Goal: Task Accomplishment & Management: Use online tool/utility

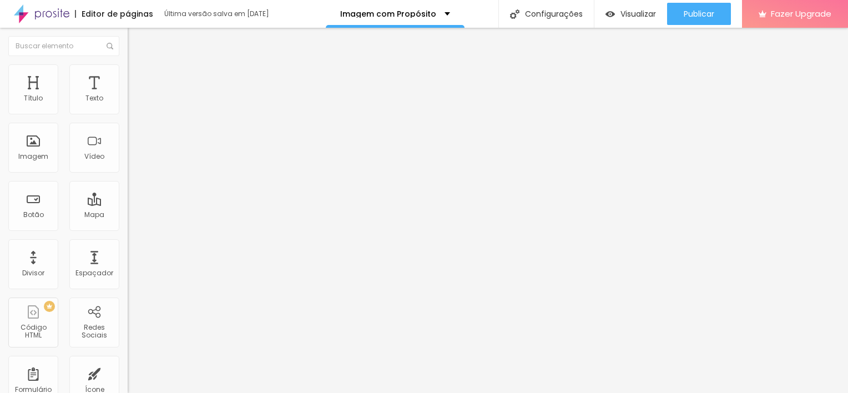
click at [128, 107] on button "button" at bounding box center [136, 101] width 16 height 12
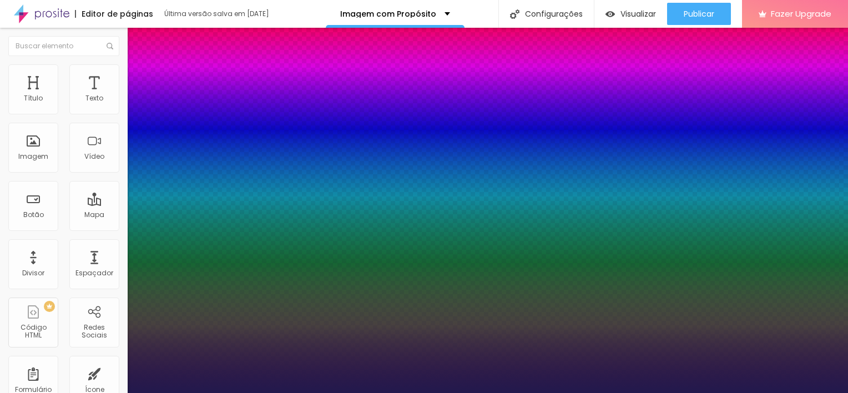
click at [435, 392] on div at bounding box center [424, 393] width 848 height 0
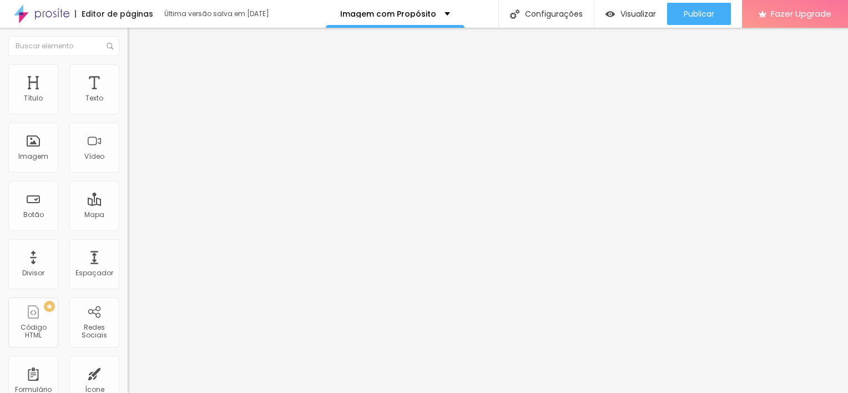
click at [128, 107] on button "button" at bounding box center [136, 101] width 16 height 12
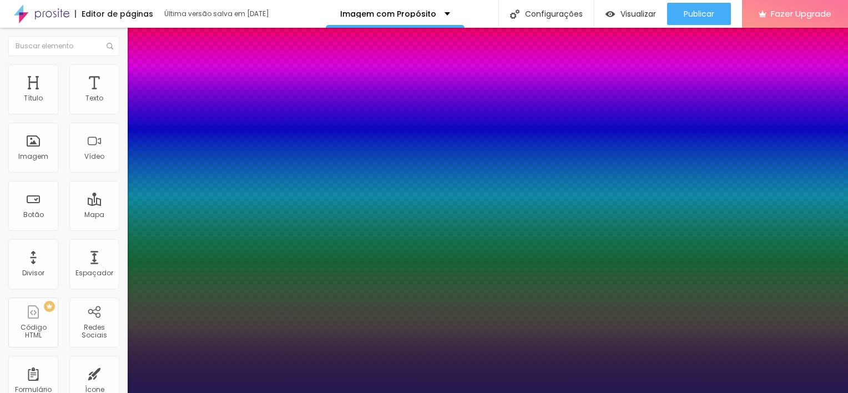
click at [716, 392] on div at bounding box center [424, 393] width 848 height 0
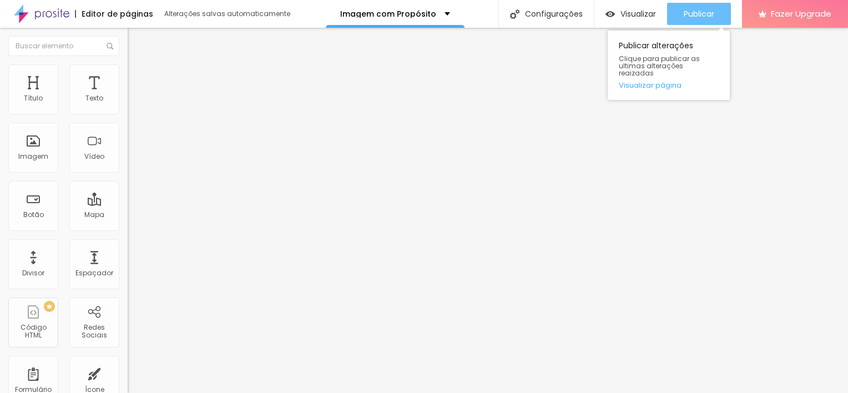
click at [704, 10] on span "Publicar" at bounding box center [699, 13] width 31 height 9
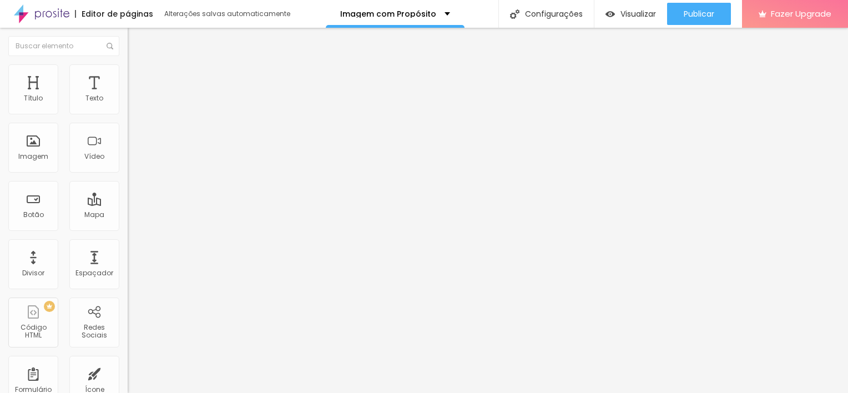
click at [132, 103] on icon "button" at bounding box center [135, 100] width 7 height 7
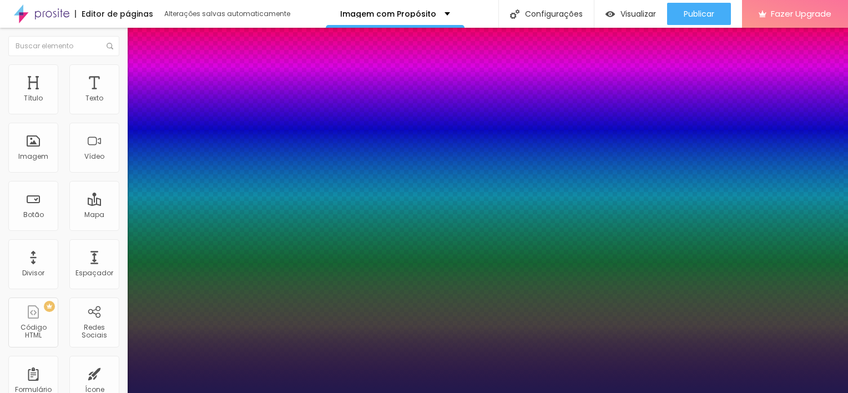
click at [692, 392] on div at bounding box center [424, 393] width 848 height 0
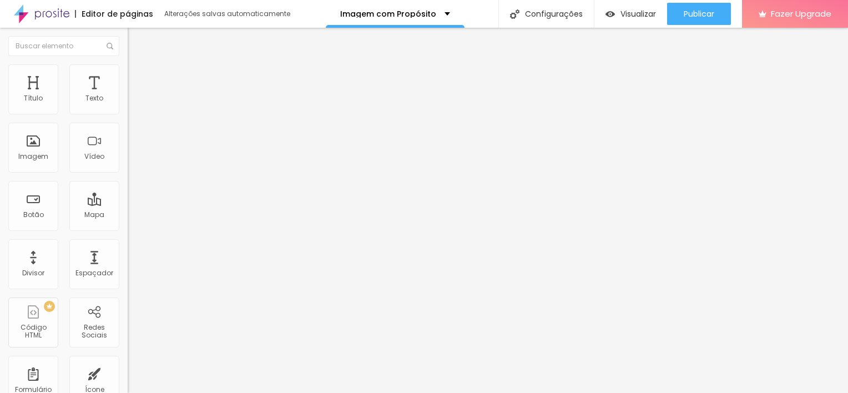
click at [132, 103] on icon "button" at bounding box center [135, 100] width 7 height 7
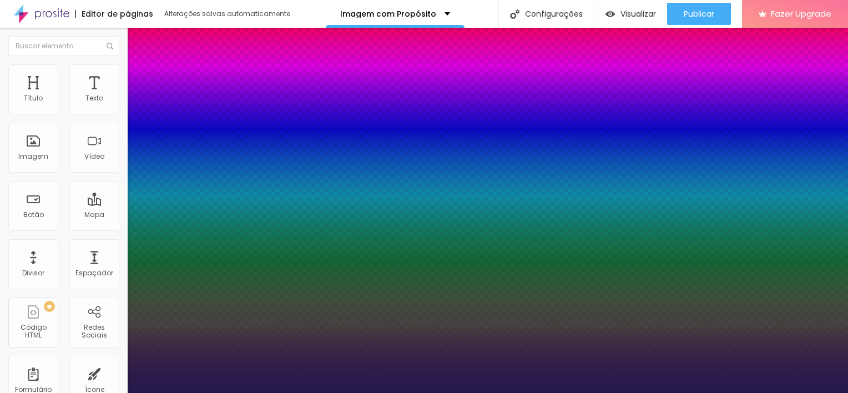
type input "19"
type input "21"
type input "22"
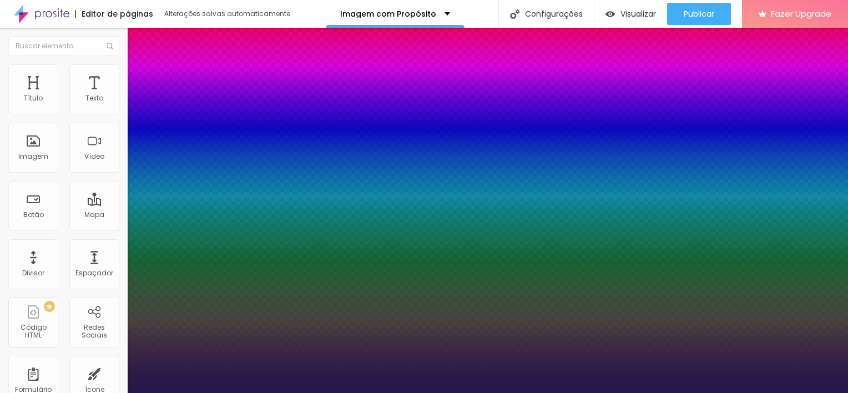
type input "22"
type input "23"
type input "22"
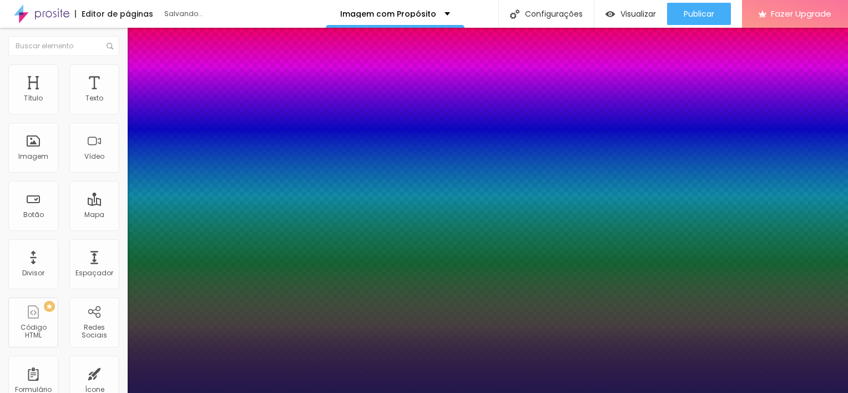
type input "21"
type input "20"
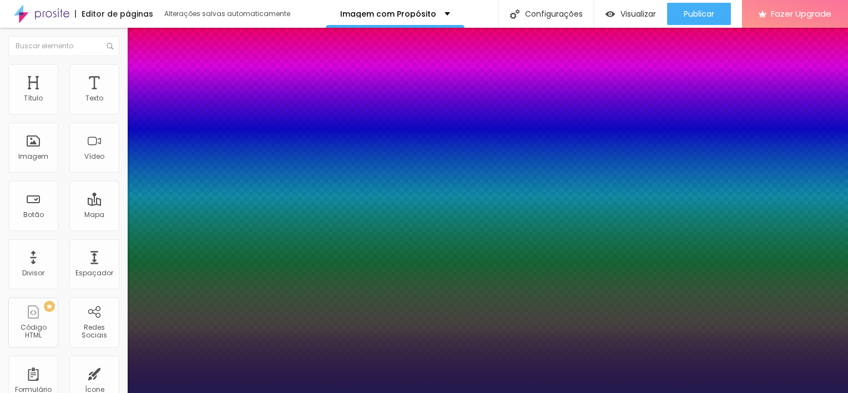
click at [704, 392] on div at bounding box center [424, 393] width 848 height 0
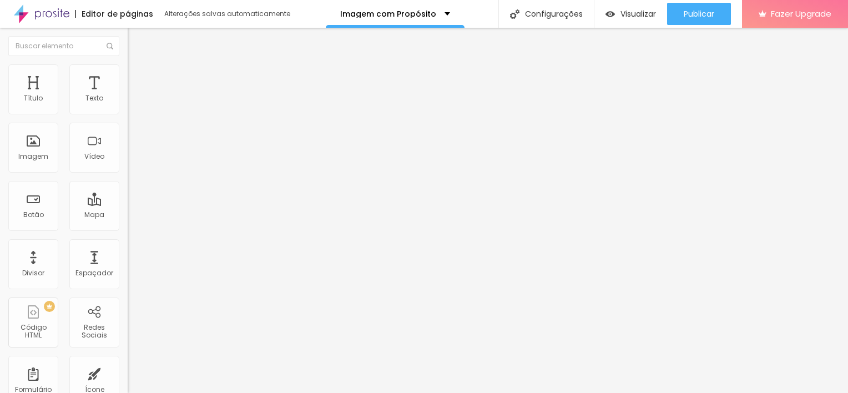
click at [704, 9] on span "Publicar" at bounding box center [699, 13] width 31 height 9
click at [128, 107] on button "button" at bounding box center [136, 101] width 16 height 12
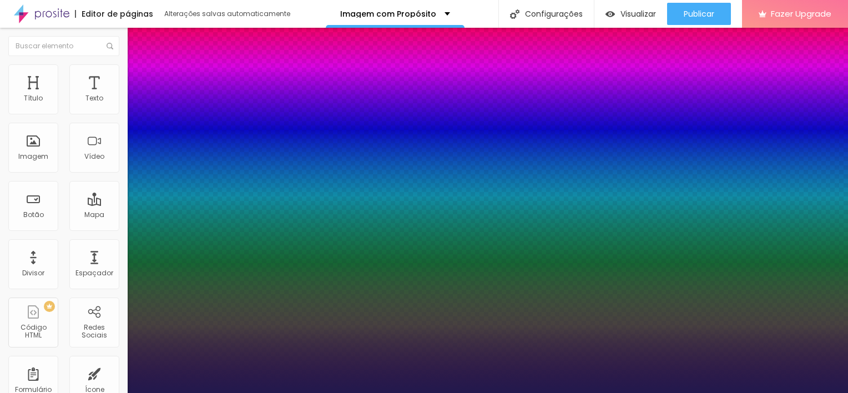
type input "8"
type input "2"
type input "21"
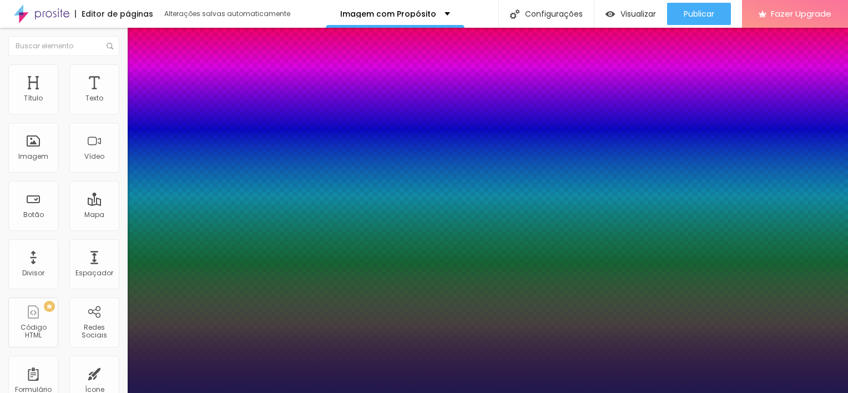
click at [701, 392] on div at bounding box center [424, 393] width 848 height 0
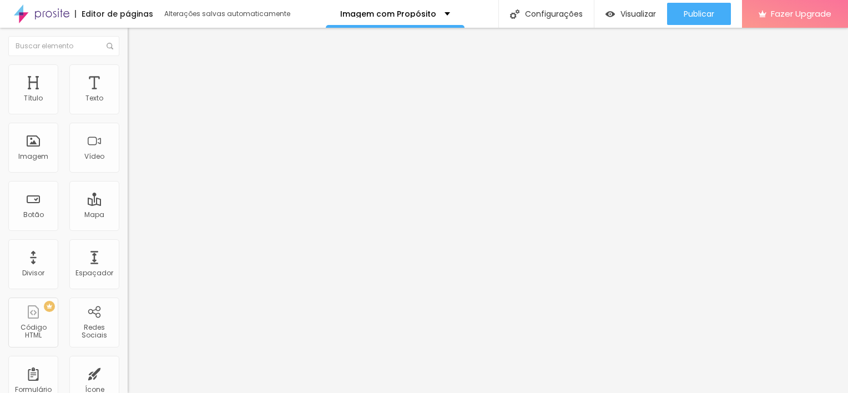
click at [701, 16] on span "Publicar" at bounding box center [699, 13] width 31 height 9
click at [128, 107] on button "button" at bounding box center [136, 101] width 16 height 12
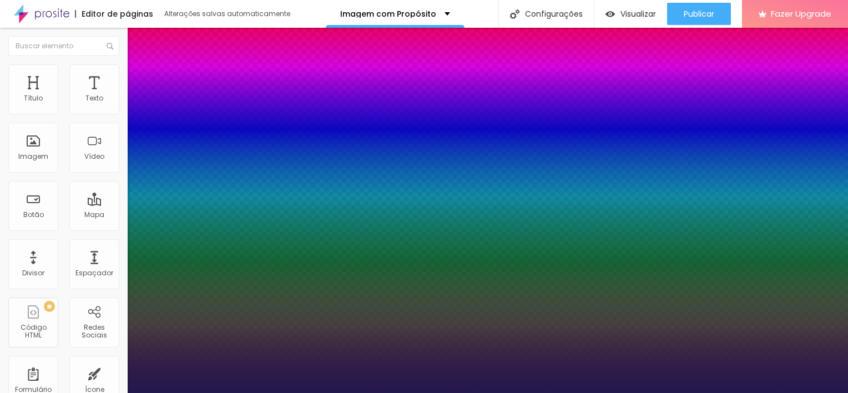
click at [703, 392] on div at bounding box center [424, 393] width 848 height 0
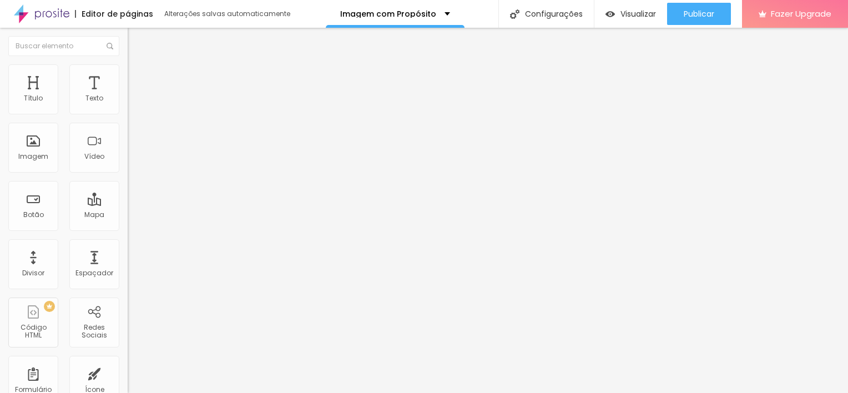
click at [132, 103] on icon "button" at bounding box center [135, 100] width 7 height 7
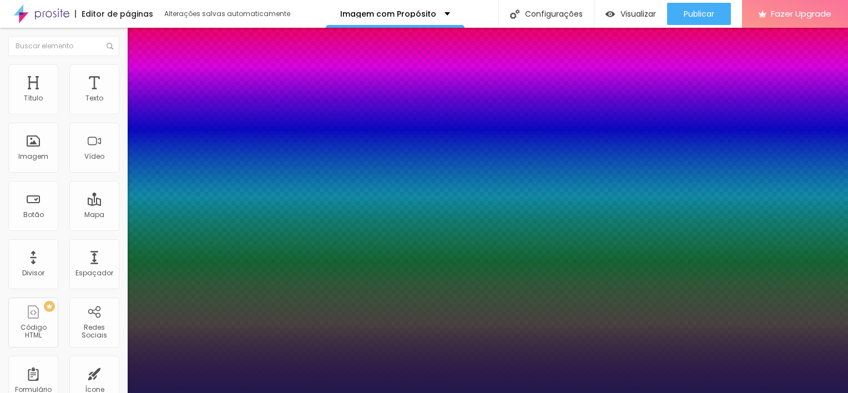
click at [436, 392] on div at bounding box center [424, 393] width 848 height 0
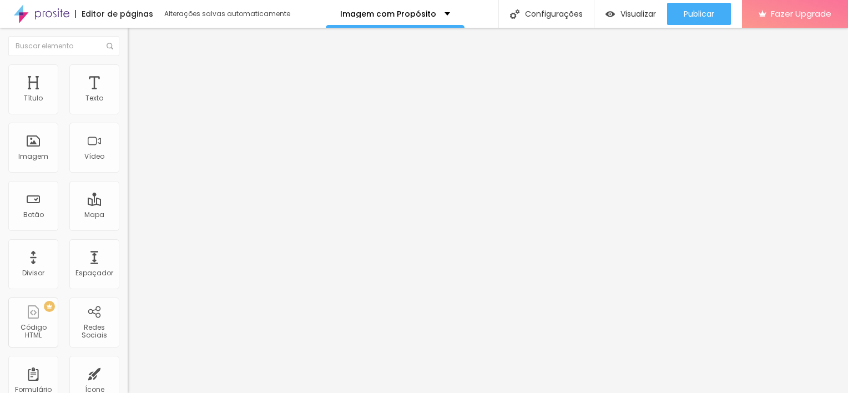
click at [128, 107] on button "button" at bounding box center [136, 101] width 16 height 12
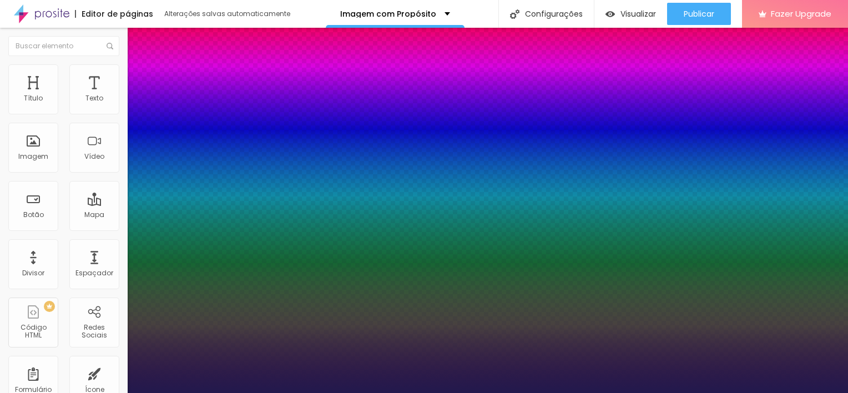
type input "22"
type input "23"
type input "24"
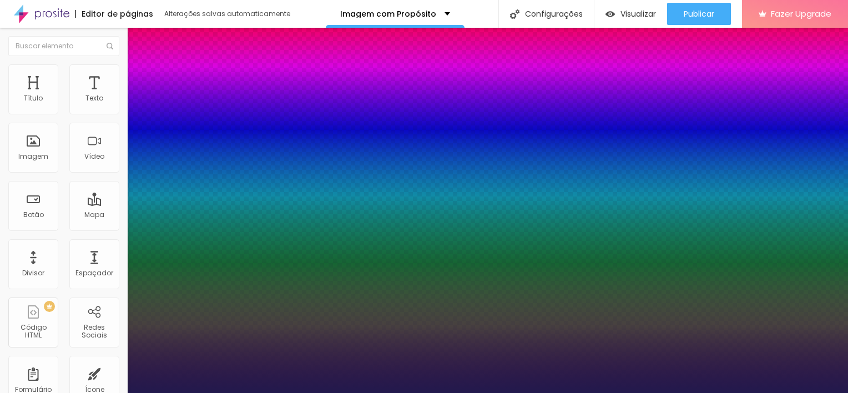
type input "24"
type input "25"
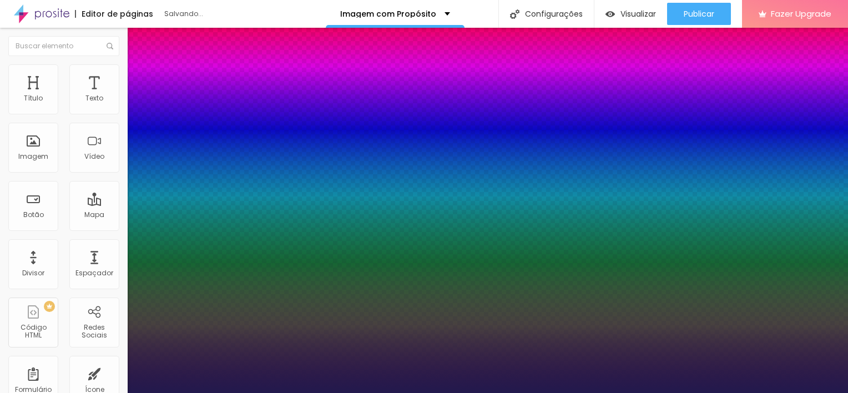
click at [682, 392] on div at bounding box center [424, 393] width 848 height 0
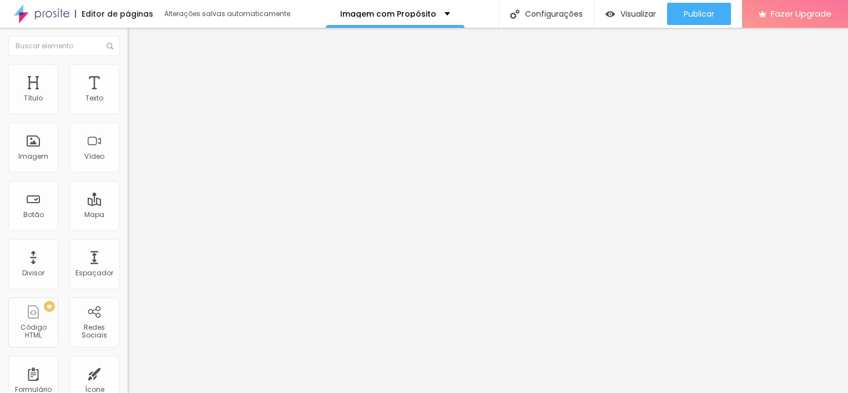
click at [684, 19] on div "Publicar" at bounding box center [699, 14] width 31 height 22
click at [133, 102] on icon "button" at bounding box center [135, 100] width 4 height 4
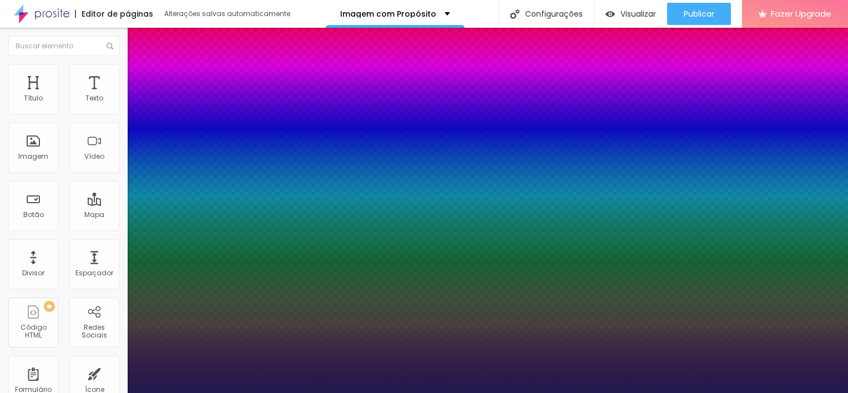
type input "8"
type input "2"
type input "20"
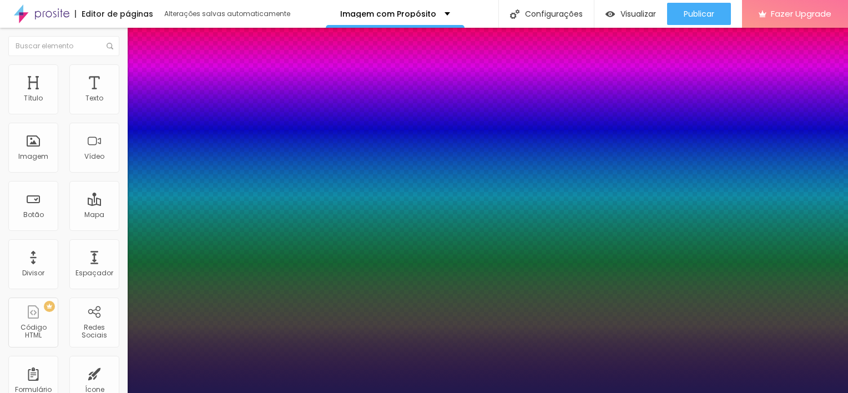
click at [566, 392] on div at bounding box center [424, 393] width 848 height 0
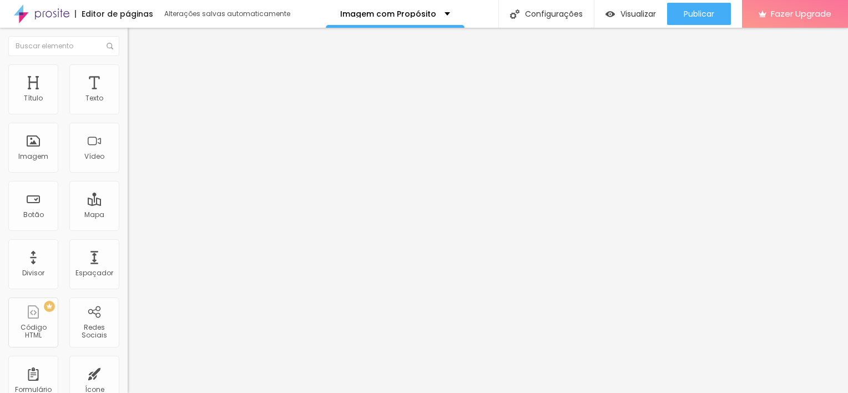
click at [128, 107] on button "button" at bounding box center [136, 101] width 16 height 12
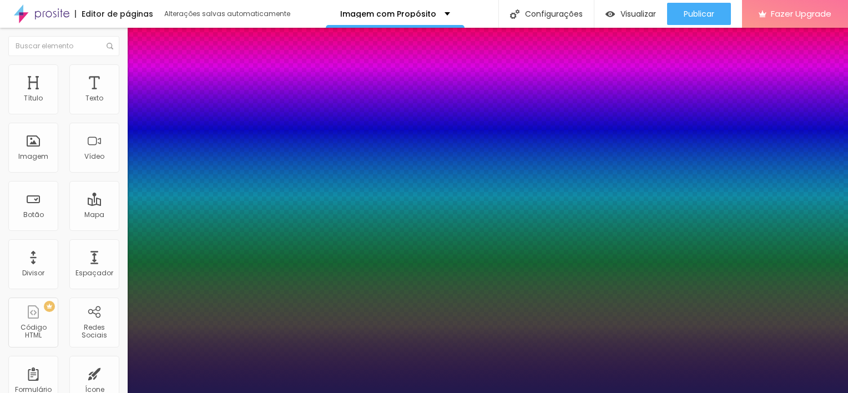
click at [733, 392] on div at bounding box center [424, 393] width 848 height 0
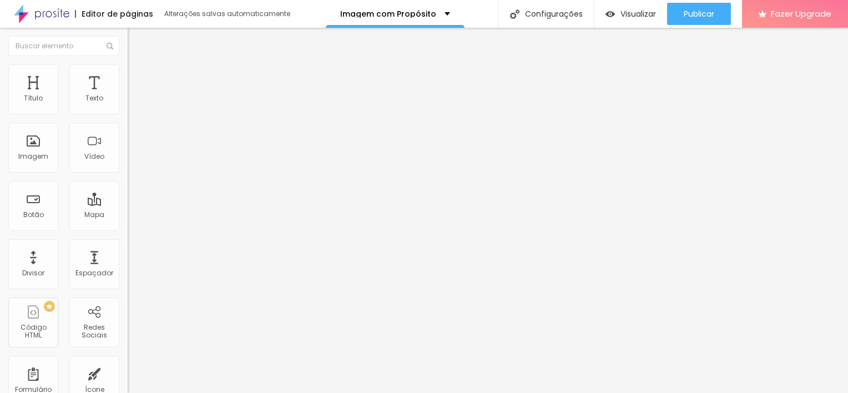
click at [132, 103] on icon "button" at bounding box center [135, 100] width 7 height 7
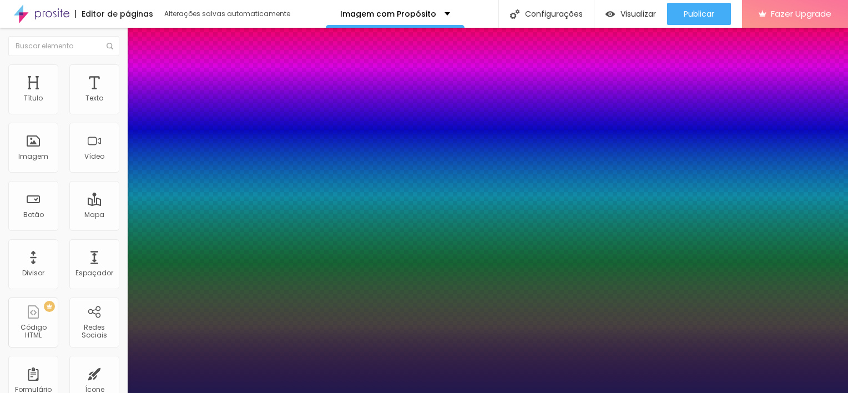
click at [689, 392] on div at bounding box center [424, 393] width 848 height 0
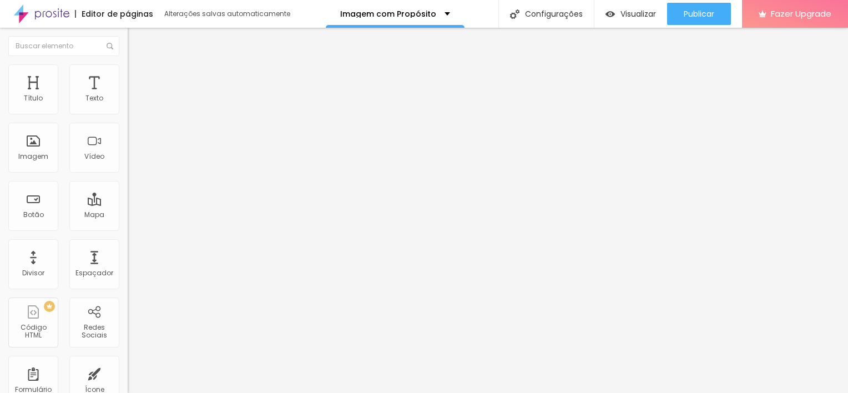
click at [689, 17] on span "Publicar" at bounding box center [699, 13] width 31 height 9
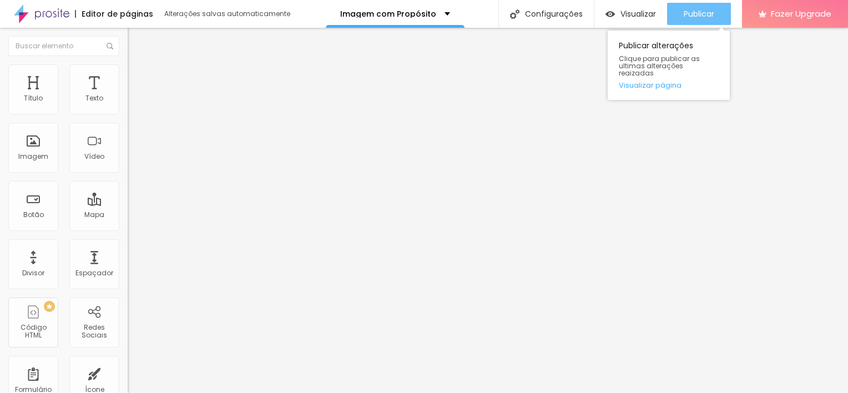
click at [700, 13] on span "Publicar" at bounding box center [699, 13] width 31 height 9
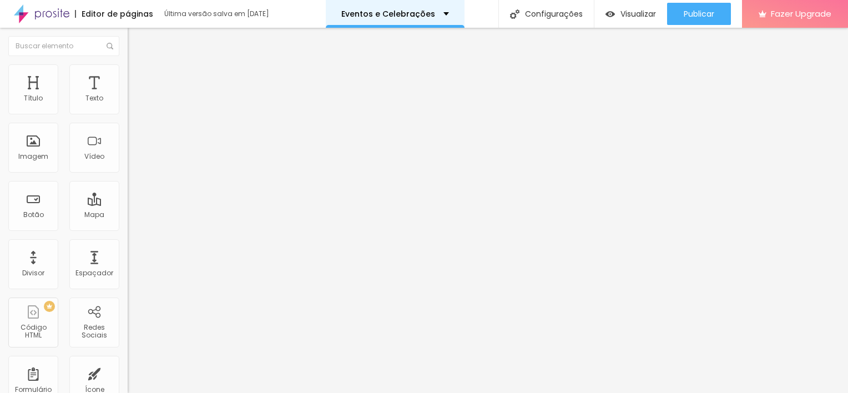
click at [435, 13] on div "Eventos e Celebrações" at bounding box center [395, 14] width 108 height 8
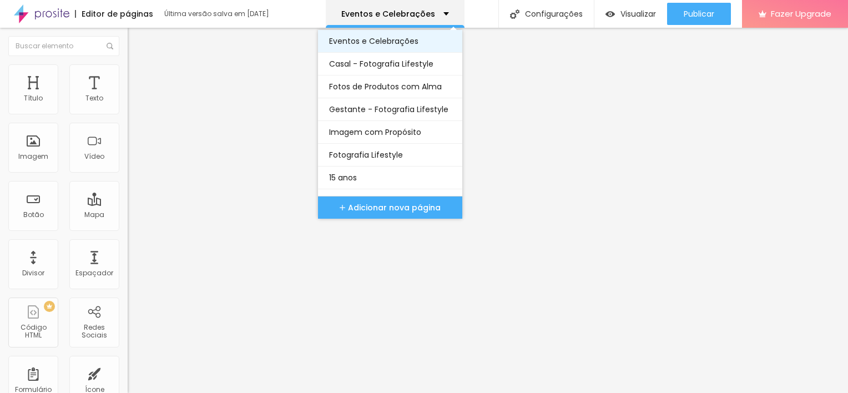
click at [399, 45] on link "Eventos e Celebrações" at bounding box center [390, 41] width 122 height 22
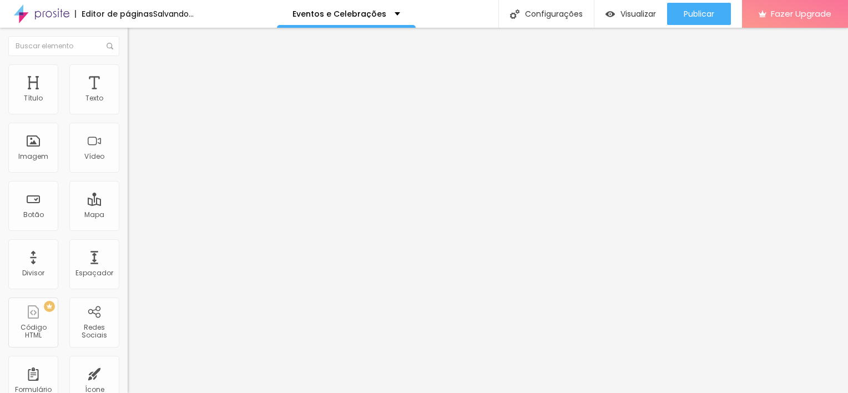
click at [128, 164] on button "button" at bounding box center [136, 159] width 16 height 12
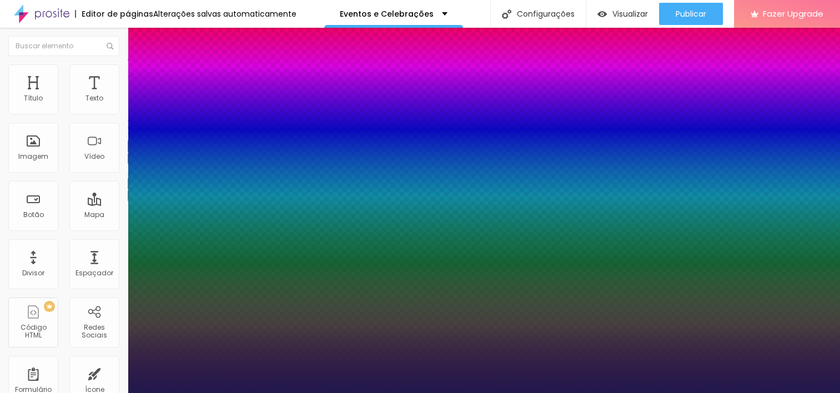
type input "1"
type input "19"
type input "1"
type input "26"
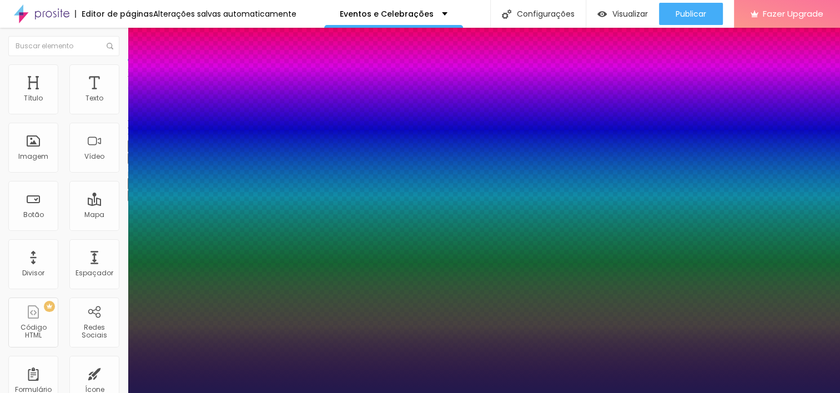
type input "26"
type input "1"
type input "27"
type input "1"
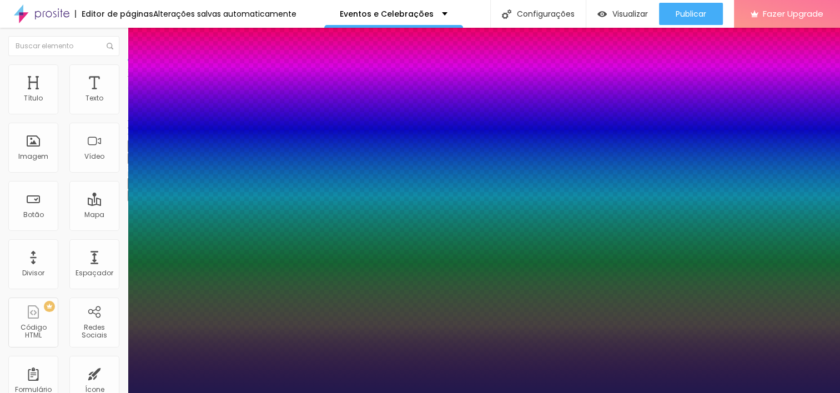
type input "28"
type input "1"
drag, startPoint x: 152, startPoint y: 311, endPoint x: 160, endPoint y: 310, distance: 8.9
type input "28"
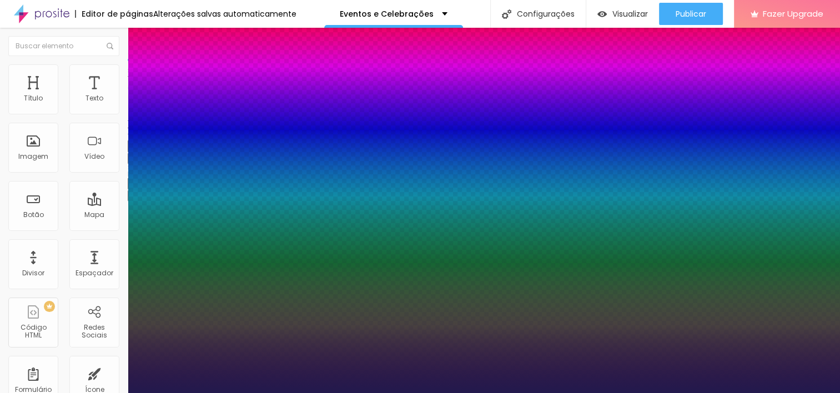
click at [93, 392] on div at bounding box center [420, 393] width 840 height 0
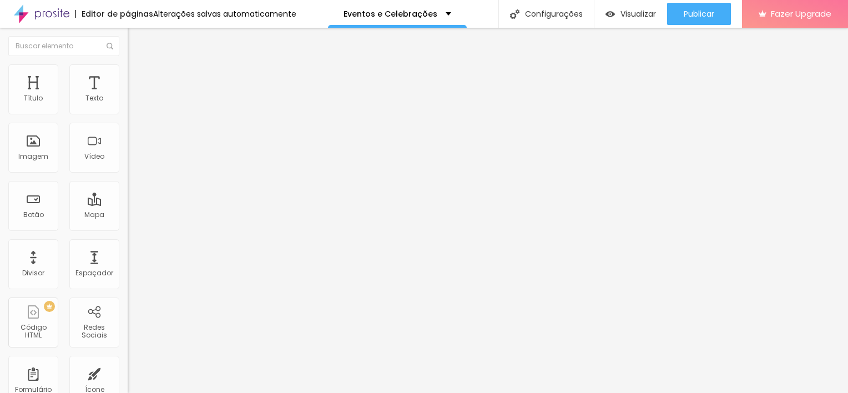
click at [132, 161] on icon "button" at bounding box center [135, 157] width 7 height 7
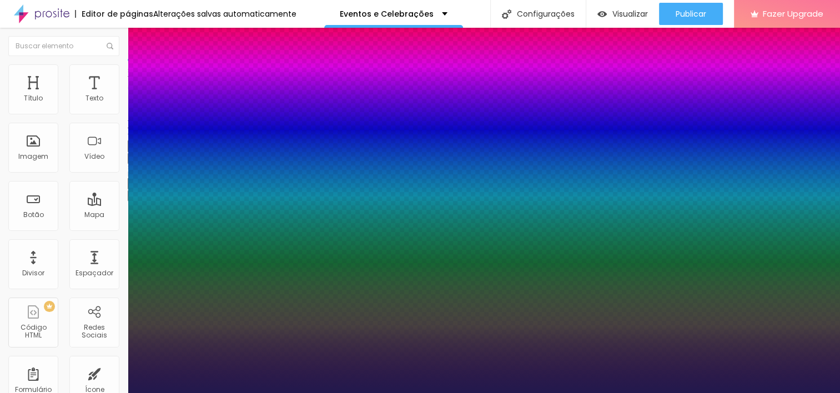
type input "1"
click at [399, 392] on div at bounding box center [420, 393] width 840 height 0
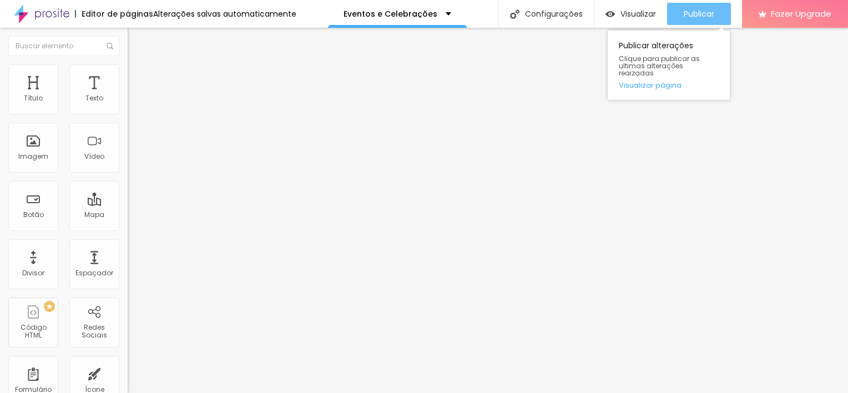
click at [693, 11] on span "Publicar" at bounding box center [699, 13] width 31 height 9
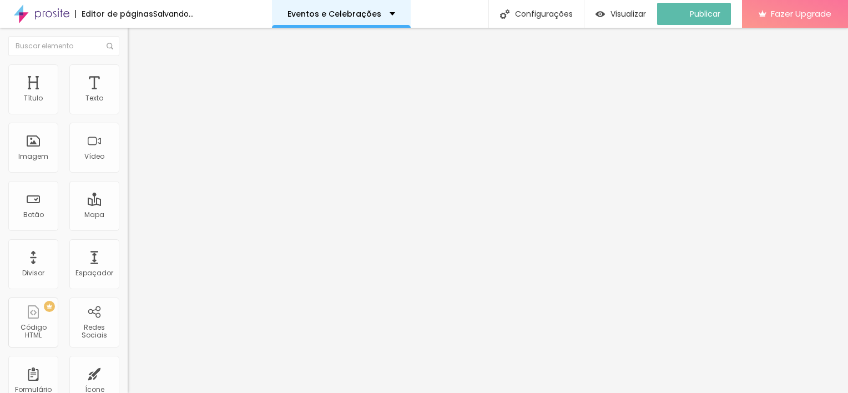
click at [381, 13] on p "Eventos e Celebrações" at bounding box center [335, 14] width 94 height 8
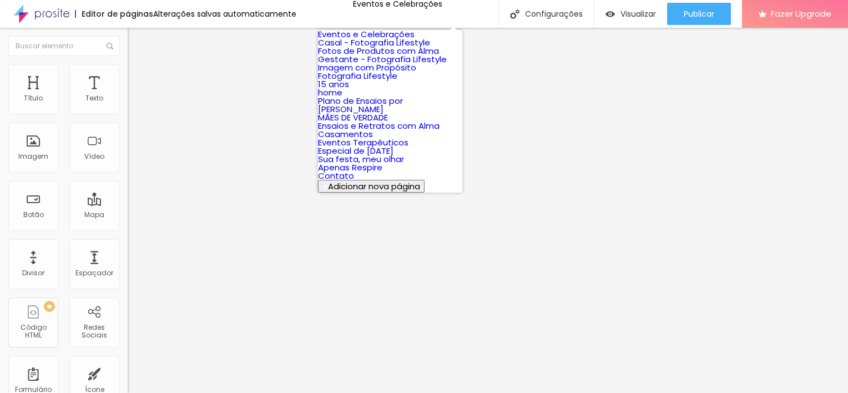
scroll to position [234, 0]
click at [404, 153] on link "Sua festa, meu olhar" at bounding box center [361, 159] width 86 height 12
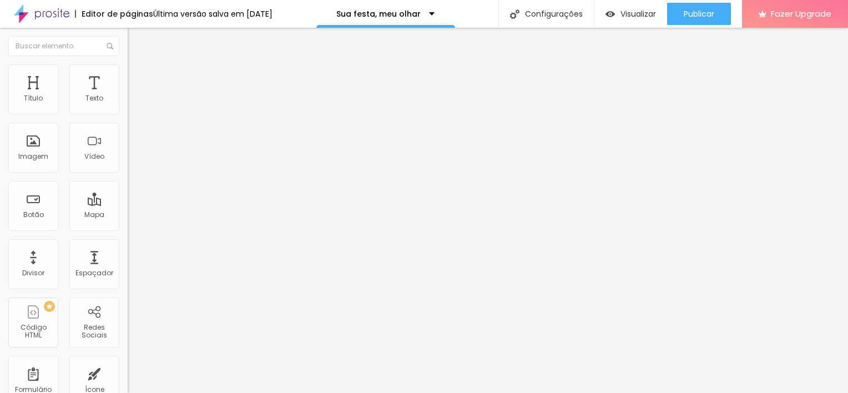
click at [133, 162] on icon "button" at bounding box center [135, 160] width 4 height 4
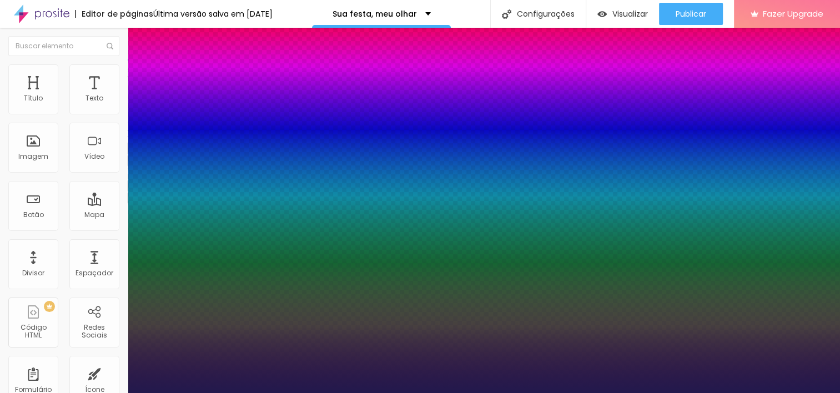
type input "1"
click at [839, 392] on div at bounding box center [420, 393] width 840 height 0
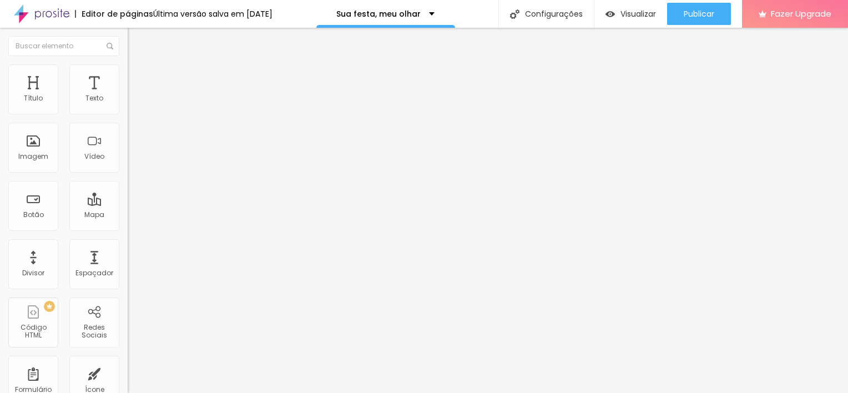
click at [128, 167] on button "button" at bounding box center [136, 161] width 16 height 12
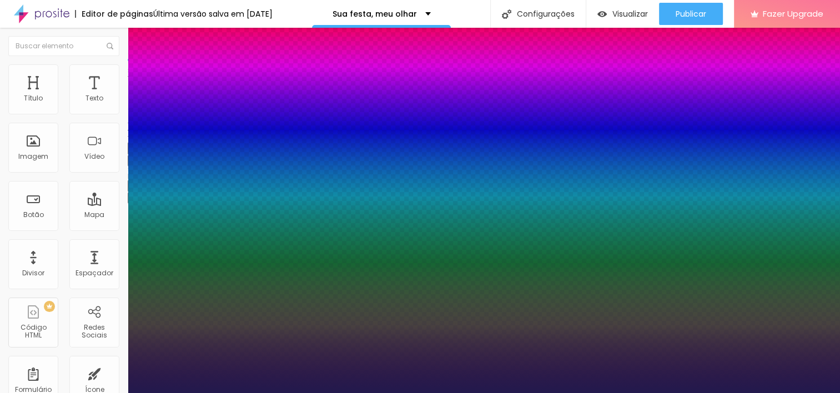
type input "1"
drag, startPoint x: 136, startPoint y: 264, endPoint x: 177, endPoint y: 202, distance: 74.1
click at [177, 202] on body "Editor de páginas Última versão salva em 12/09/2025 Sua festa, meu olhar Config…" at bounding box center [420, 196] width 840 height 393
drag, startPoint x: 177, startPoint y: 202, endPoint x: 473, endPoint y: 217, distance: 296.2
click at [473, 392] on div at bounding box center [420, 393] width 840 height 0
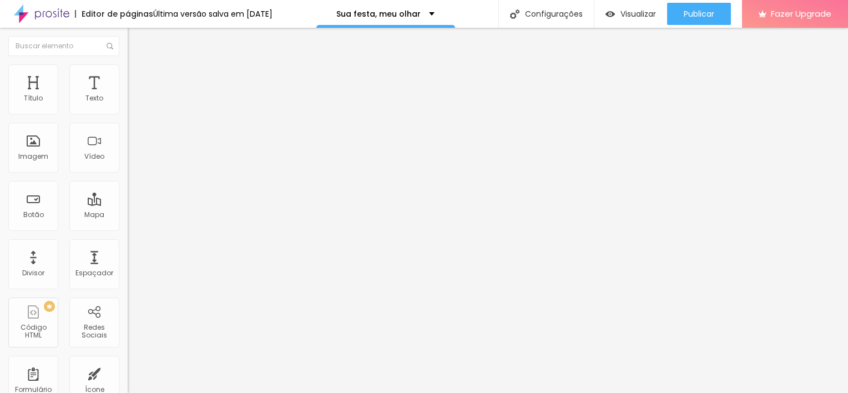
click at [128, 82] on div "Tamanho" at bounding box center [192, 78] width 128 height 7
click at [128, 167] on button "button" at bounding box center [136, 161] width 16 height 12
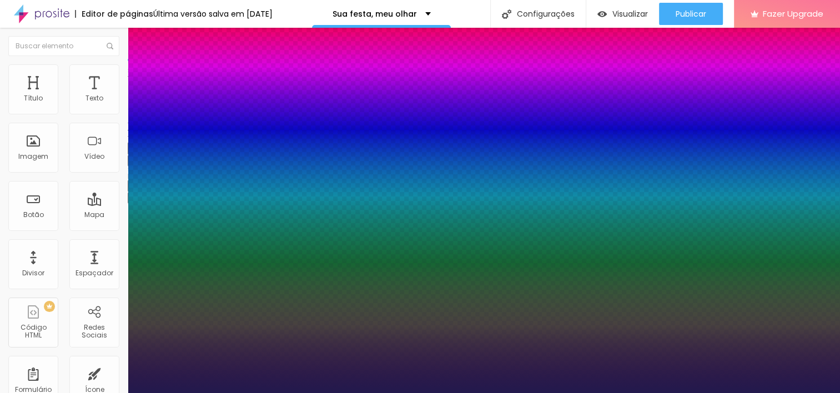
type input "1"
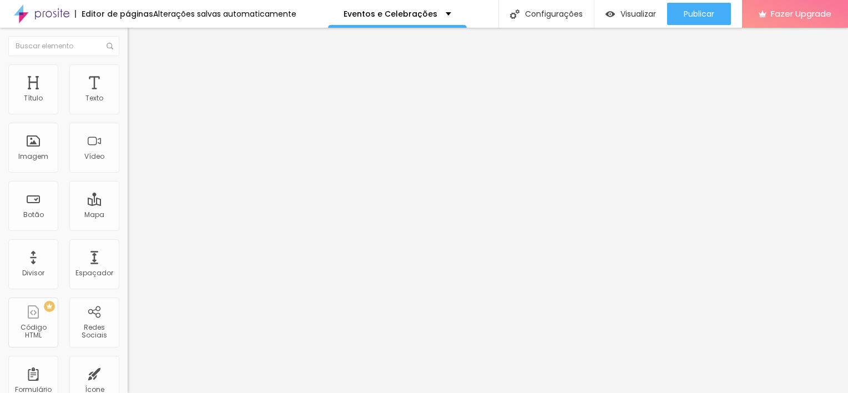
click at [132, 161] on icon "button" at bounding box center [135, 157] width 7 height 7
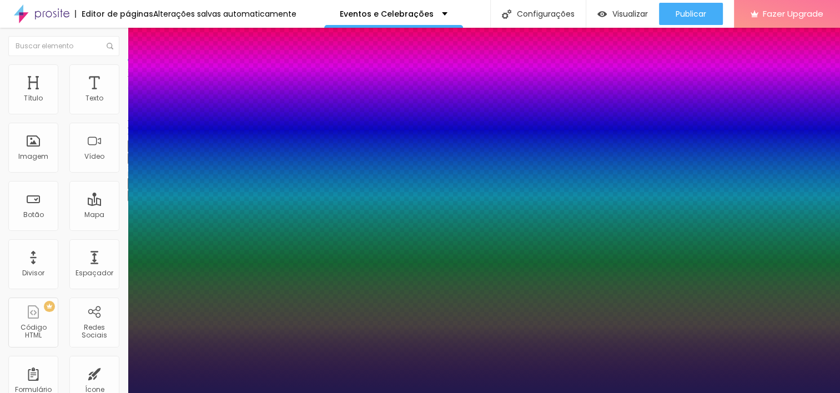
type input "1"
select select "SpaceMono"
type input "1"
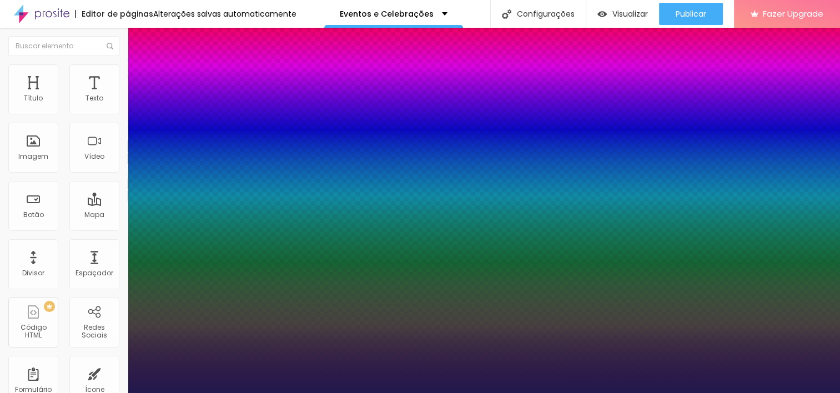
type input "8"
type input "2"
type input "1"
type input "26"
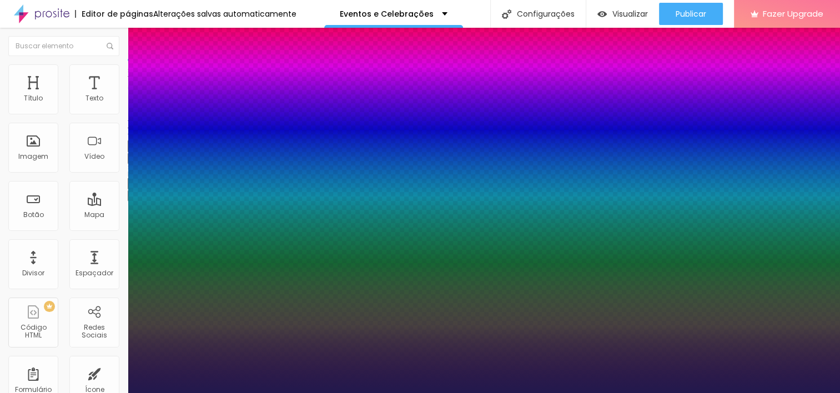
type input "26"
type input "1"
type input "26"
click at [414, 392] on div at bounding box center [420, 393] width 840 height 0
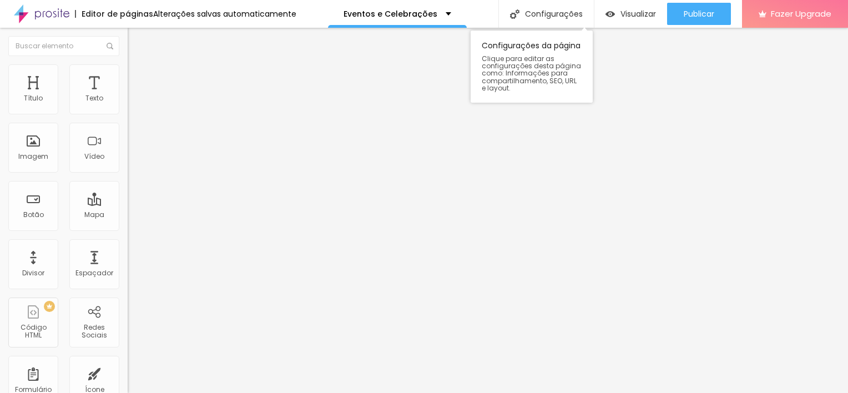
click at [548, 95] on div "Configurações da página Clique para editar as configurações desta página como: …" at bounding box center [532, 67] width 122 height 72
click at [128, 72] on li "Estilo" at bounding box center [192, 69] width 128 height 11
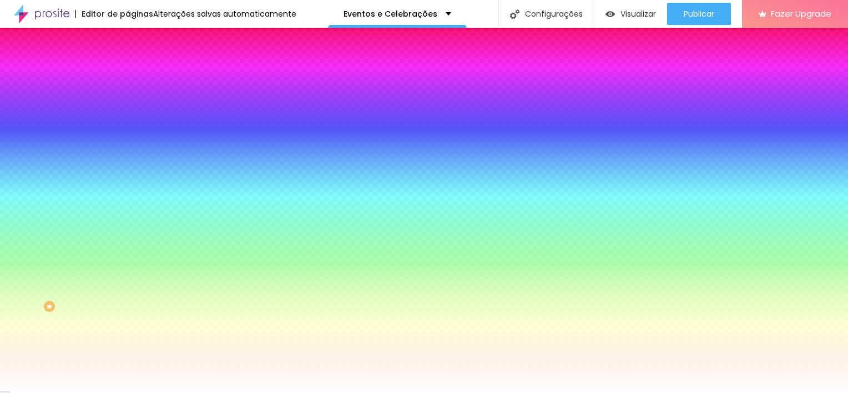
click at [138, 78] on span "Avançado" at bounding box center [156, 82] width 37 height 9
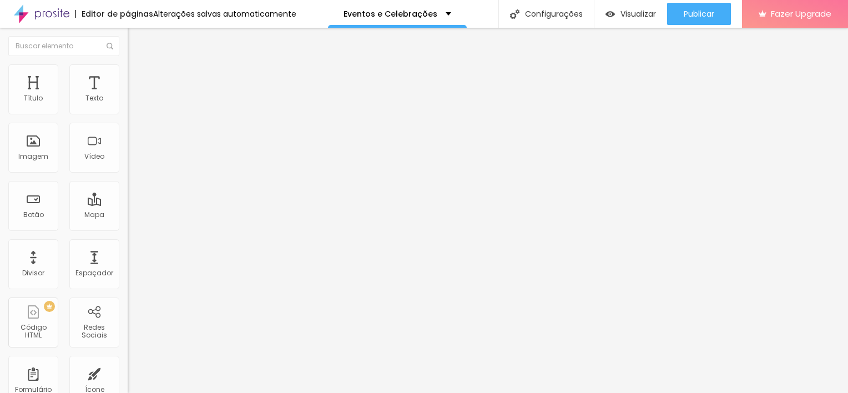
click at [128, 66] on img at bounding box center [133, 69] width 10 height 10
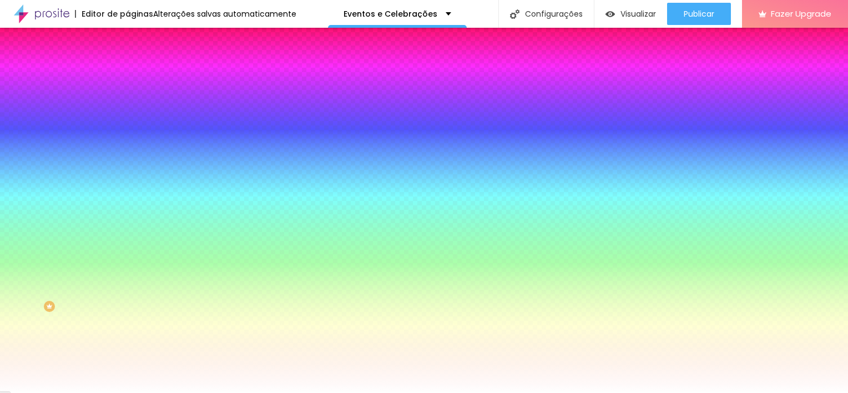
click at [128, 106] on div at bounding box center [192, 106] width 128 height 0
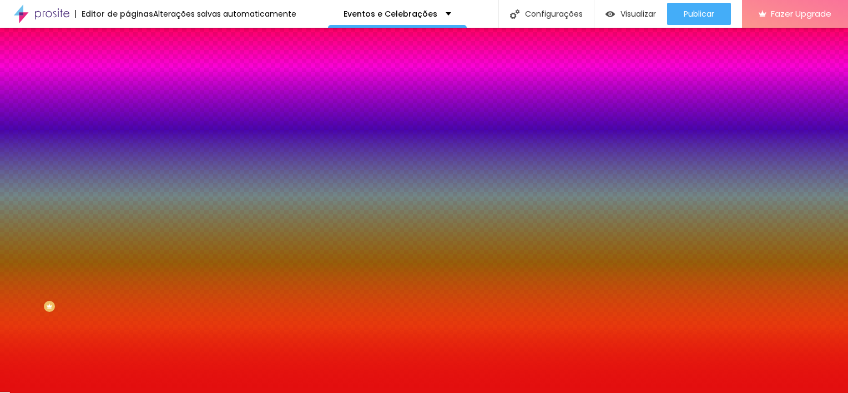
click at [85, 134] on div at bounding box center [424, 196] width 848 height 393
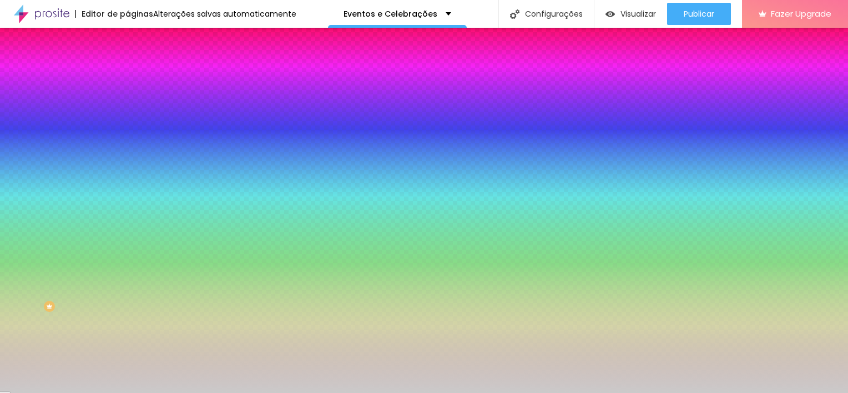
type input "#CBCACA"
drag, startPoint x: 85, startPoint y: 134, endPoint x: 18, endPoint y: 142, distance: 67.6
click at [9, 78] on div at bounding box center [8, 77] width 2 height 2
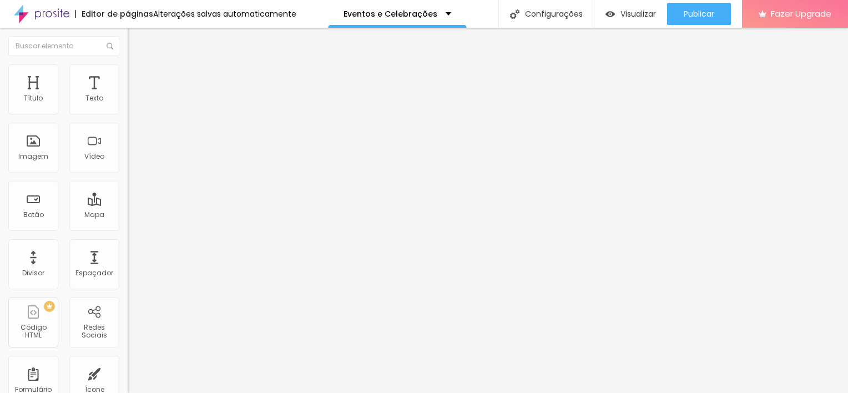
click at [132, 161] on icon "button" at bounding box center [135, 157] width 7 height 7
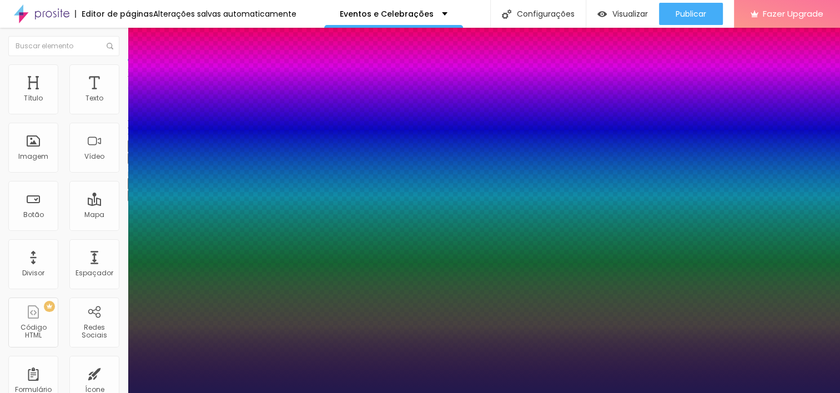
type input "1"
click at [84, 392] on div at bounding box center [420, 393] width 840 height 0
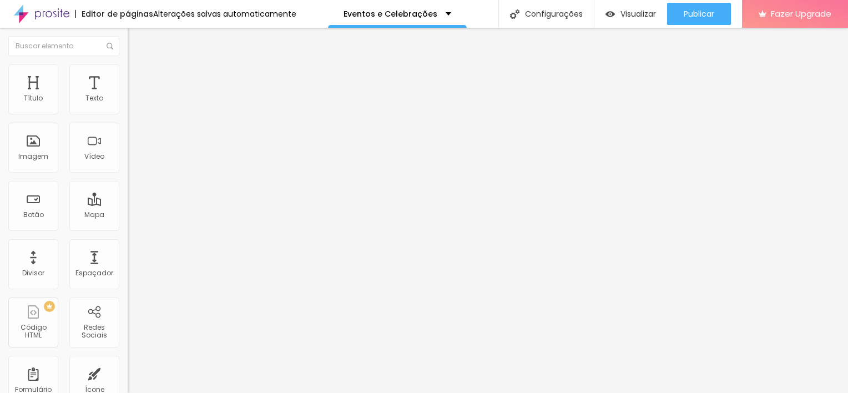
click at [128, 69] on li "Avançado" at bounding box center [192, 69] width 128 height 11
click at [128, 64] on img at bounding box center [133, 69] width 10 height 10
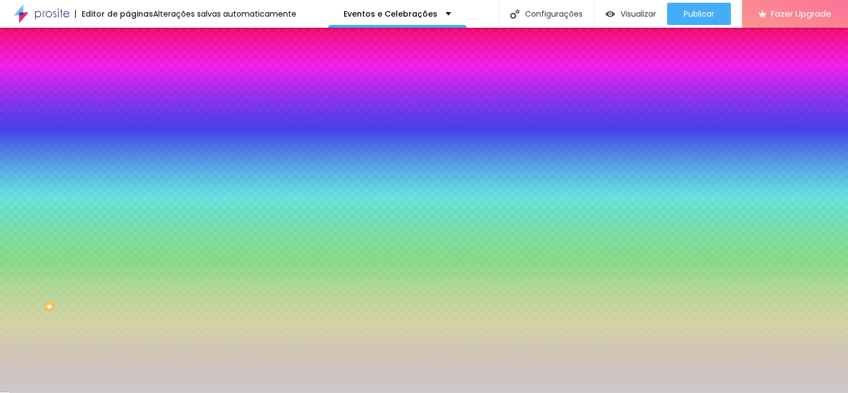
click at [128, 106] on div at bounding box center [192, 106] width 128 height 0
click at [132, 103] on icon "button" at bounding box center [136, 99] width 8 height 8
click at [128, 106] on div at bounding box center [192, 106] width 128 height 0
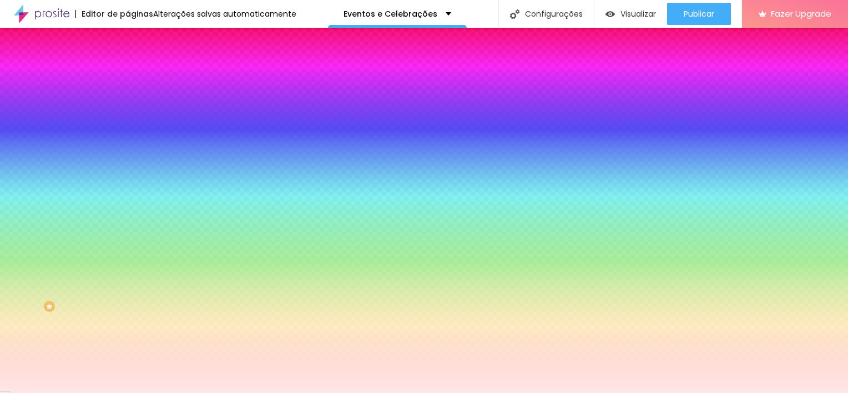
type input "#FFEFEF"
drag, startPoint x: 75, startPoint y: 145, endPoint x: 22, endPoint y: 87, distance: 78.6
click at [128, 87] on div "Conteúdo Estilo Avançado Cor de fundo Voltar ao padrão #FFEFEF Sombra DESATIVAD…" at bounding box center [192, 119] width 128 height 132
click at [128, 212] on div "Editar Coluna Conteúdo Estilo Avançado Cor de fundo Voltar ao padrão #FFEFEF So…" at bounding box center [192, 210] width 128 height 365
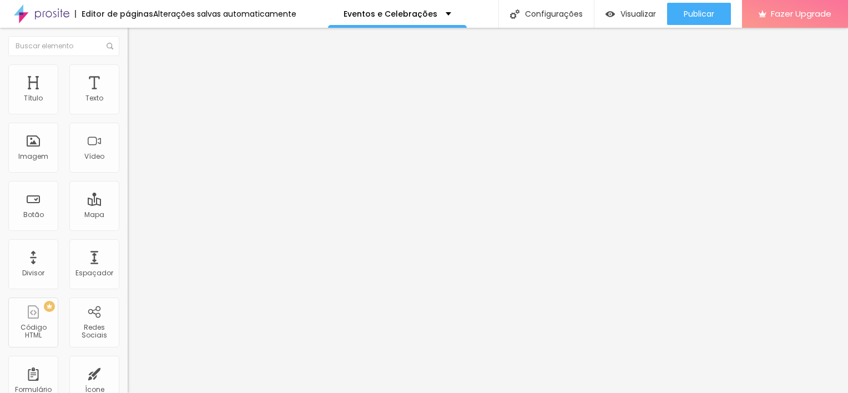
click at [128, 114] on img at bounding box center [132, 115] width 8 height 8
click at [128, 112] on div at bounding box center [192, 106] width 128 height 27
click at [128, 102] on div at bounding box center [192, 97] width 128 height 9
click at [128, 75] on li "Avançado" at bounding box center [192, 80] width 128 height 11
type input "25"
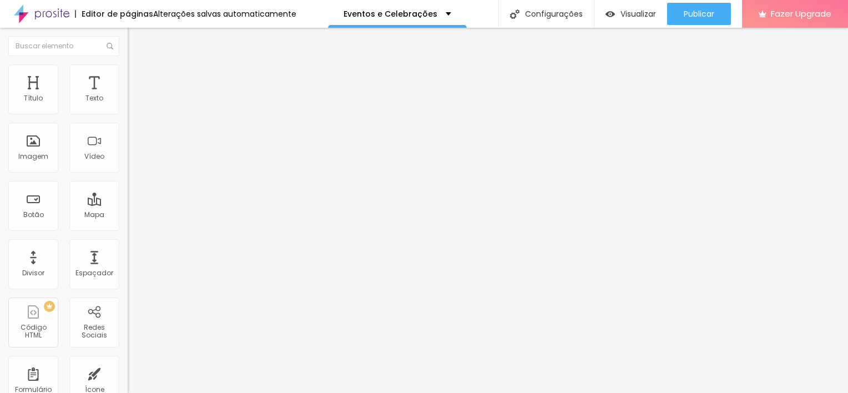
type input "25"
type input "50"
type input "45"
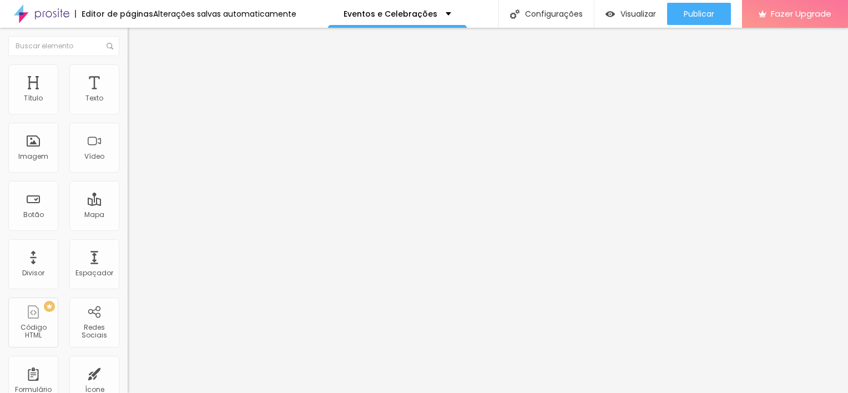
type input "40"
type input "35"
drag, startPoint x: 42, startPoint y: 110, endPoint x: 55, endPoint y: 119, distance: 15.6
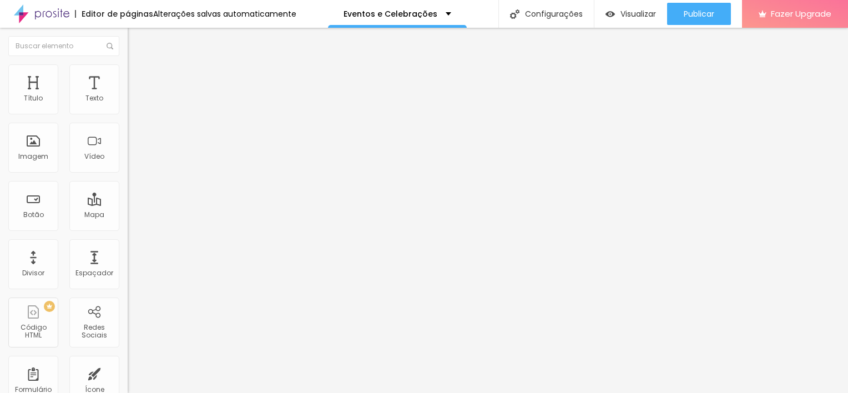
click at [128, 215] on input "range" at bounding box center [164, 219] width 72 height 9
type input "25"
type input "20"
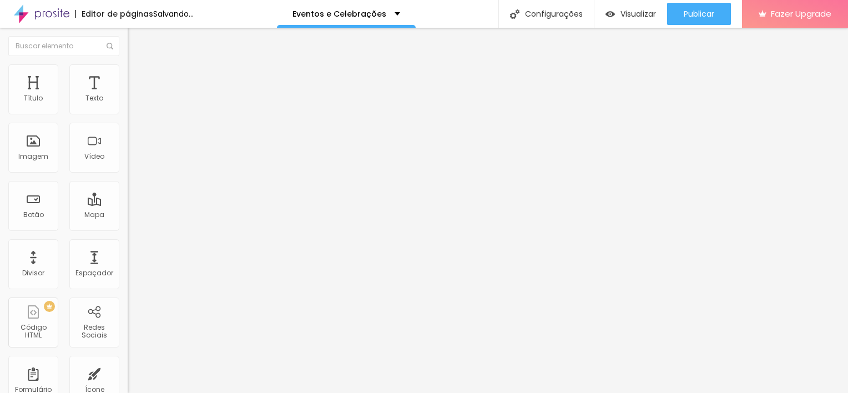
type input "0"
drag, startPoint x: 46, startPoint y: 107, endPoint x: 5, endPoint y: 114, distance: 41.7
type input "0"
click at [128, 215] on input "range" at bounding box center [164, 219] width 72 height 9
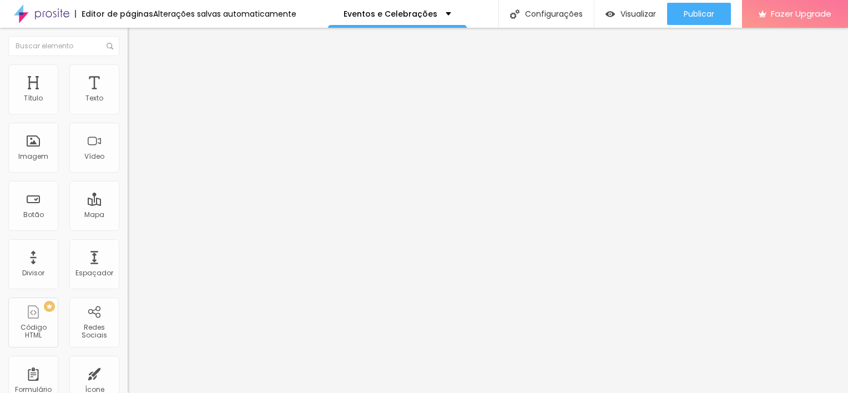
click at [128, 67] on img at bounding box center [133, 69] width 10 height 10
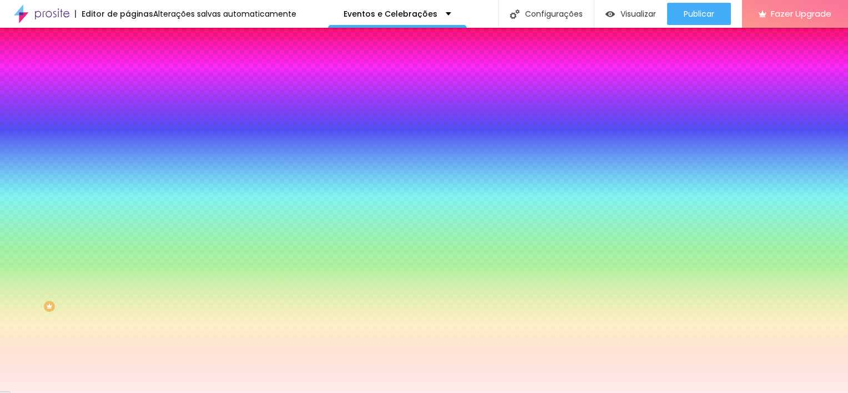
click at [132, 175] on icon "button" at bounding box center [135, 178] width 7 height 7
type input "5"
type input "8"
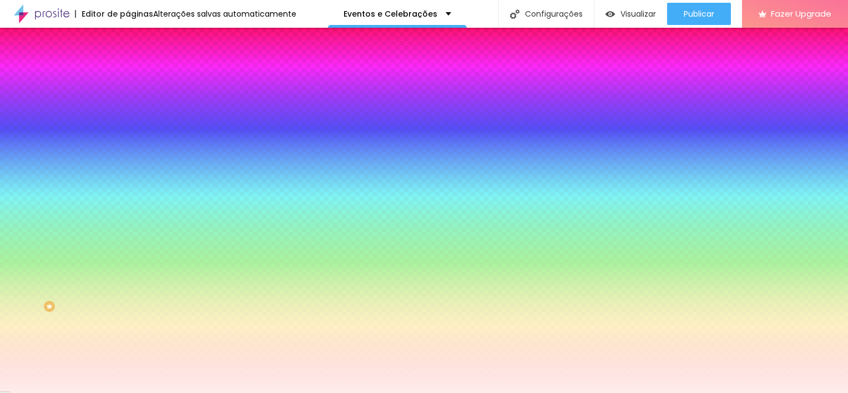
type input "9"
type input "17"
type input "27"
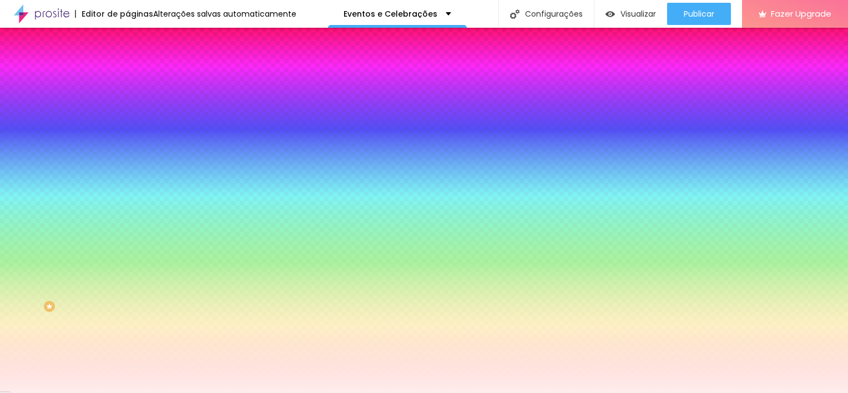
type input "27"
type input "29"
type input "30"
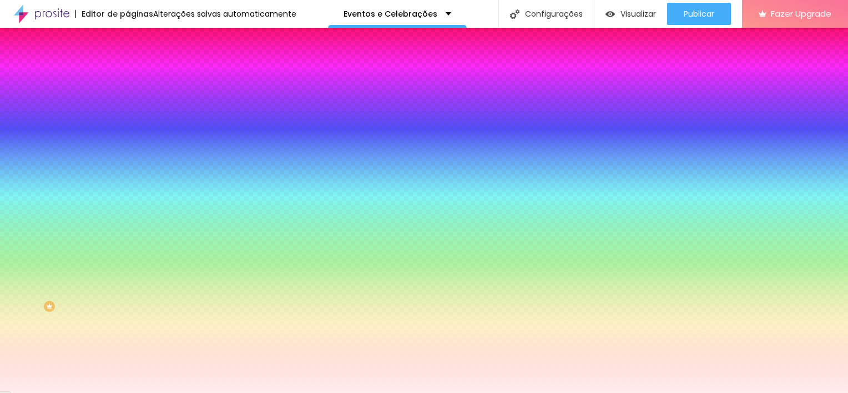
type input "31"
type input "32"
type input "34"
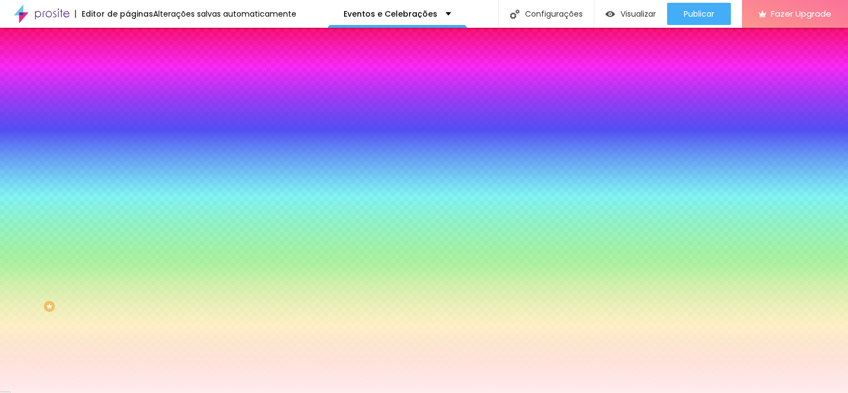
type input "34"
type input "33"
type input "32"
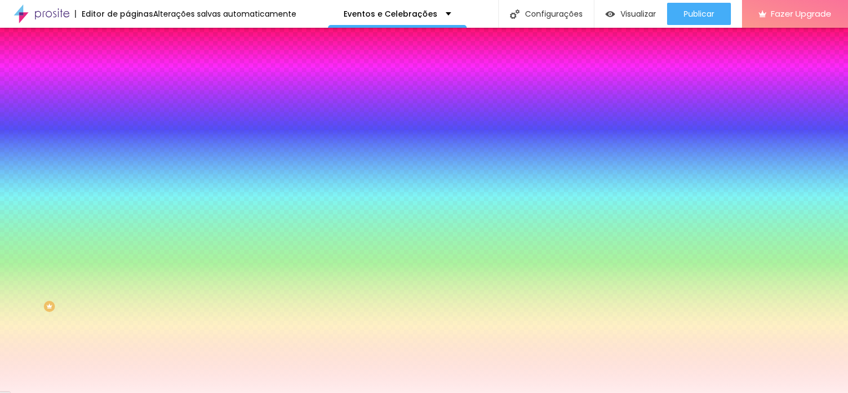
type input "31"
type input "30"
type input "27"
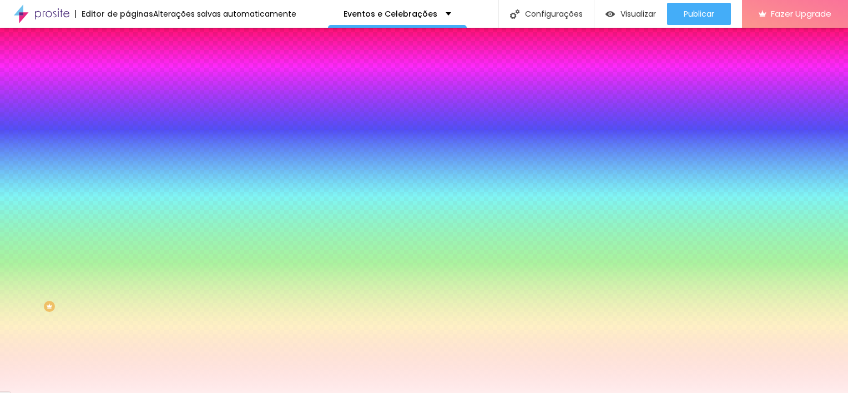
type input "27"
type input "23"
type input "17"
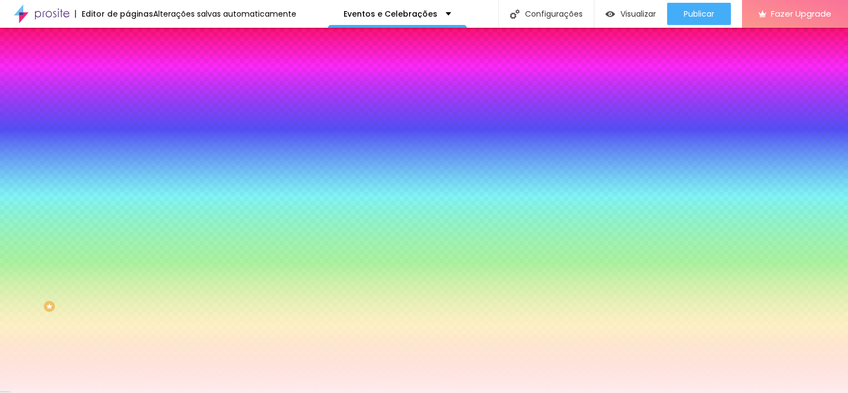
type input "8"
type input "0"
type input "3"
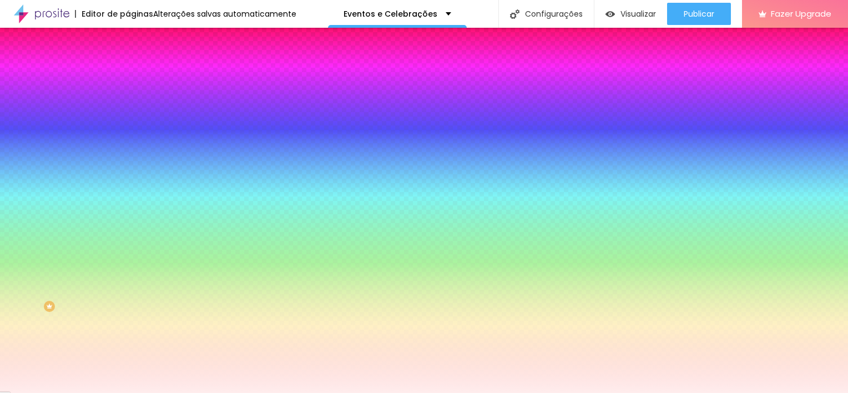
type input "3"
type input "10"
type input "11"
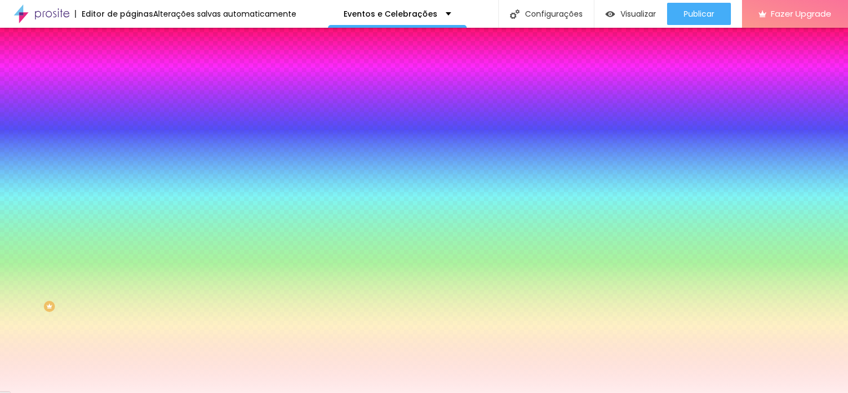
type input "12"
type input "13"
type input "14"
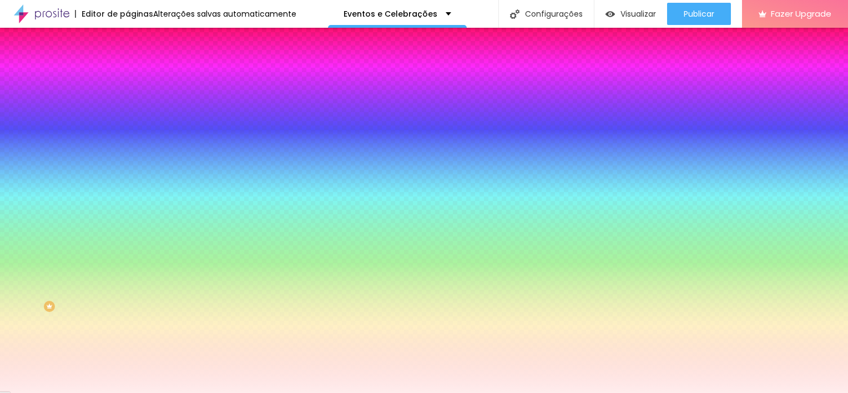
type input "14"
type input "15"
type input "16"
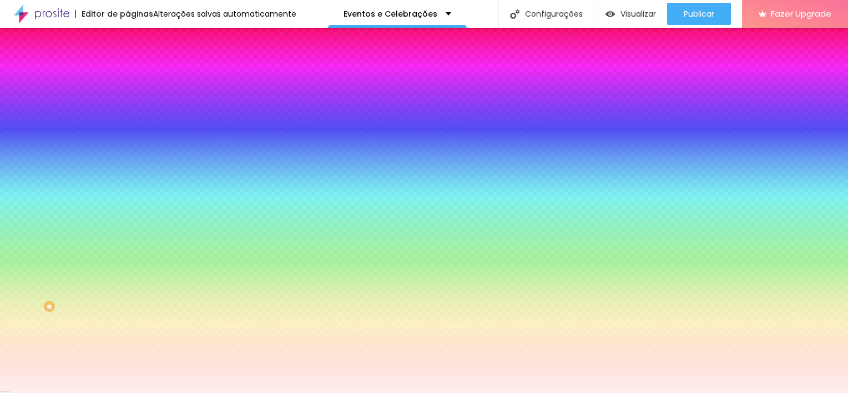
type input "17"
type input "18"
type input "17"
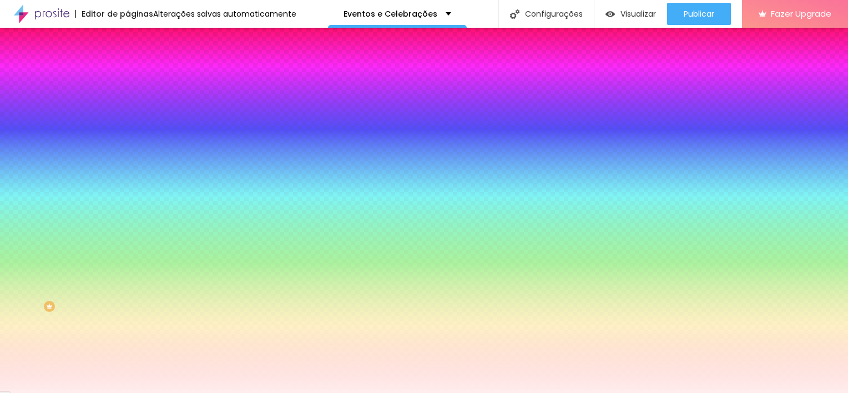
type input "17"
type input "18"
type input "19"
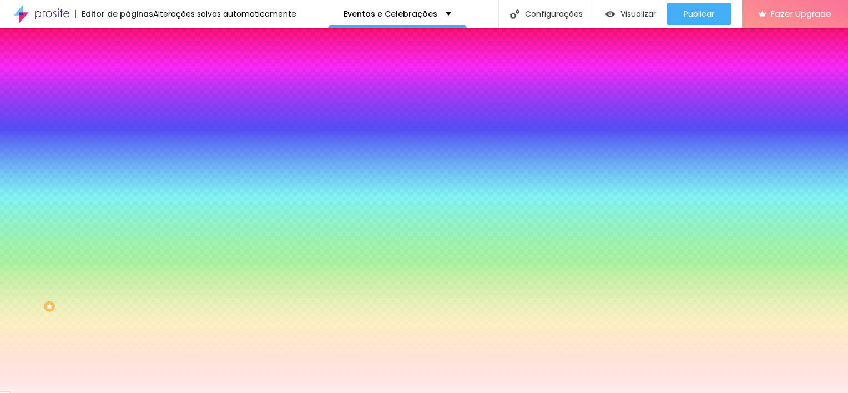
type input "21"
type input "27"
type input "32"
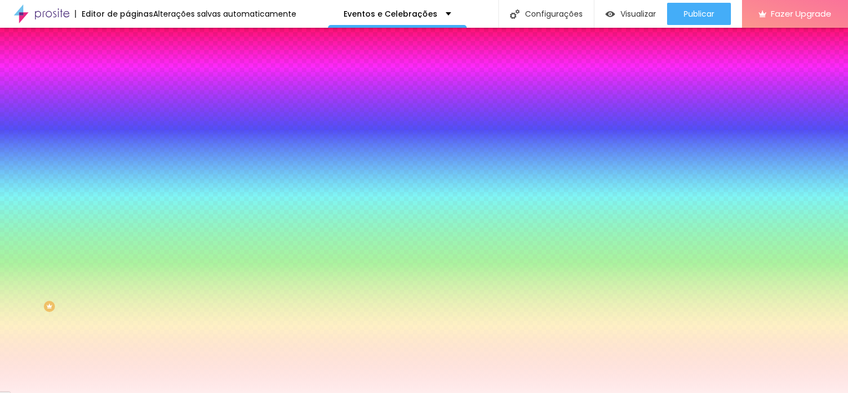
type input "32"
type input "41"
type input "48"
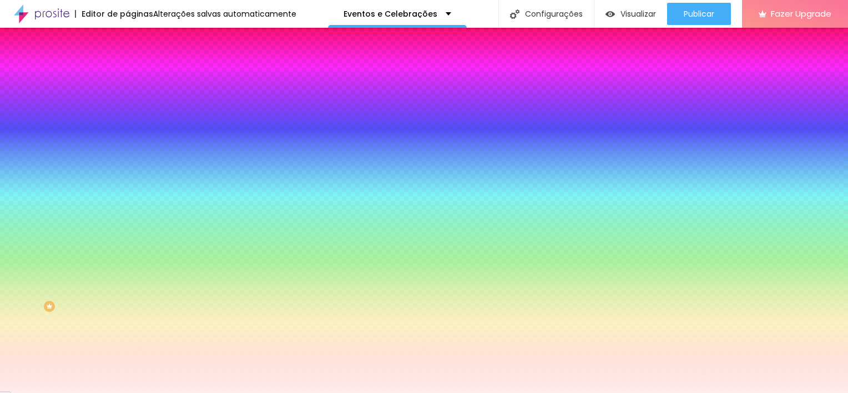
type input "49"
type input "50"
drag, startPoint x: 133, startPoint y: 207, endPoint x: 253, endPoint y: 284, distance: 142.9
type input "50"
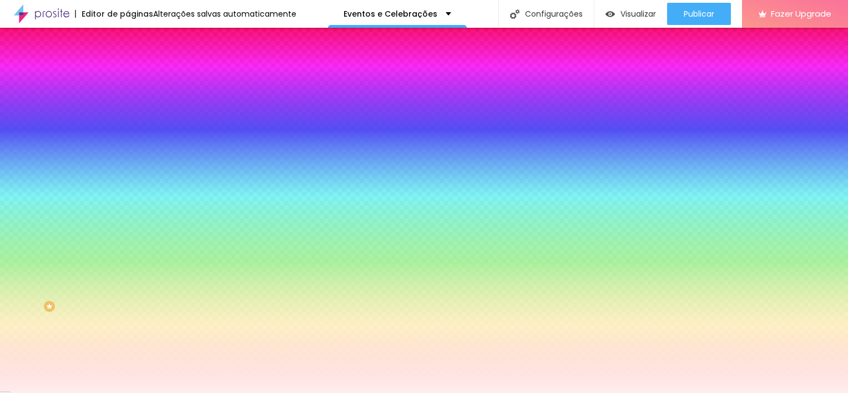
drag, startPoint x: 128, startPoint y: 230, endPoint x: 239, endPoint y: 235, distance: 110.6
type input "2"
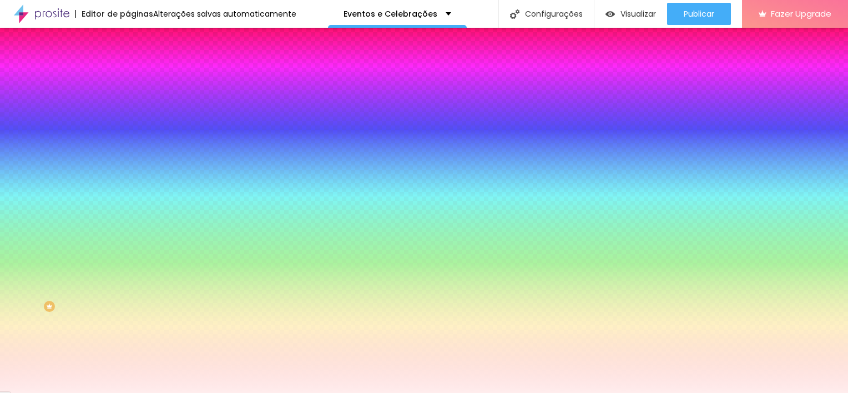
type input "3"
type input "4"
type input "5"
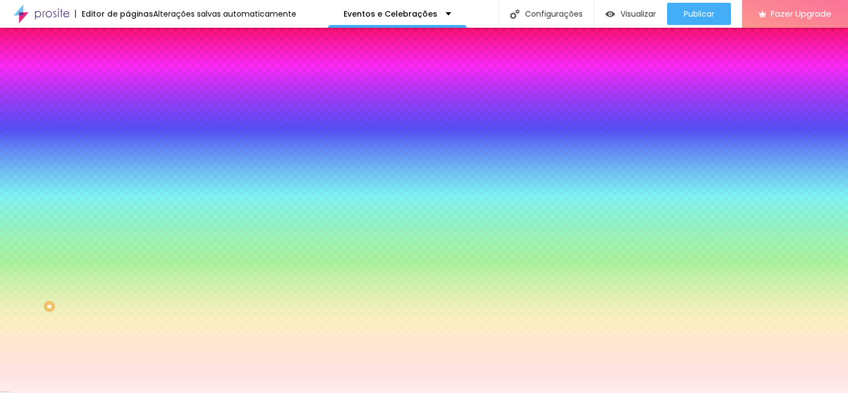
type input "5"
type input "4"
type input "3"
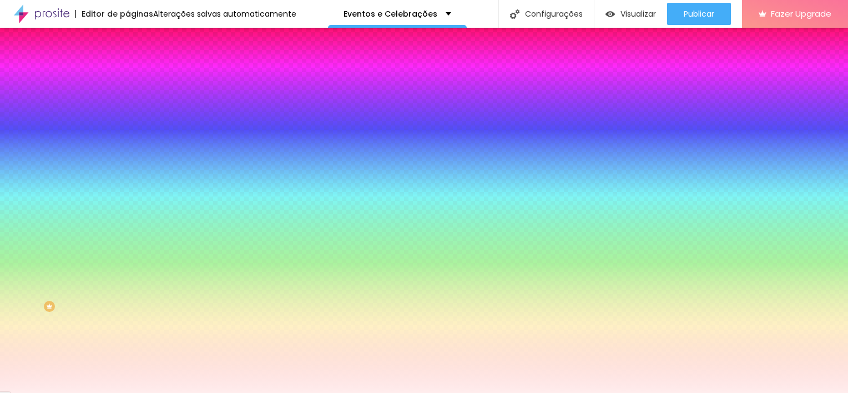
type input "2"
type input "1"
type input "2"
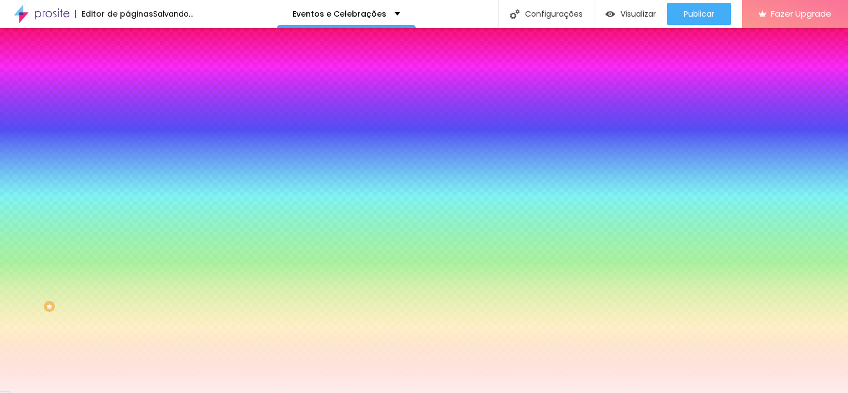
type input "2"
type input "3"
drag, startPoint x: 182, startPoint y: 234, endPoint x: 191, endPoint y: 236, distance: 9.2
type input "3"
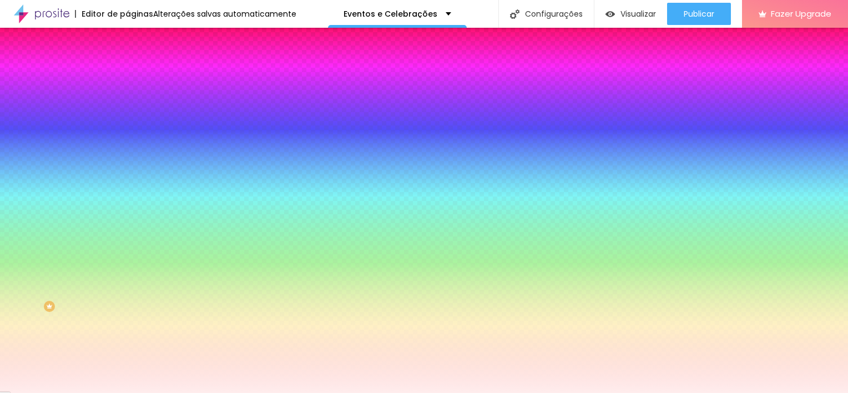
type input "21"
type input "20"
type input "3"
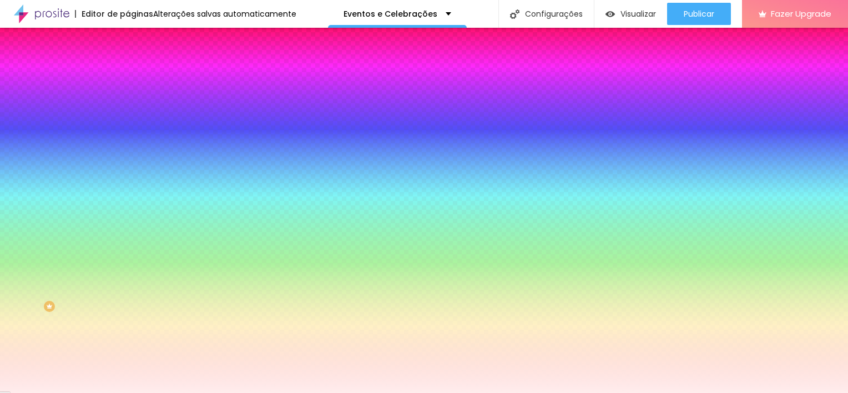
type input "3"
type input "0"
type input "1"
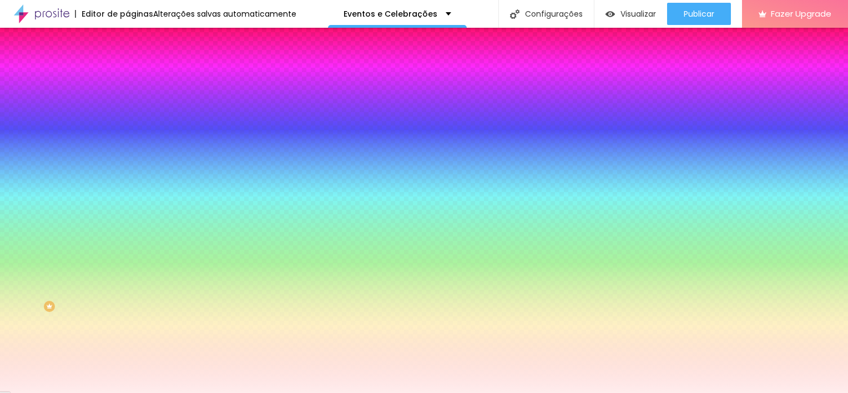
type input "2"
type input "3"
type input "4"
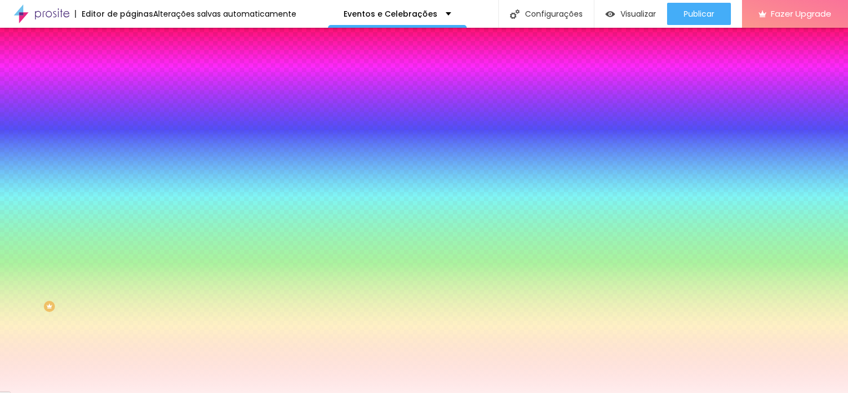
type input "4"
type input "5"
type input "6"
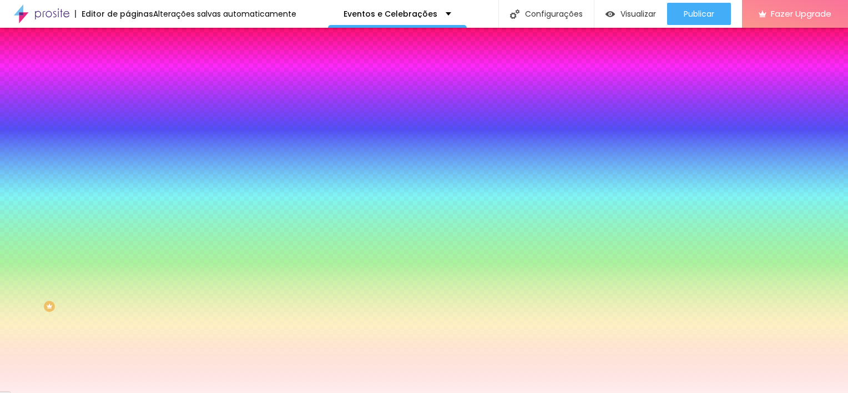
type input "16"
type input "17"
type input "18"
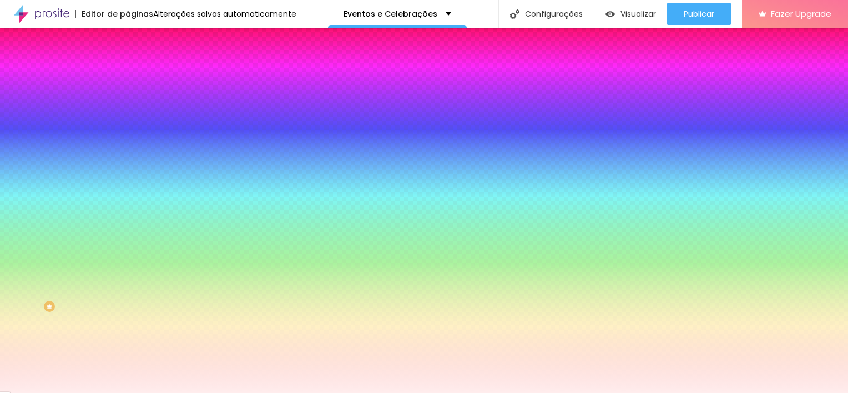
type input "18"
type input "19"
type input "20"
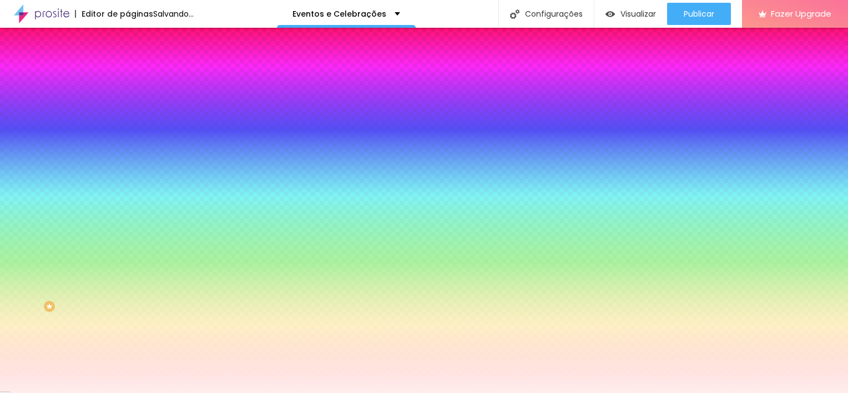
type input "21"
type input "20"
type input "19"
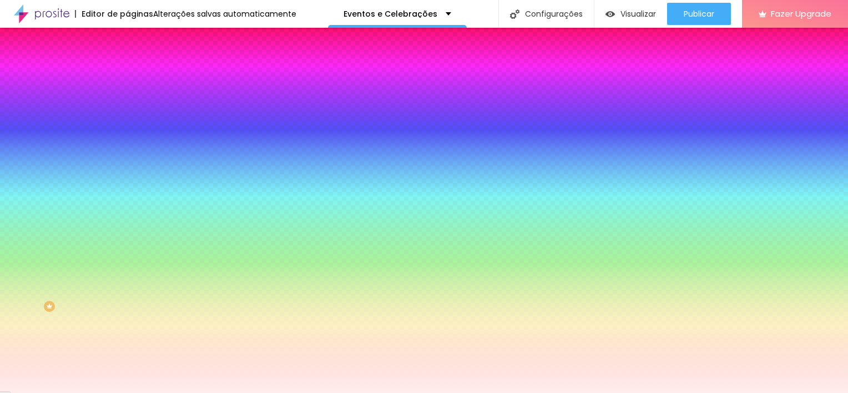
type input "19"
type input "18"
type input "17"
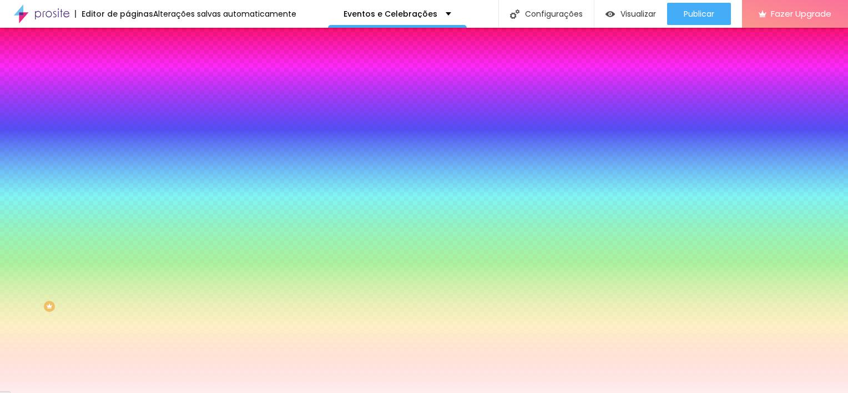
type input "16"
type input "15"
drag, startPoint x: 173, startPoint y: 204, endPoint x: 159, endPoint y: 210, distance: 14.7
type input "15"
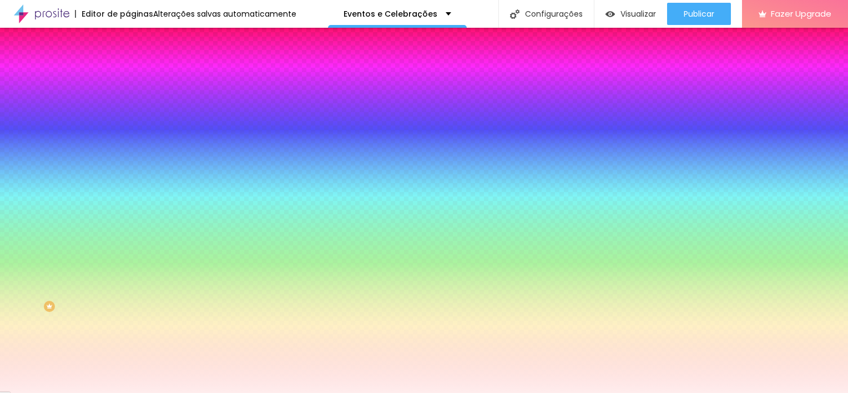
click at [72, 392] on img at bounding box center [67, 399] width 8 height 8
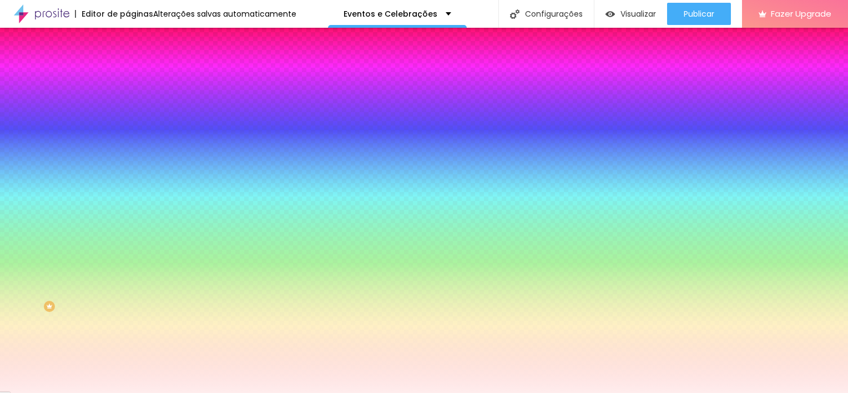
click at [72, 392] on img at bounding box center [67, 399] width 8 height 8
click at [618, 392] on div at bounding box center [424, 393] width 848 height 0
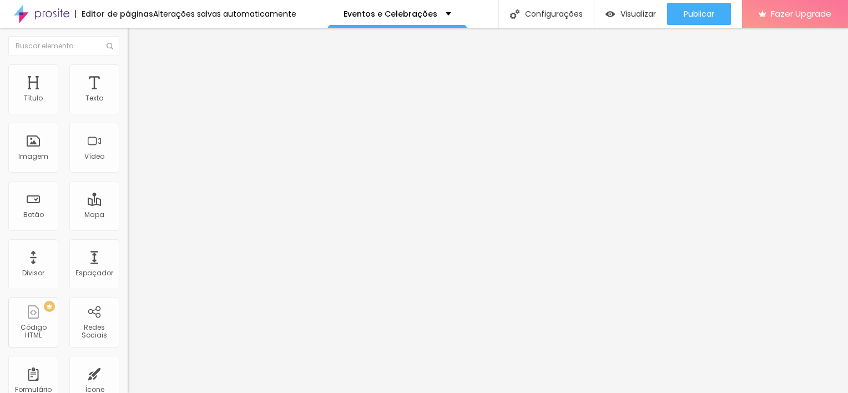
click at [128, 64] on li "Avançado" at bounding box center [192, 69] width 128 height 11
click at [128, 58] on ul "Conteúdo Estilo Avançado" at bounding box center [192, 69] width 128 height 33
click at [128, 69] on img at bounding box center [133, 69] width 10 height 10
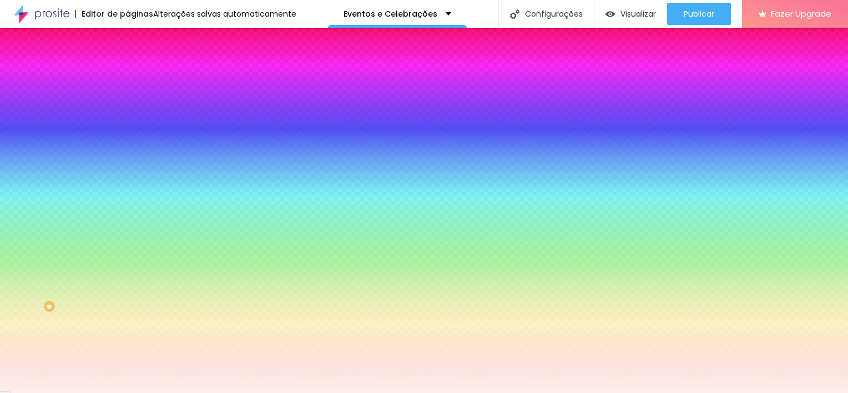
click at [132, 103] on icon "button" at bounding box center [136, 99] width 8 height 8
click at [128, 106] on div at bounding box center [192, 106] width 128 height 0
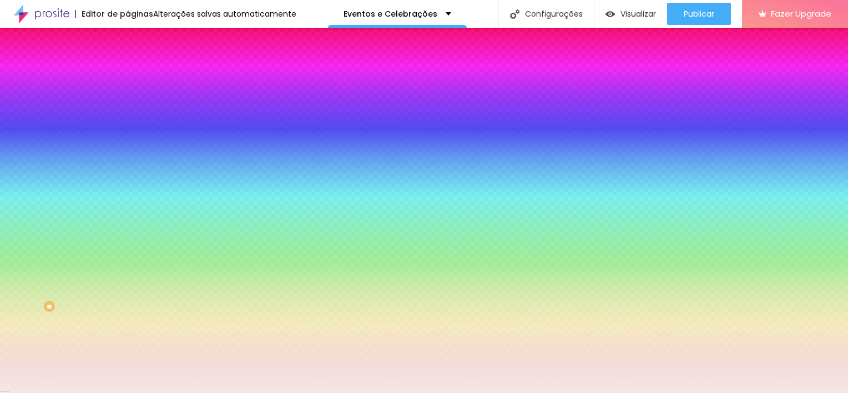
type input "#F4E7E7"
click at [22, 129] on div at bounding box center [424, 196] width 848 height 393
click at [128, 271] on div "Editar Coluna Conteúdo Estilo Avançado Cor de fundo Voltar ao padrão #F4E7E7 So…" at bounding box center [192, 210] width 128 height 365
click at [128, 143] on button "button" at bounding box center [136, 149] width 16 height 12
click at [202, 392] on div at bounding box center [424, 400] width 848 height 0
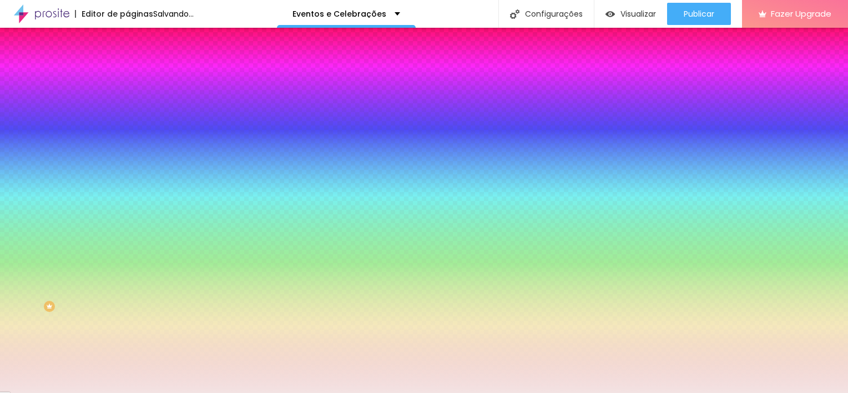
click at [51, 392] on div at bounding box center [424, 393] width 848 height 0
click at [133, 177] on icon "button" at bounding box center [135, 179] width 4 height 4
click at [60, 392] on div at bounding box center [424, 393] width 848 height 0
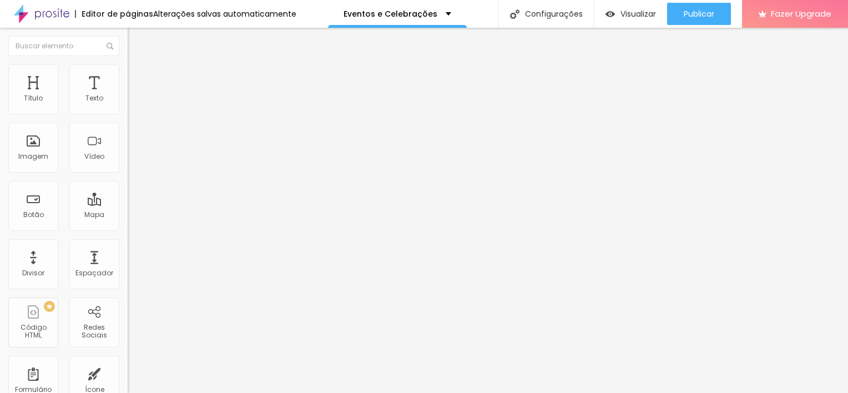
click at [128, 67] on img at bounding box center [133, 69] width 10 height 10
type input "16"
type input "32"
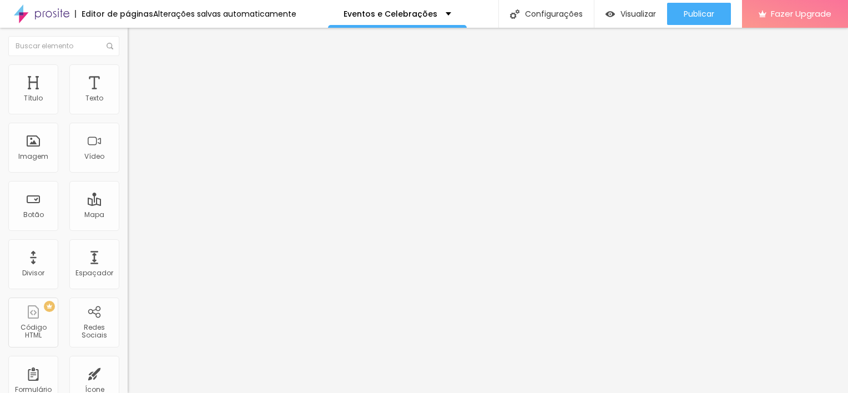
type input "34"
type input "35"
type input "36"
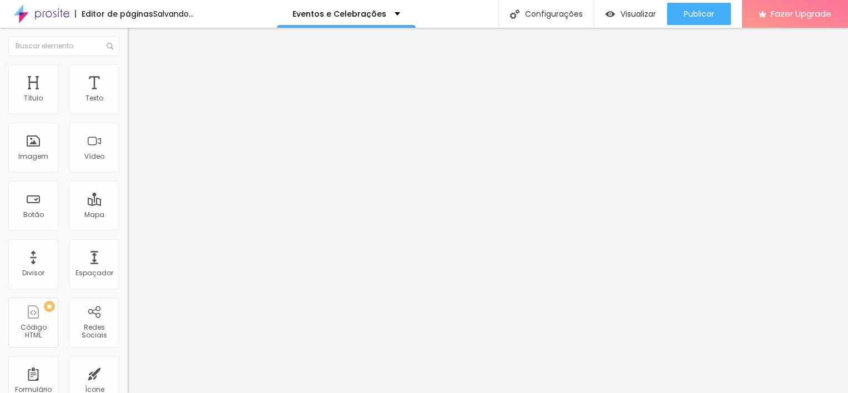
type input "36"
type input "34"
type input "33"
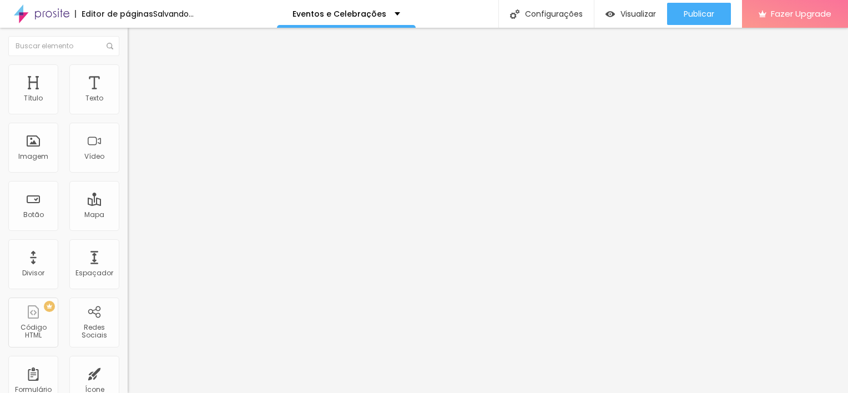
type input "32"
type input "31"
type input "30"
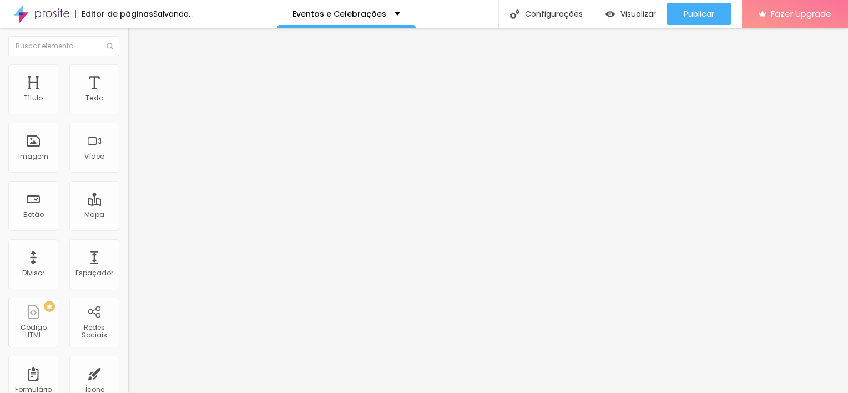
type input "30"
type input "28"
type input "24"
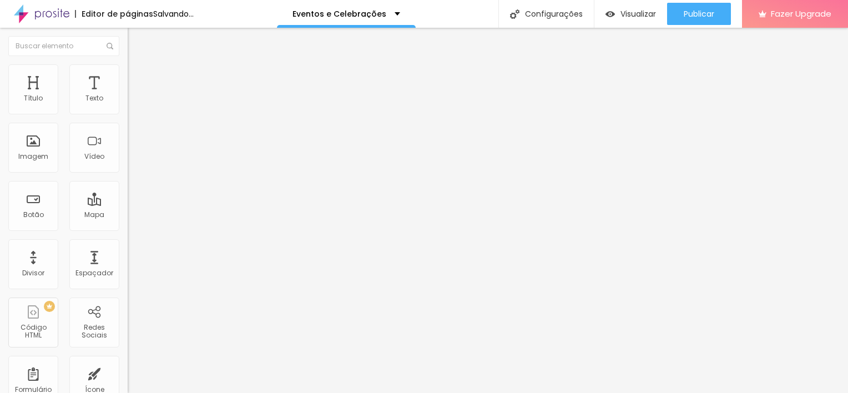
type input "22"
type input "20"
drag, startPoint x: 34, startPoint y: 109, endPoint x: 16, endPoint y: 108, distance: 18.3
click at [128, 204] on input "range" at bounding box center [164, 208] width 72 height 9
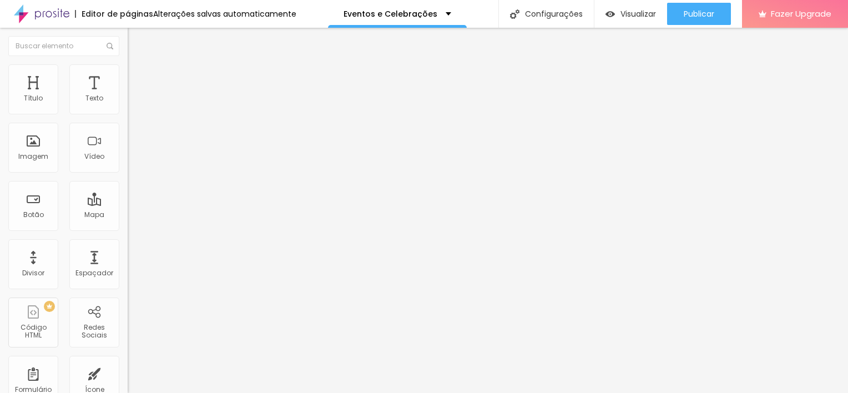
drag, startPoint x: 24, startPoint y: 131, endPoint x: -2, endPoint y: 128, distance: 26.8
click at [128, 361] on input "range" at bounding box center [164, 365] width 72 height 9
click at [128, 63] on img at bounding box center [133, 58] width 10 height 10
click at [132, 161] on icon "button" at bounding box center [135, 157] width 7 height 7
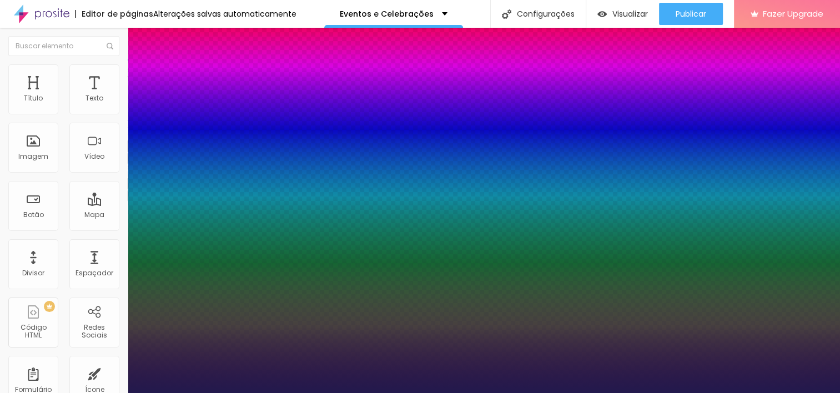
click at [151, 392] on div at bounding box center [420, 393] width 840 height 0
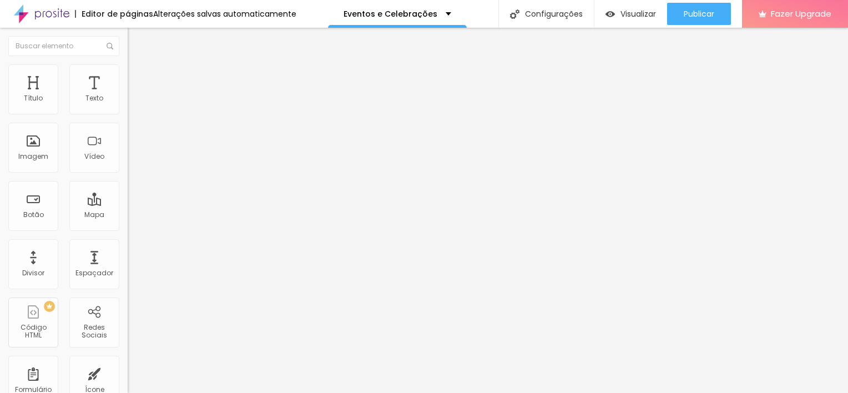
click at [138, 75] on span "Estilo" at bounding box center [146, 71] width 17 height 9
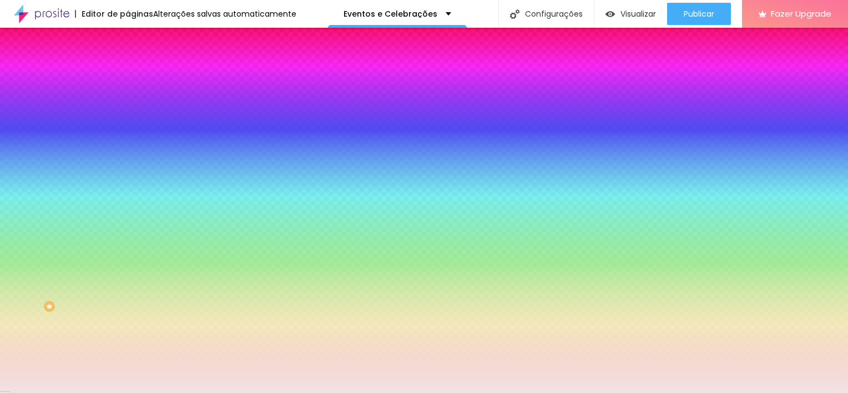
click at [128, 128] on div "Sombra ATIVO Voltar ao padrão" at bounding box center [192, 136] width 128 height 38
click at [133, 145] on icon "button" at bounding box center [135, 147] width 4 height 4
click at [62, 392] on div at bounding box center [424, 393] width 848 height 0
click at [133, 177] on icon "button" at bounding box center [135, 179] width 4 height 4
click at [102, 392] on div at bounding box center [424, 393] width 848 height 0
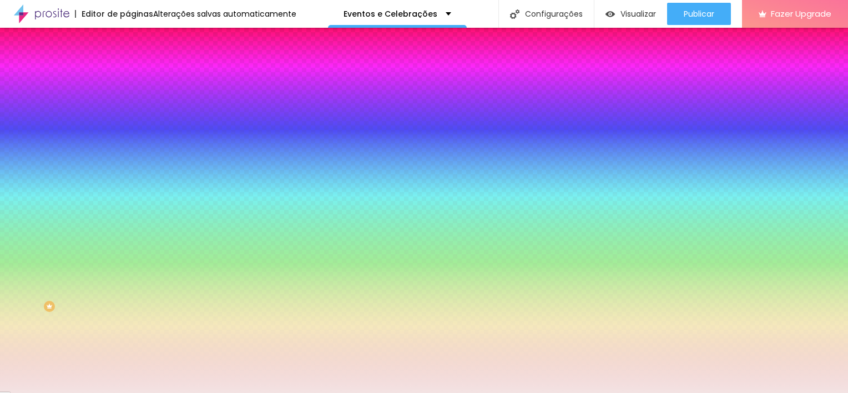
click at [128, 75] on img at bounding box center [133, 80] width 10 height 10
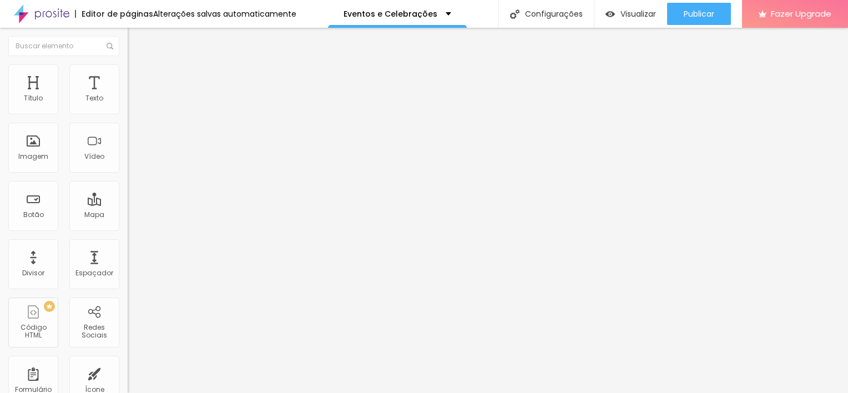
click at [128, 215] on input "range" at bounding box center [164, 219] width 72 height 9
click at [128, 115] on div "Modo Encaixotado Encaixotado Completo" at bounding box center [192, 102] width 128 height 31
click at [128, 101] on span "Encaixotado" at bounding box center [149, 96] width 43 height 9
click at [128, 118] on span "Completo" at bounding box center [145, 113] width 34 height 9
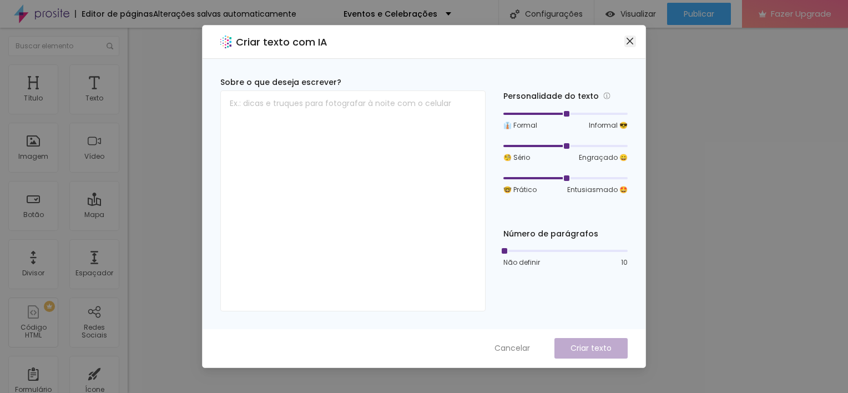
click at [628, 44] on icon "close" at bounding box center [630, 41] width 9 height 9
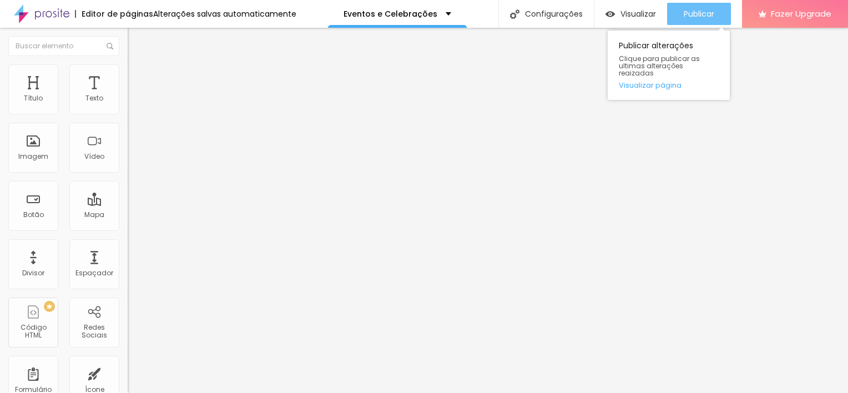
click at [682, 22] on button "Publicar" at bounding box center [699, 14] width 64 height 22
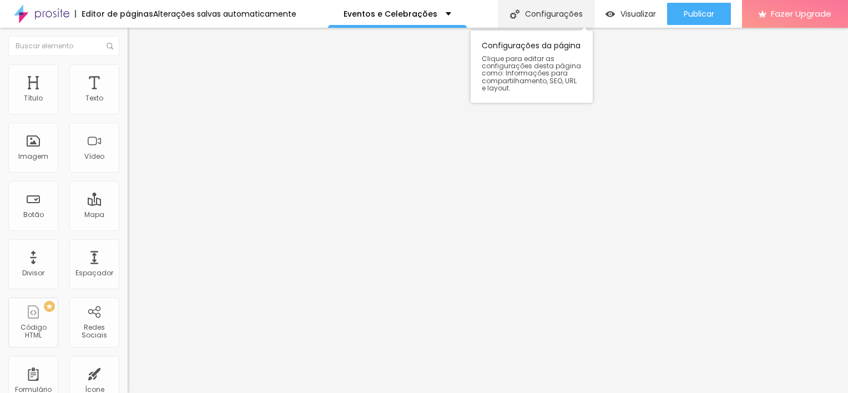
click at [554, 16] on div "Configurações" at bounding box center [546, 14] width 95 height 28
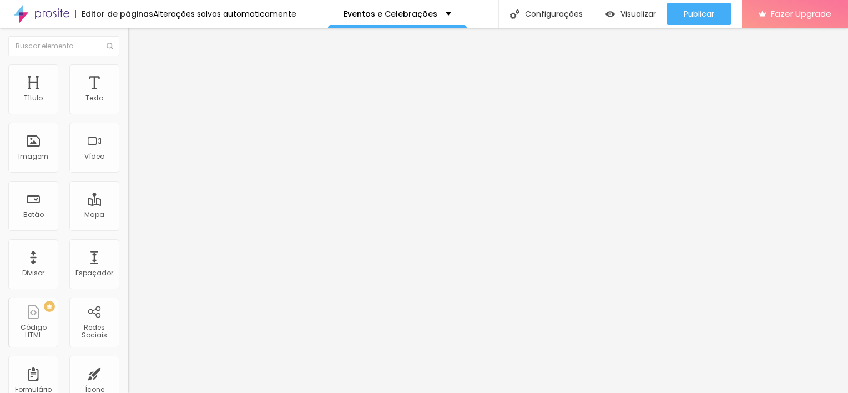
click at [128, 164] on button "button" at bounding box center [136, 159] width 16 height 12
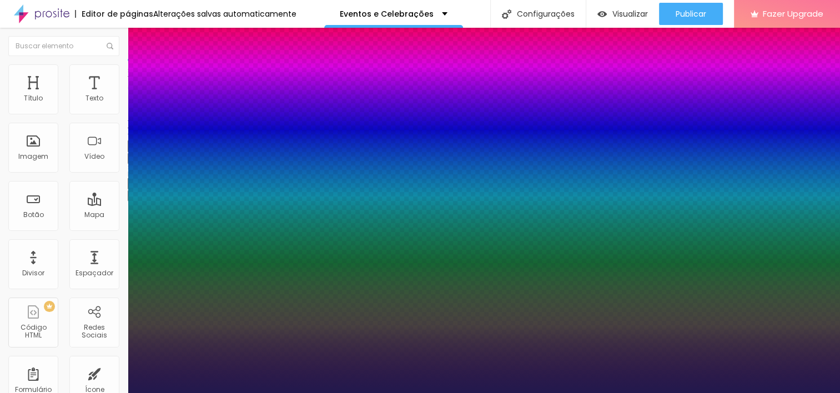
click at [459, 392] on div at bounding box center [420, 393] width 840 height 0
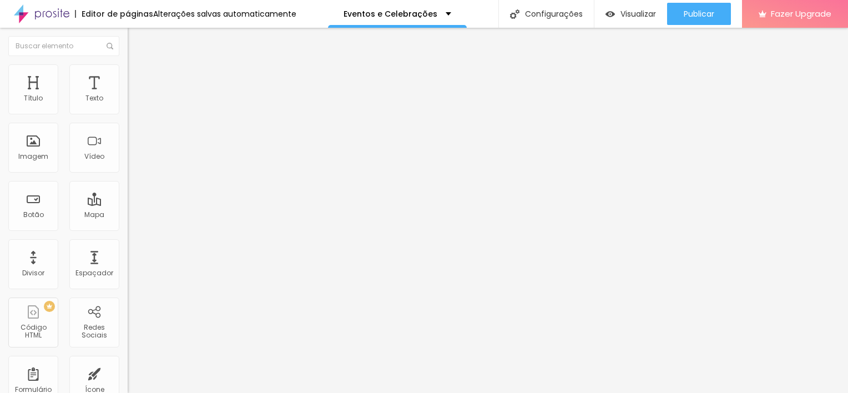
click at [133, 160] on icon "button" at bounding box center [135, 157] width 4 height 4
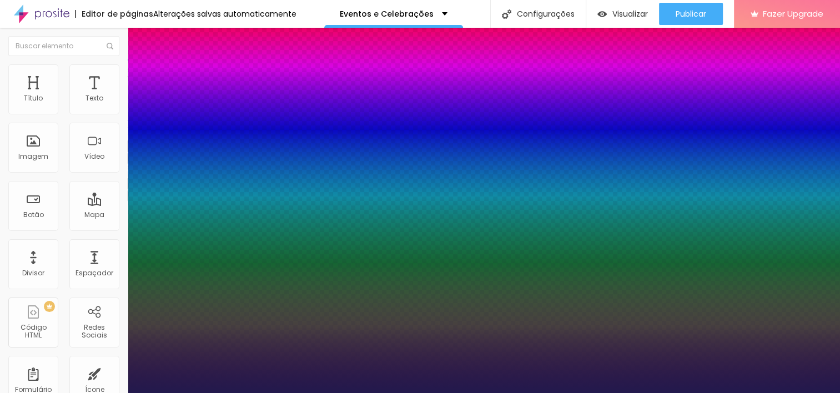
click at [298, 392] on div at bounding box center [420, 393] width 840 height 0
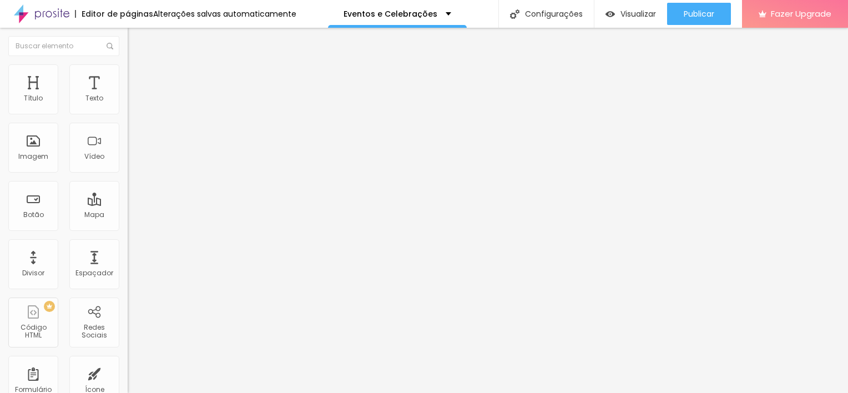
click at [128, 164] on button "button" at bounding box center [136, 159] width 16 height 12
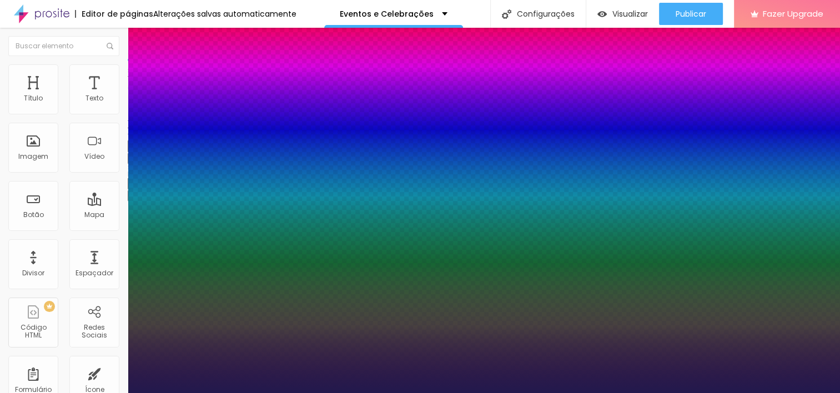
click at [682, 392] on div at bounding box center [420, 393] width 840 height 0
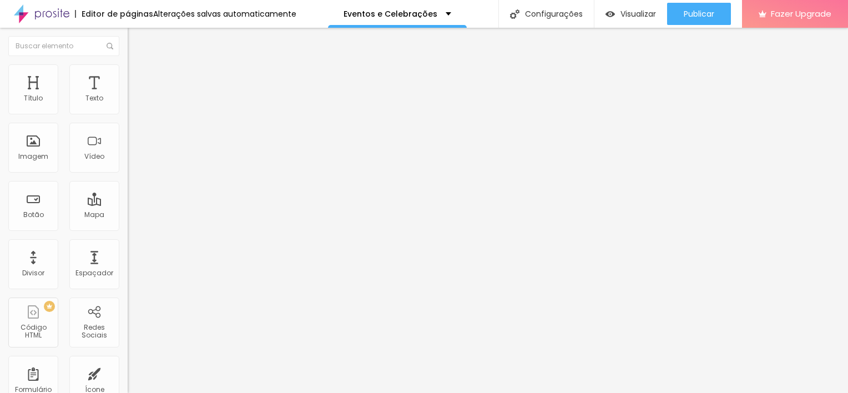
click at [128, 164] on button "button" at bounding box center [136, 159] width 16 height 12
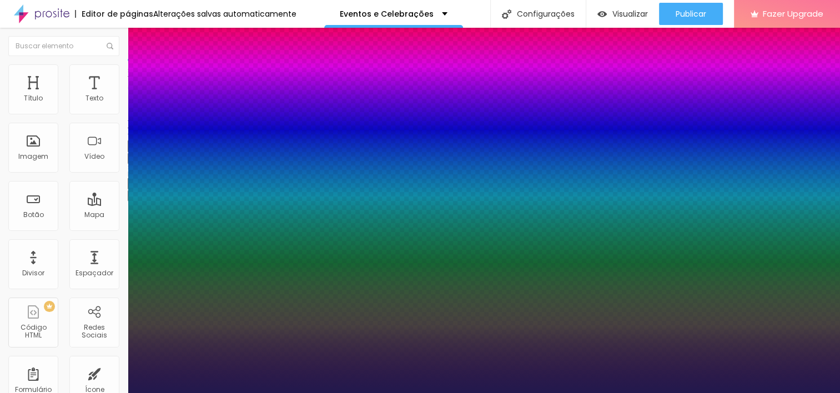
click at [420, 392] on div at bounding box center [420, 393] width 840 height 0
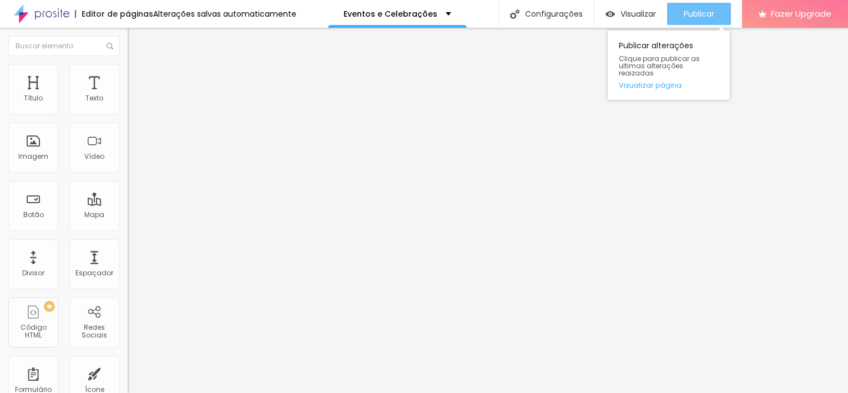
click at [711, 11] on span "Publicar" at bounding box center [699, 13] width 31 height 9
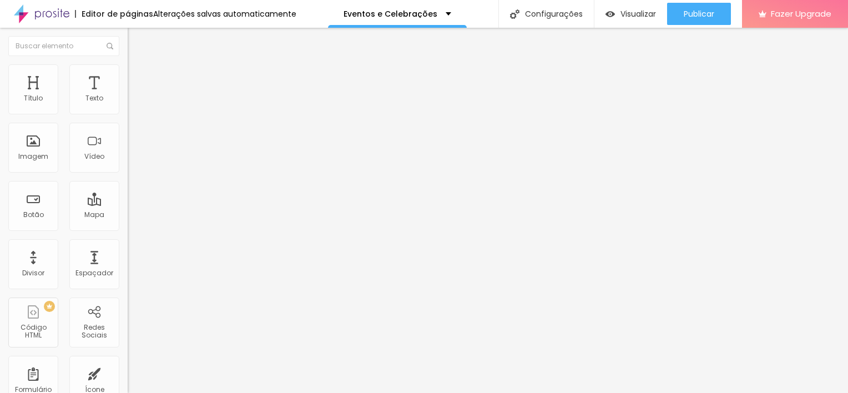
click at [128, 71] on img at bounding box center [133, 69] width 10 height 10
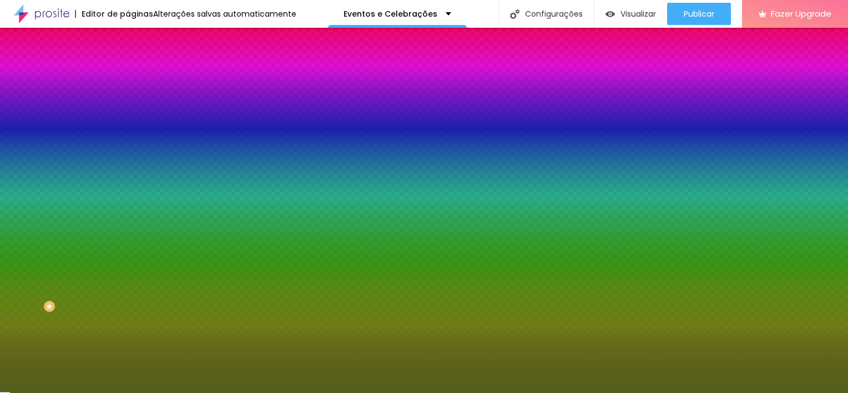
click at [128, 151] on div at bounding box center [192, 151] width 128 height 0
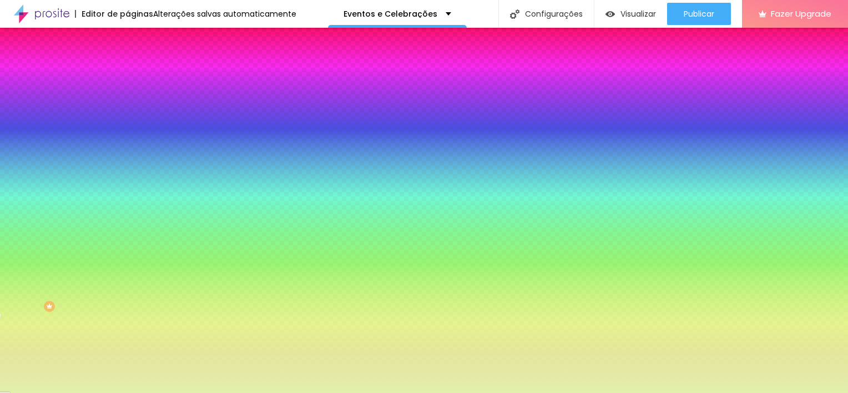
drag, startPoint x: 59, startPoint y: 235, endPoint x: 38, endPoint y: 220, distance: 26.2
click at [38, 220] on div at bounding box center [424, 196] width 848 height 393
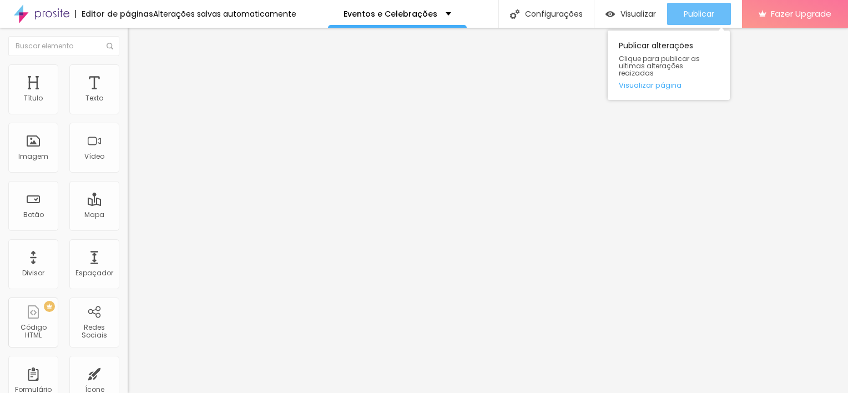
click at [714, 8] on button "Publicar" at bounding box center [699, 14] width 64 height 22
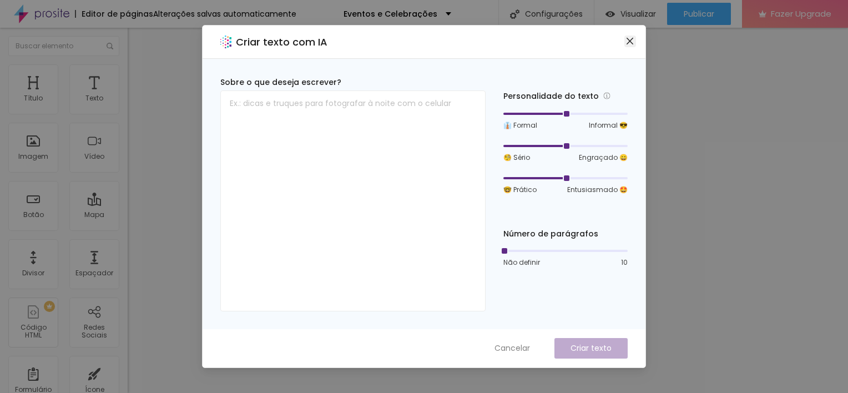
click at [627, 44] on icon "close" at bounding box center [630, 41] width 7 height 7
click at [626, 42] on icon "close" at bounding box center [630, 41] width 9 height 9
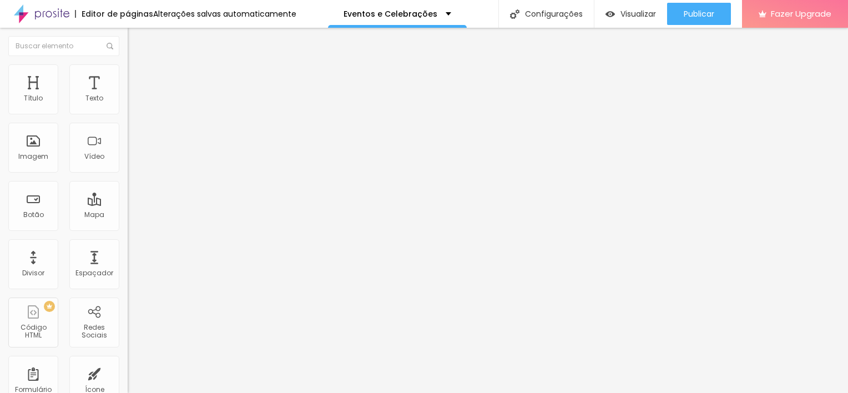
click at [132, 161] on icon "button" at bounding box center [135, 157] width 7 height 7
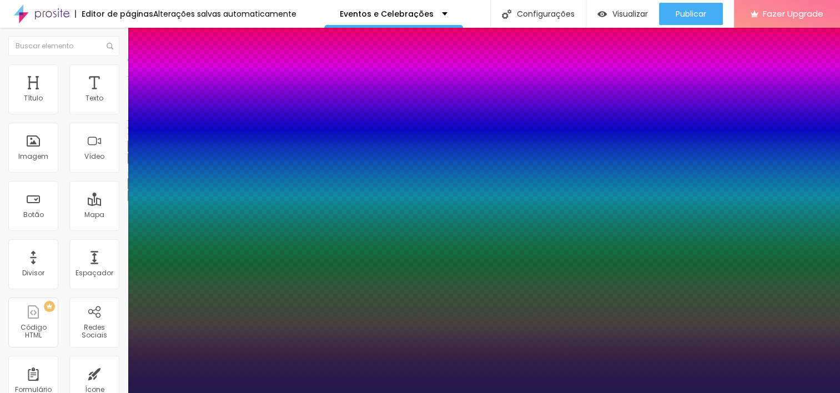
click at [673, 392] on div at bounding box center [420, 393] width 840 height 0
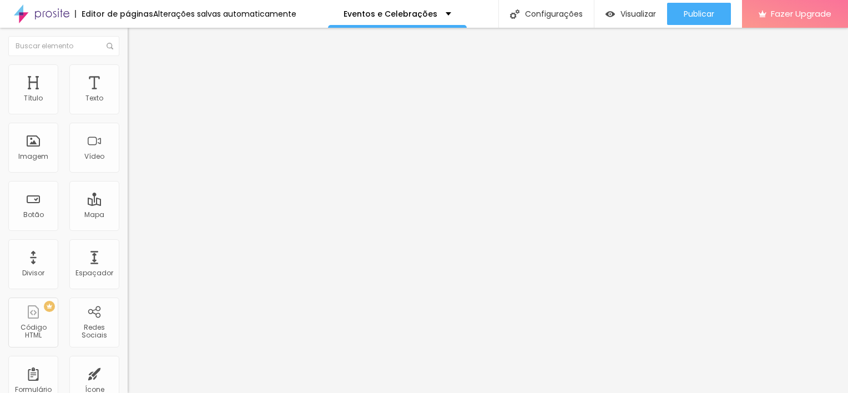
click at [673, 14] on button "Publicar" at bounding box center [699, 14] width 64 height 22
click at [698, 0] on div "Publicar Publicar alterações Clique para publicar as ultimas alterações reaizad…" at bounding box center [699, 14] width 64 height 28
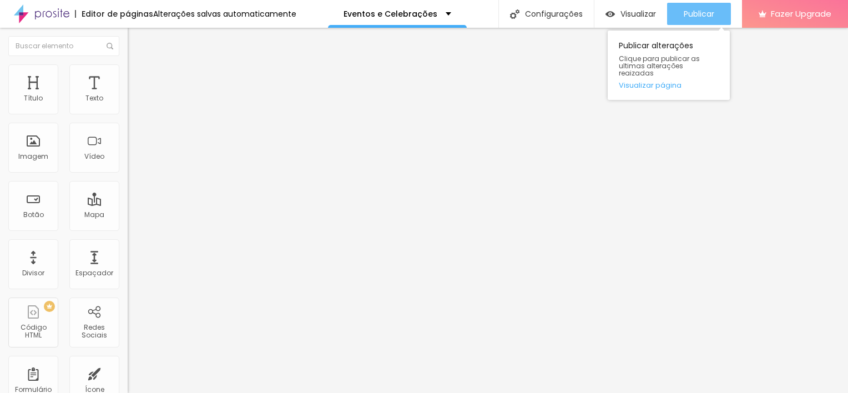
click at [699, 15] on span "Publicar" at bounding box center [699, 13] width 31 height 9
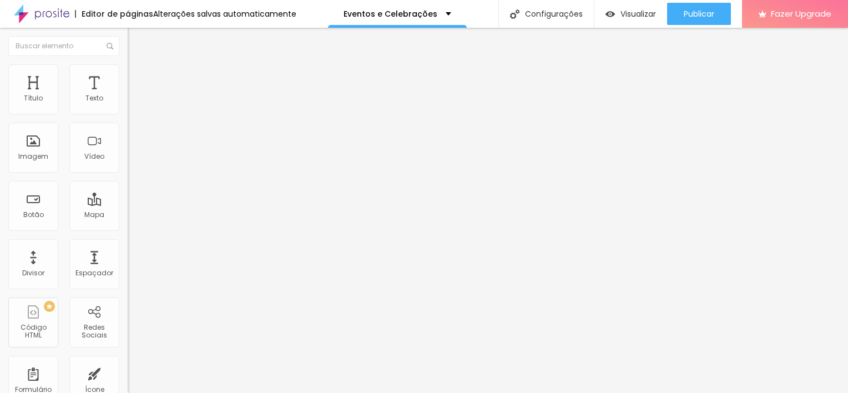
click at [128, 86] on ul "Conteúdo Estilo Avançado" at bounding box center [192, 78] width 128 height 33
click at [128, 78] on img at bounding box center [133, 78] width 10 height 10
click at [132, 286] on icon "button" at bounding box center [135, 289] width 7 height 7
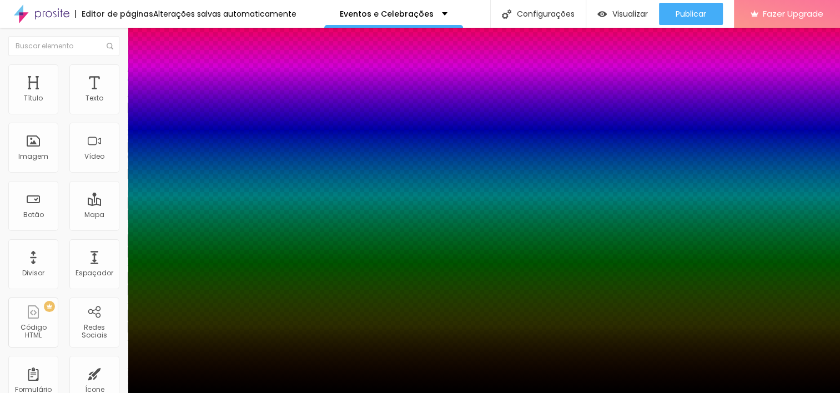
click at [349, 392] on div at bounding box center [420, 393] width 840 height 0
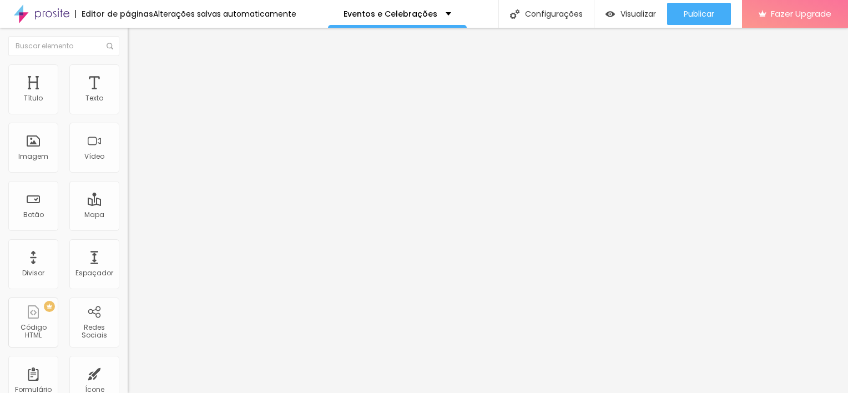
click at [128, 103] on div "Titulo 2 H2" at bounding box center [192, 98] width 128 height 10
click at [133, 161] on icon "button" at bounding box center [135, 159] width 4 height 4
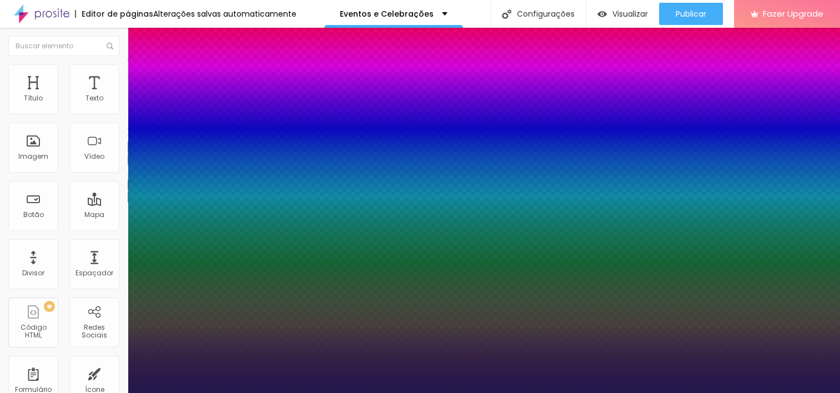
click at [449, 392] on div at bounding box center [420, 393] width 840 height 0
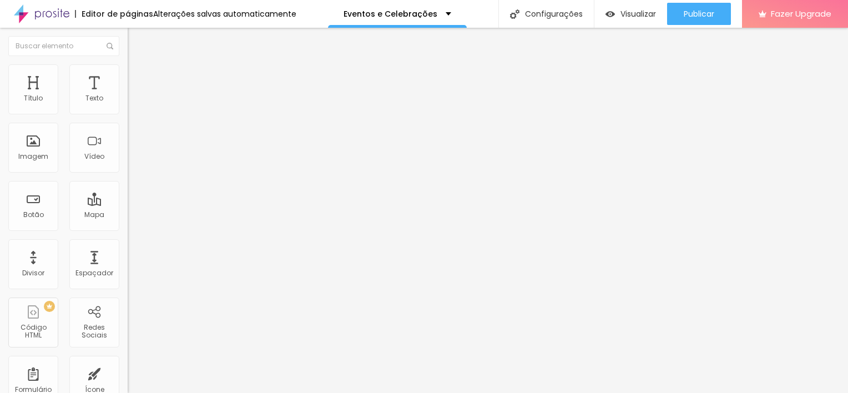
click at [133, 161] on icon "button" at bounding box center [135, 159] width 4 height 4
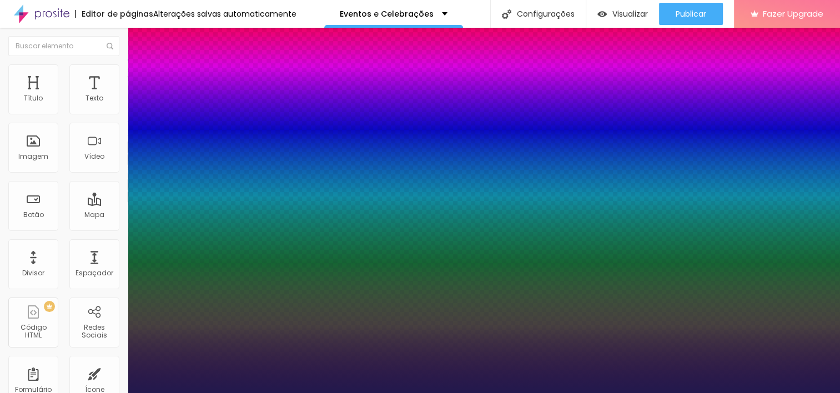
click at [413, 392] on div at bounding box center [420, 393] width 840 height 0
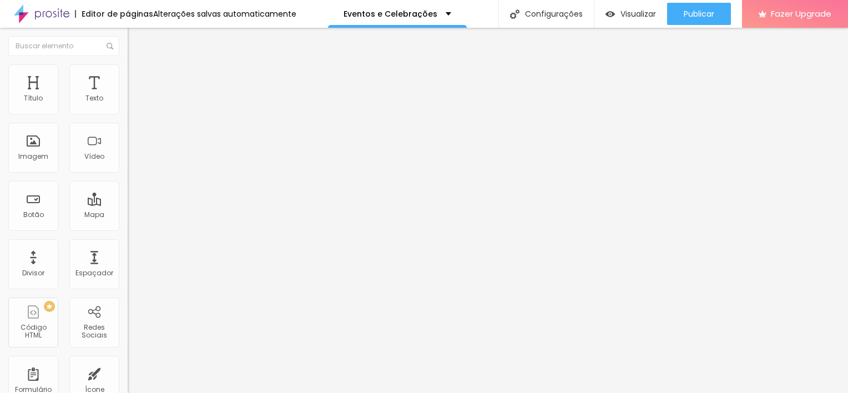
click at [128, 165] on button "button" at bounding box center [136, 160] width 16 height 12
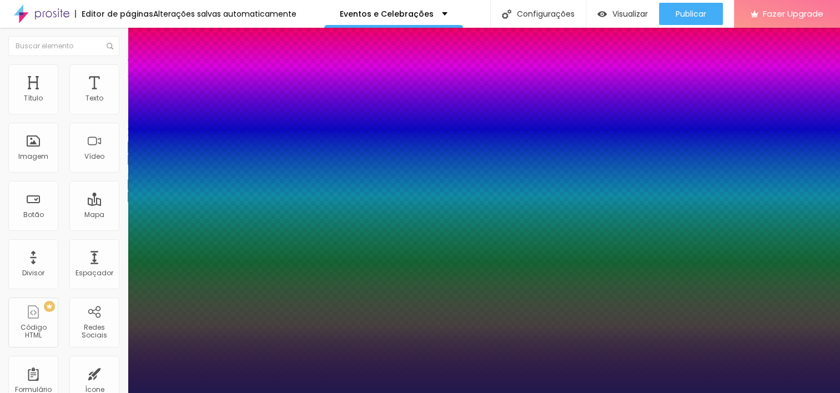
click at [678, 392] on div at bounding box center [420, 393] width 840 height 0
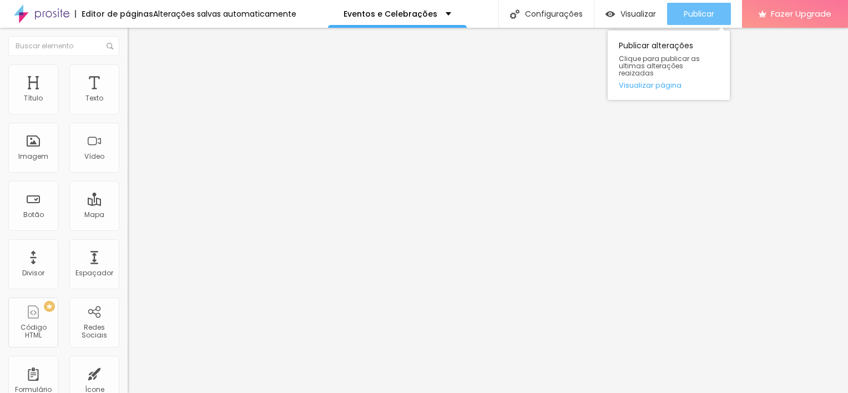
click at [678, 8] on button "Publicar" at bounding box center [699, 14] width 64 height 22
click at [699, 18] on span "Publicar" at bounding box center [699, 13] width 31 height 9
click at [713, 9] on span "Publicar" at bounding box center [699, 13] width 31 height 9
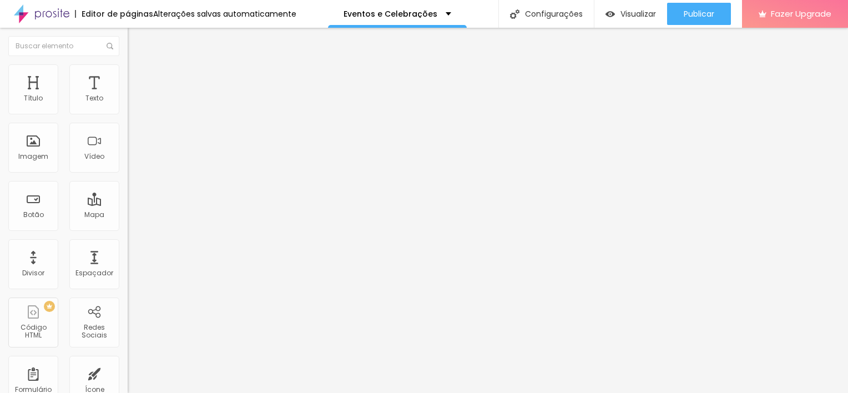
click at [128, 66] on img at bounding box center [133, 69] width 10 height 10
click at [128, 63] on img at bounding box center [133, 58] width 10 height 10
click at [128, 74] on li "Estilo" at bounding box center [192, 69] width 128 height 11
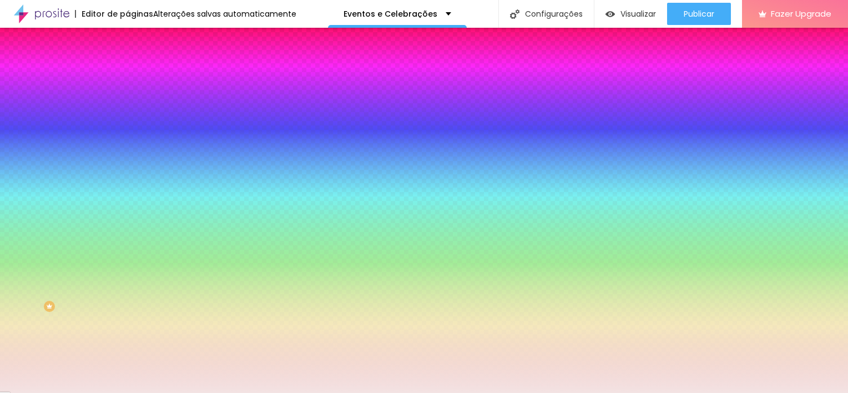
click at [138, 82] on span "Avançado" at bounding box center [156, 82] width 37 height 9
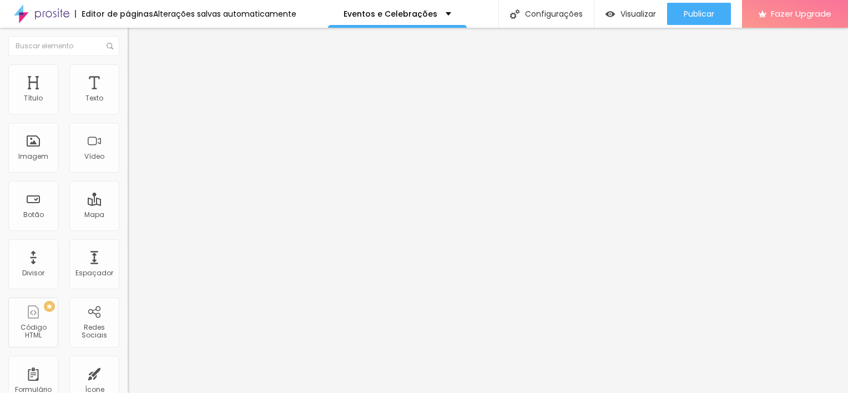
click at [128, 215] on input "range" at bounding box center [164, 219] width 72 height 9
click at [128, 71] on img at bounding box center [133, 69] width 10 height 10
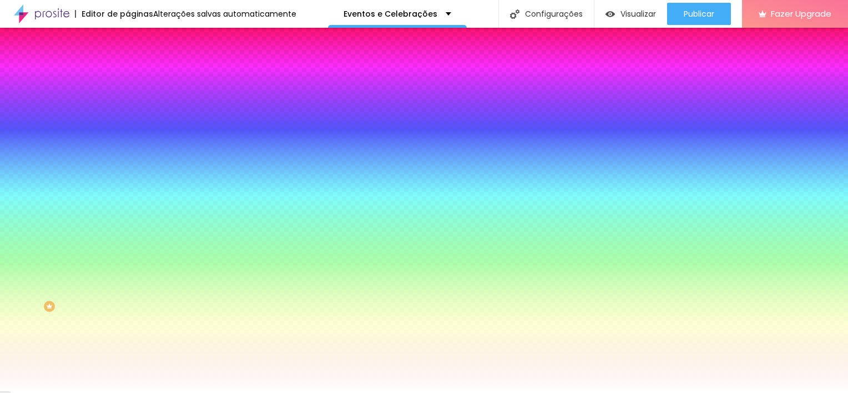
click at [128, 75] on img at bounding box center [133, 80] width 10 height 10
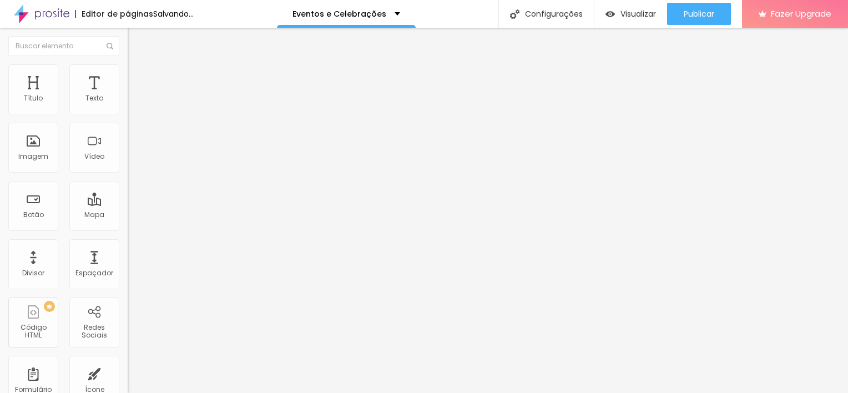
drag, startPoint x: 61, startPoint y: 107, endPoint x: 0, endPoint y: 107, distance: 61.1
click at [128, 215] on input "range" at bounding box center [164, 219] width 72 height 9
click at [128, 64] on li "Estilo" at bounding box center [192, 69] width 128 height 11
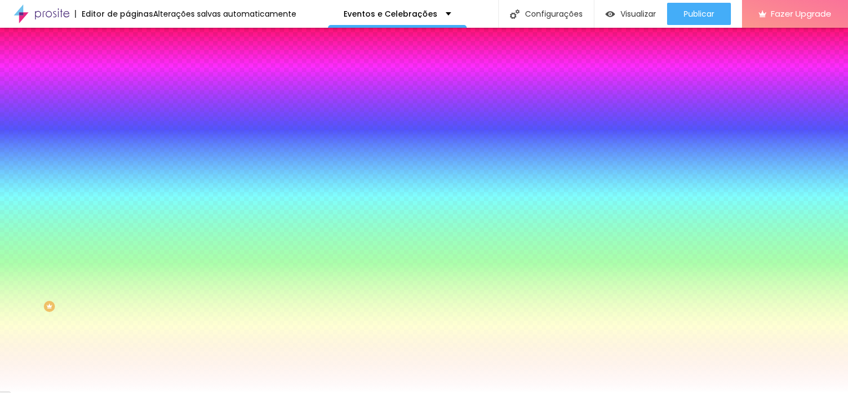
click at [128, 75] on img at bounding box center [133, 80] width 10 height 10
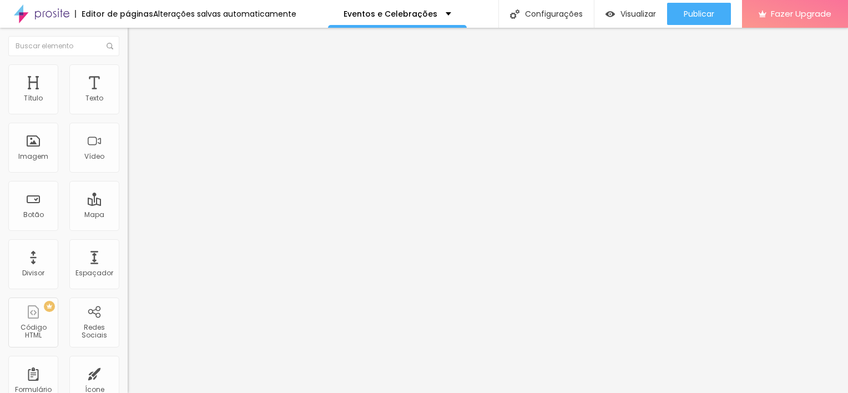
drag, startPoint x: 22, startPoint y: 129, endPoint x: -2, endPoint y: 145, distance: 29.6
click at [128, 372] on input "range" at bounding box center [164, 376] width 72 height 9
click at [128, 75] on li "Avançado" at bounding box center [192, 80] width 128 height 11
drag, startPoint x: 27, startPoint y: 132, endPoint x: 0, endPoint y: 138, distance: 27.9
click at [128, 372] on input "range" at bounding box center [164, 376] width 72 height 9
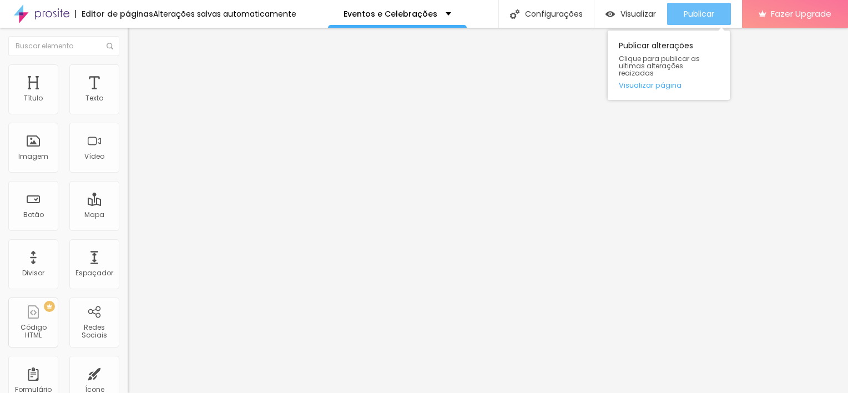
click at [715, 12] on button "Publicar" at bounding box center [699, 14] width 64 height 22
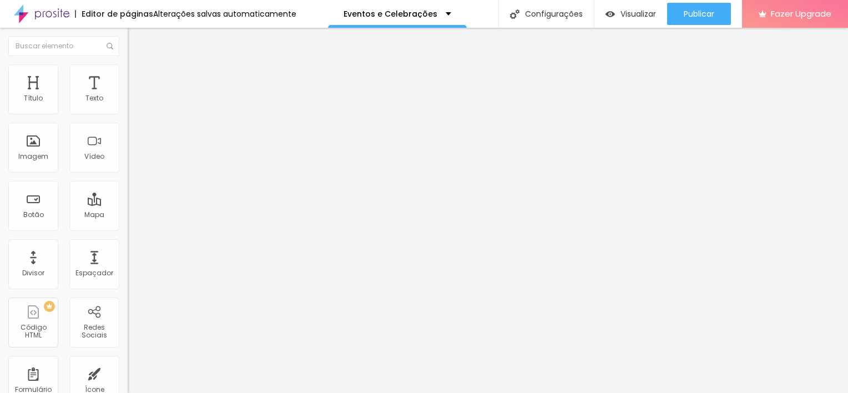
click at [128, 68] on img at bounding box center [133, 69] width 10 height 10
click at [138, 77] on span "Estilo" at bounding box center [146, 71] width 17 height 9
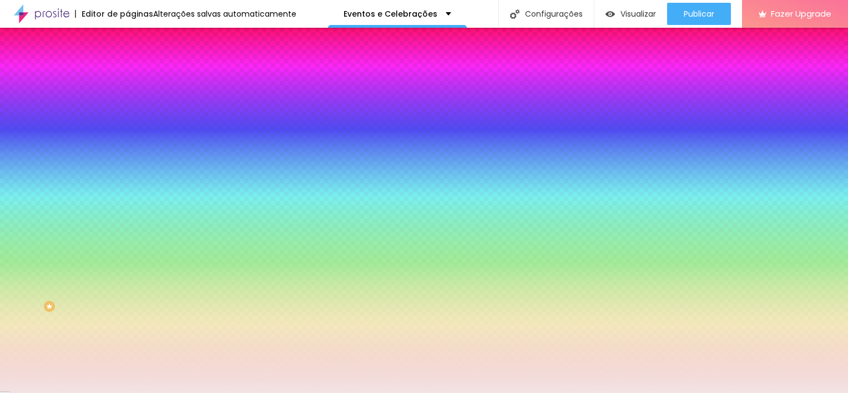
click at [128, 75] on li "Avançado" at bounding box center [192, 80] width 128 height 11
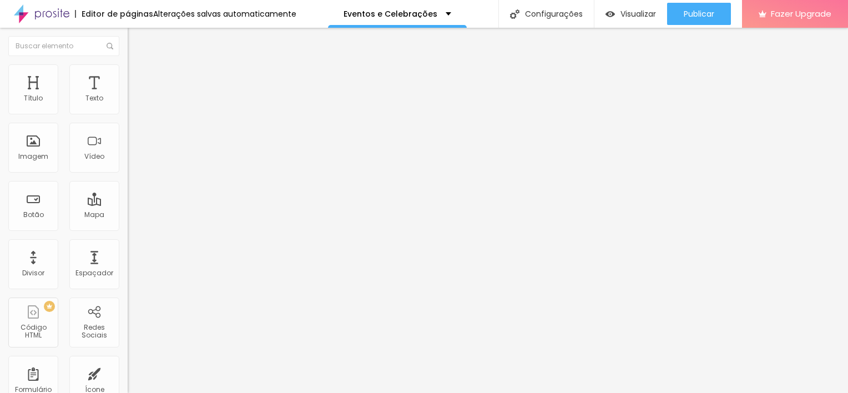
click at [138, 77] on span "Avançado" at bounding box center [156, 71] width 37 height 9
drag, startPoint x: 29, startPoint y: 107, endPoint x: 34, endPoint y: 110, distance: 6.5
click at [128, 204] on input "range" at bounding box center [164, 208] width 72 height 9
drag, startPoint x: 29, startPoint y: 129, endPoint x: 44, endPoint y: 130, distance: 15.6
click at [128, 361] on input "range" at bounding box center [164, 365] width 72 height 9
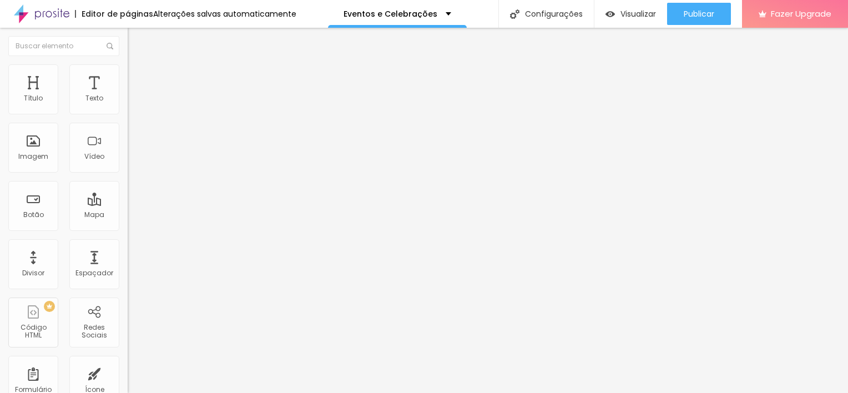
click at [128, 71] on img at bounding box center [133, 69] width 10 height 10
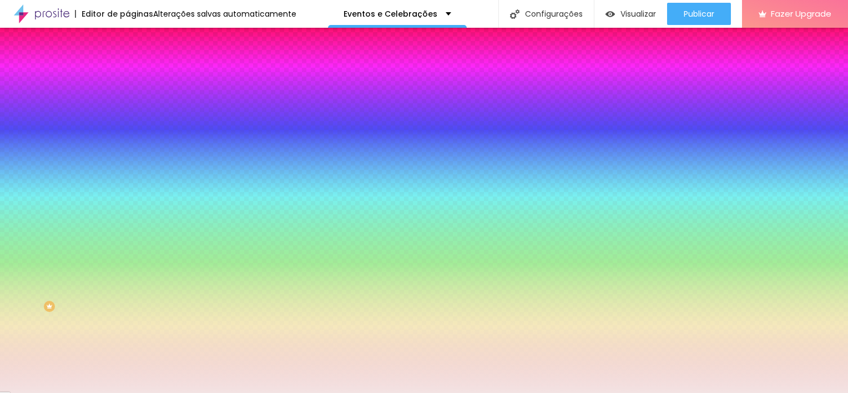
click at [128, 75] on li "Avançado" at bounding box center [192, 80] width 128 height 11
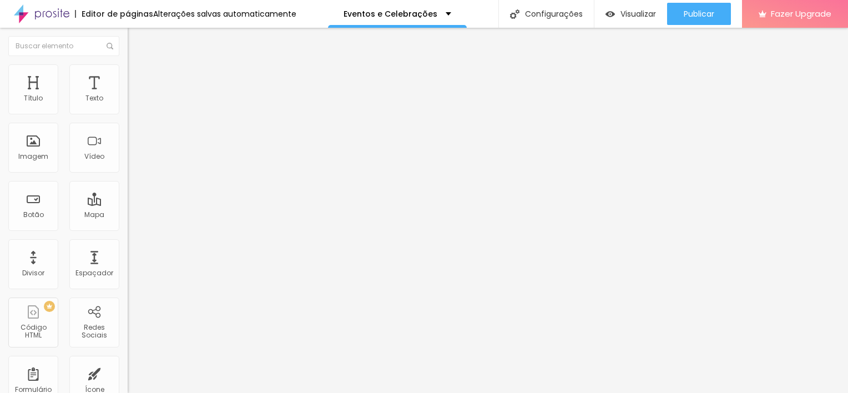
click at [128, 74] on ul "Conteúdo Estilo Avançado" at bounding box center [192, 69] width 128 height 33
click at [128, 64] on li "Estilo" at bounding box center [192, 69] width 128 height 11
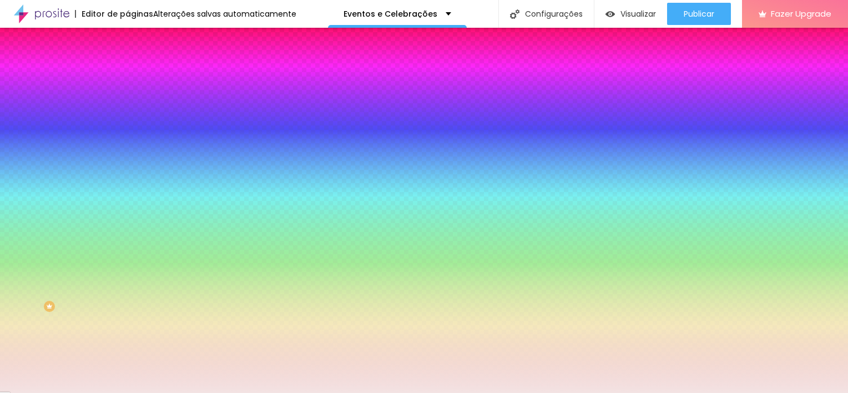
click at [137, 175] on icon "button" at bounding box center [138, 176] width 2 height 2
drag, startPoint x: 144, startPoint y: 202, endPoint x: 89, endPoint y: 213, distance: 56.7
drag, startPoint x: 195, startPoint y: 233, endPoint x: 12, endPoint y: 286, distance: 191.5
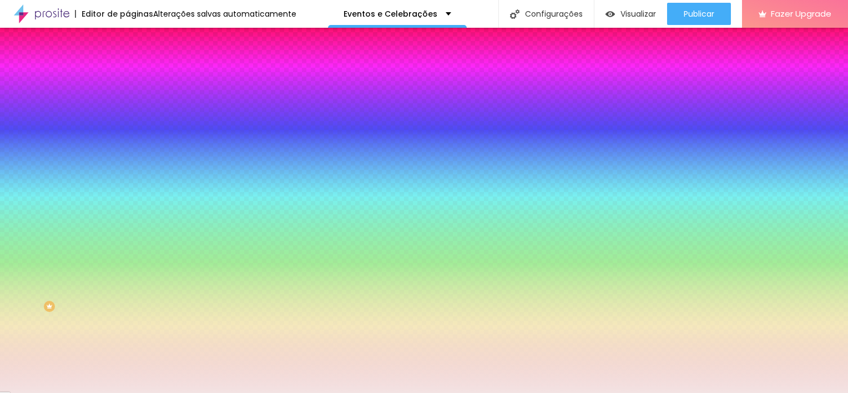
click at [33, 392] on div at bounding box center [424, 393] width 848 height 0
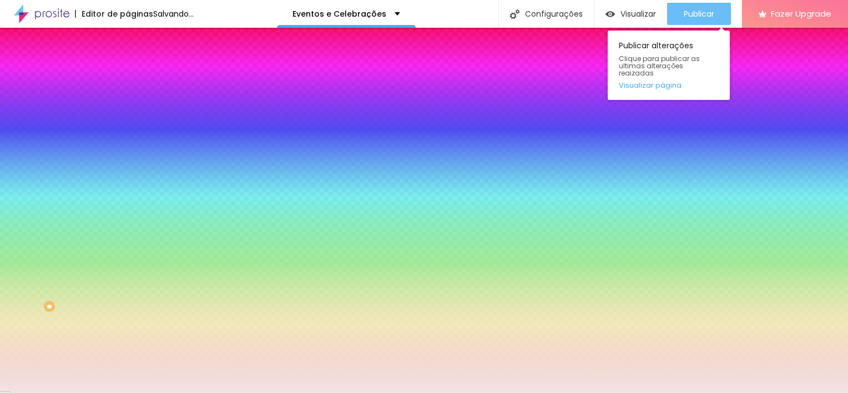
click at [684, 7] on div "Publicar" at bounding box center [699, 14] width 31 height 22
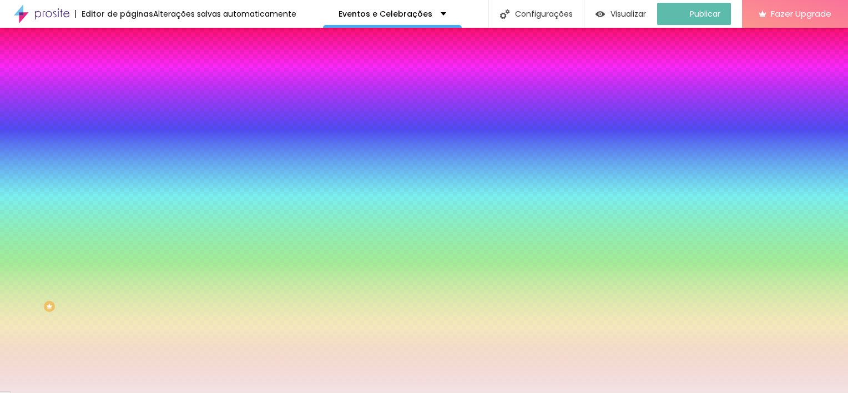
click at [128, 75] on img at bounding box center [133, 80] width 10 height 10
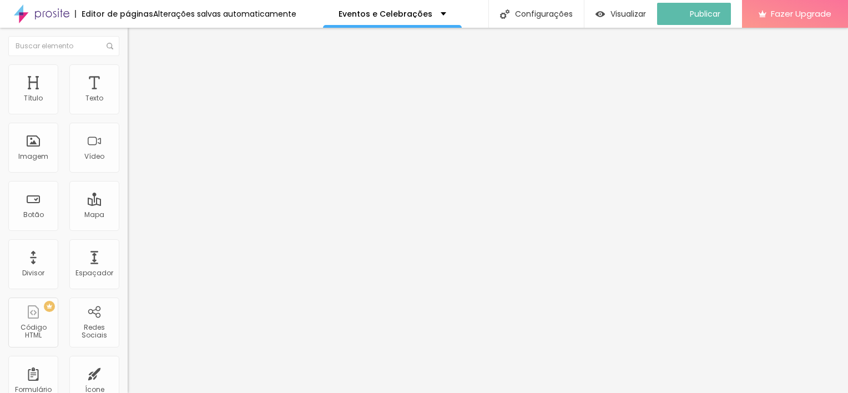
click at [128, 63] on img at bounding box center [133, 58] width 10 height 10
click at [128, 67] on img at bounding box center [133, 69] width 10 height 10
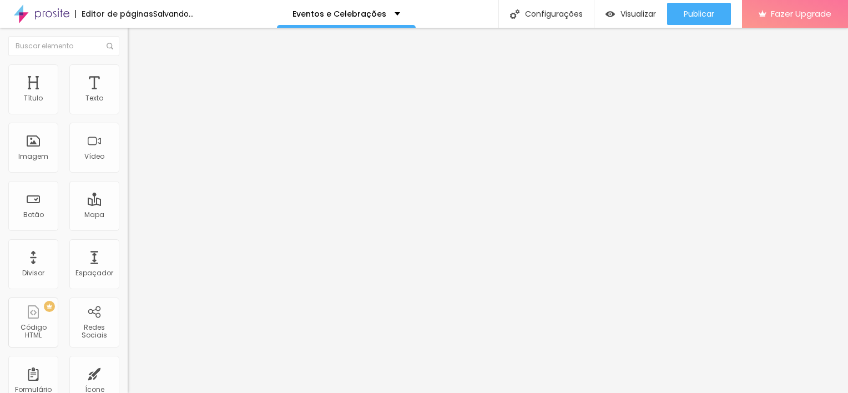
click at [128, 204] on input "range" at bounding box center [164, 208] width 72 height 9
drag, startPoint x: 40, startPoint y: 129, endPoint x: 32, endPoint y: 129, distance: 7.8
click at [128, 361] on input "range" at bounding box center [164, 365] width 72 height 9
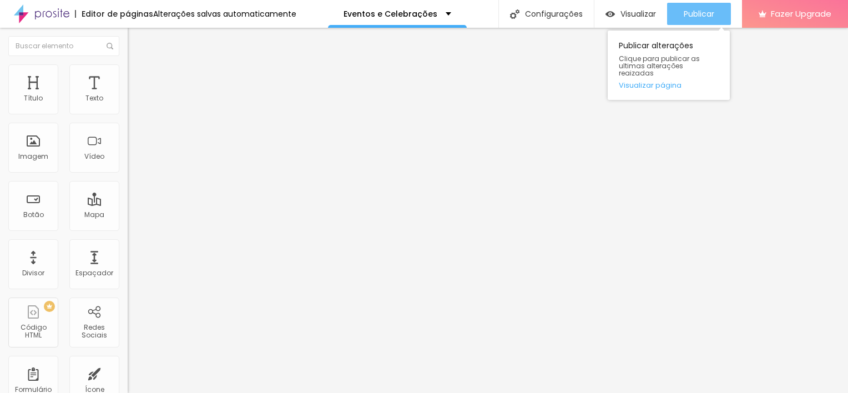
click at [680, 14] on button "Publicar" at bounding box center [699, 14] width 64 height 22
click at [708, 10] on span "Publicar" at bounding box center [699, 13] width 31 height 9
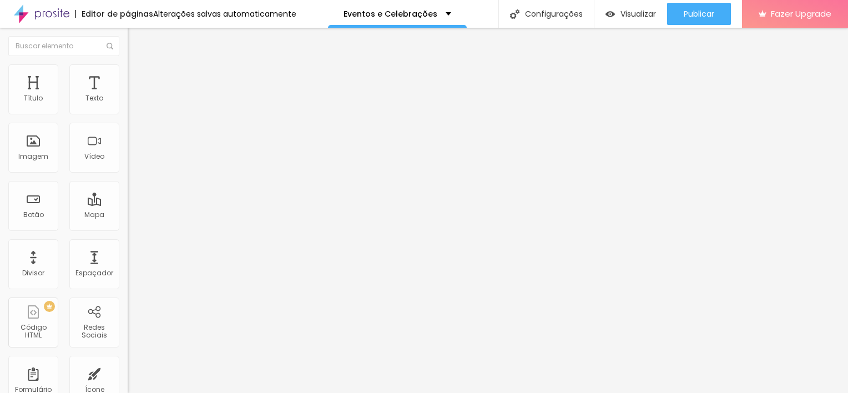
click at [128, 165] on button "button" at bounding box center [136, 160] width 16 height 12
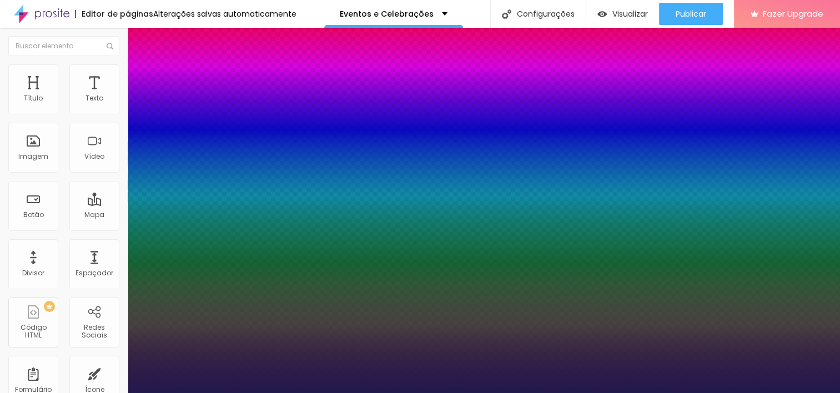
click at [430, 392] on div at bounding box center [420, 393] width 840 height 0
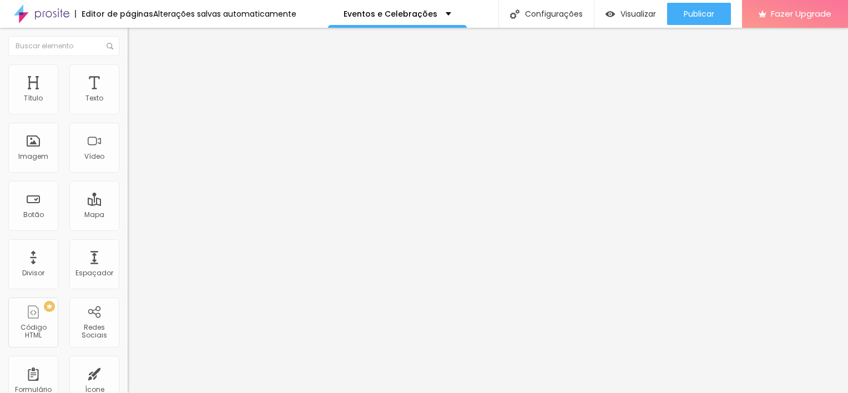
click at [128, 165] on button "button" at bounding box center [136, 160] width 16 height 12
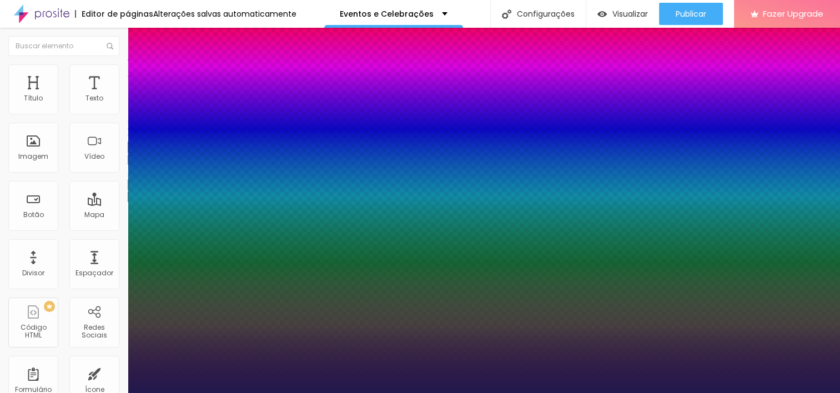
click at [456, 392] on div at bounding box center [420, 393] width 840 height 0
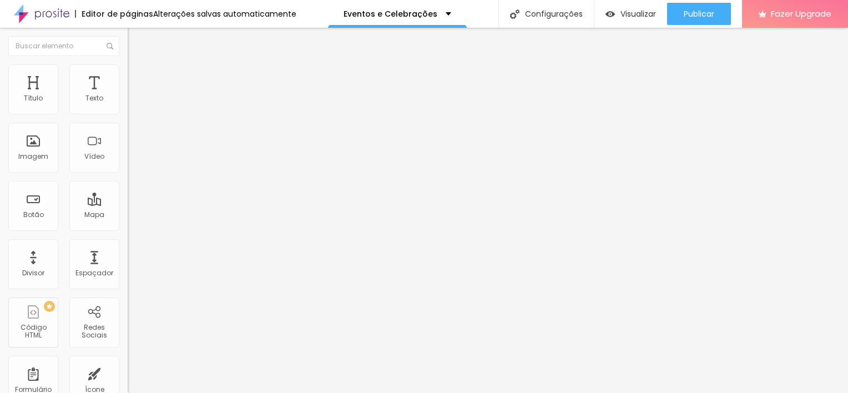
click at [128, 165] on button "button" at bounding box center [136, 160] width 16 height 12
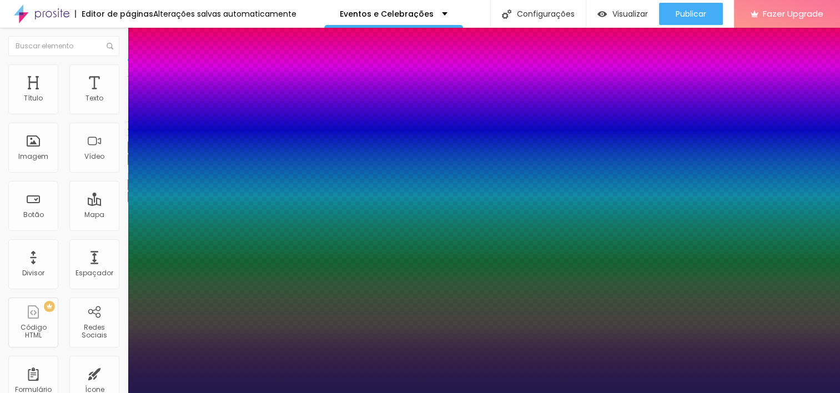
click at [550, 392] on div at bounding box center [420, 393] width 840 height 0
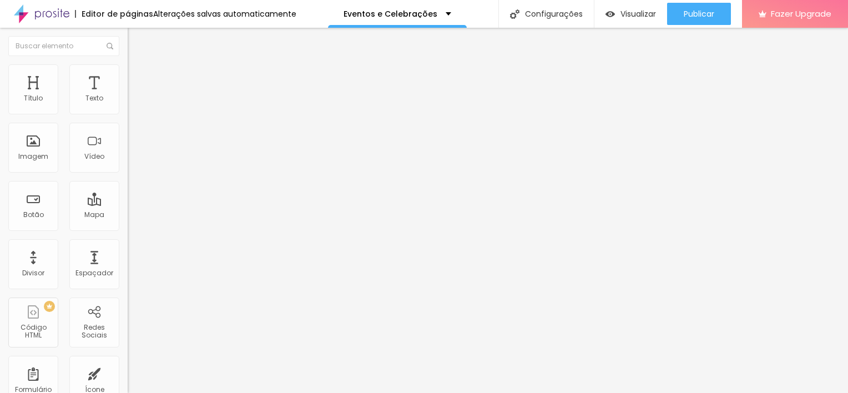
click at [128, 165] on button "button" at bounding box center [136, 160] width 16 height 12
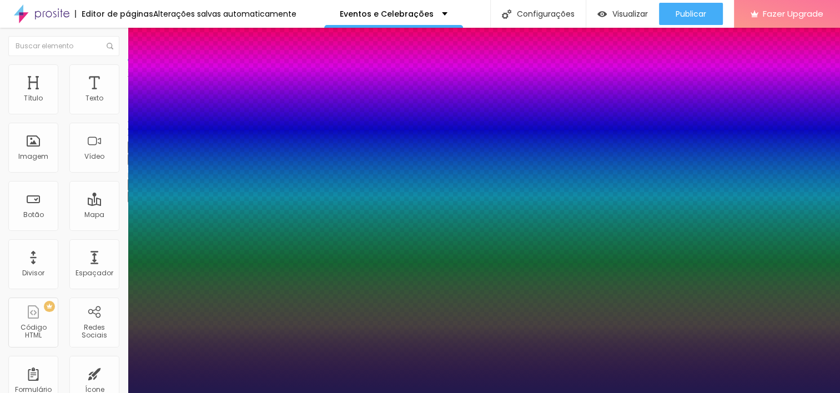
click at [575, 392] on div at bounding box center [420, 393] width 840 height 0
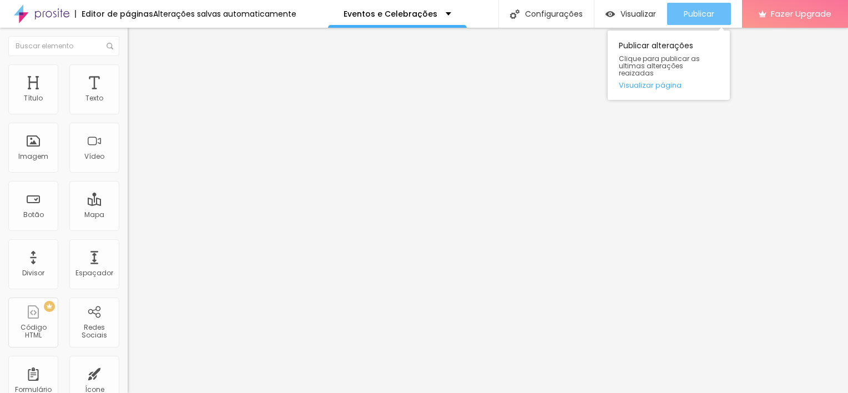
click at [684, 9] on span "Publicar" at bounding box center [699, 13] width 31 height 9
click at [702, 11] on span "Publicar" at bounding box center [699, 13] width 31 height 9
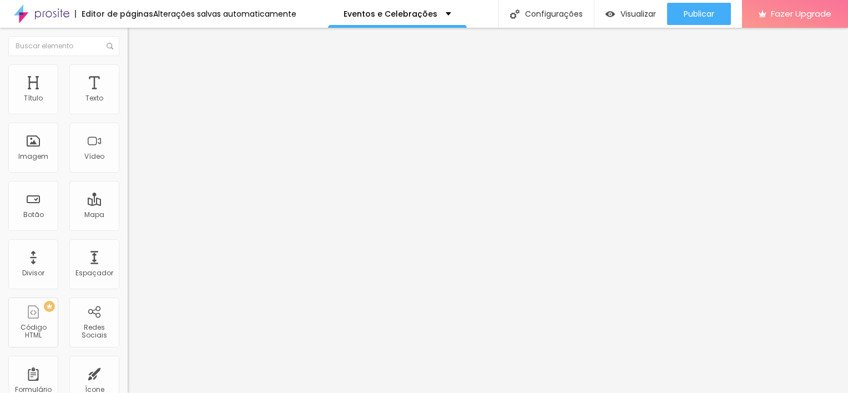
click at [128, 165] on button "button" at bounding box center [136, 160] width 16 height 12
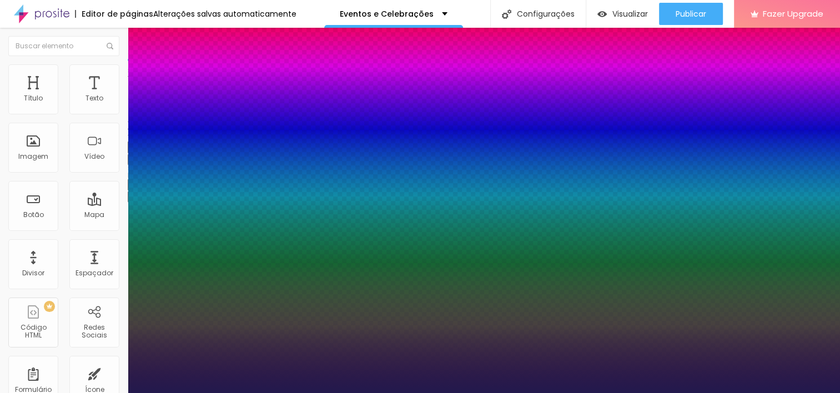
click at [702, 392] on div at bounding box center [420, 393] width 840 height 0
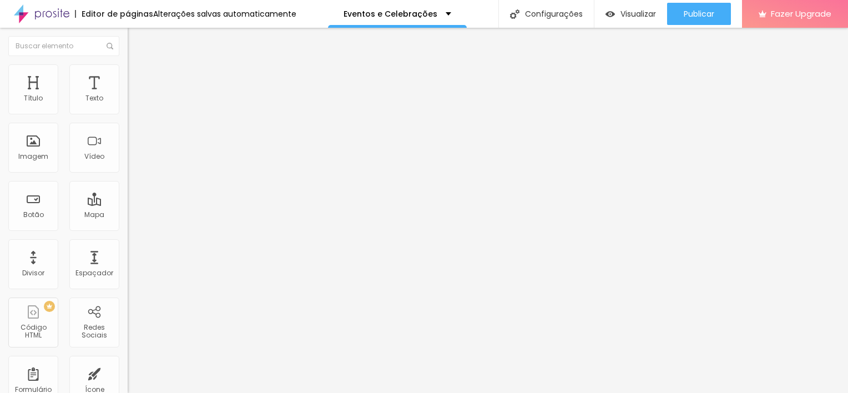
click at [702, 13] on span "Publicar" at bounding box center [699, 13] width 31 height 9
click at [128, 66] on img at bounding box center [133, 69] width 10 height 10
click at [128, 110] on img at bounding box center [132, 106] width 8 height 8
click at [128, 102] on div at bounding box center [192, 97] width 128 height 9
click at [138, 77] on span "Estilo" at bounding box center [146, 71] width 17 height 9
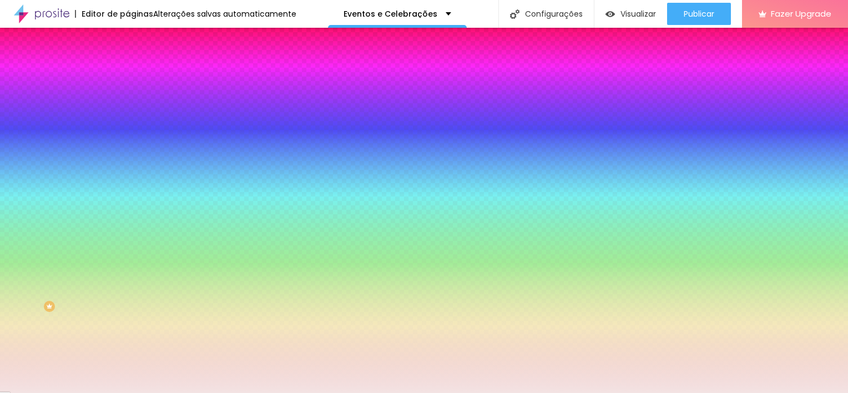
click at [128, 75] on li "Avançado" at bounding box center [192, 80] width 128 height 11
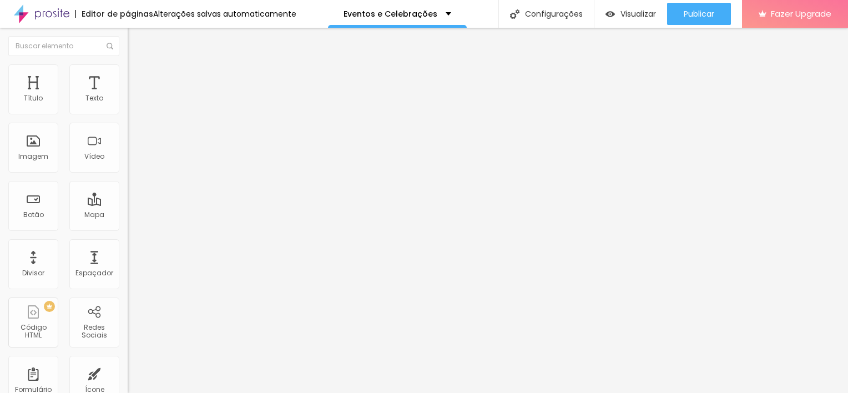
click at [128, 63] on img at bounding box center [133, 58] width 10 height 10
click at [128, 72] on li "Avançado" at bounding box center [192, 69] width 128 height 11
click at [128, 361] on input "range" at bounding box center [164, 365] width 72 height 9
click at [128, 204] on input "range" at bounding box center [164, 208] width 72 height 9
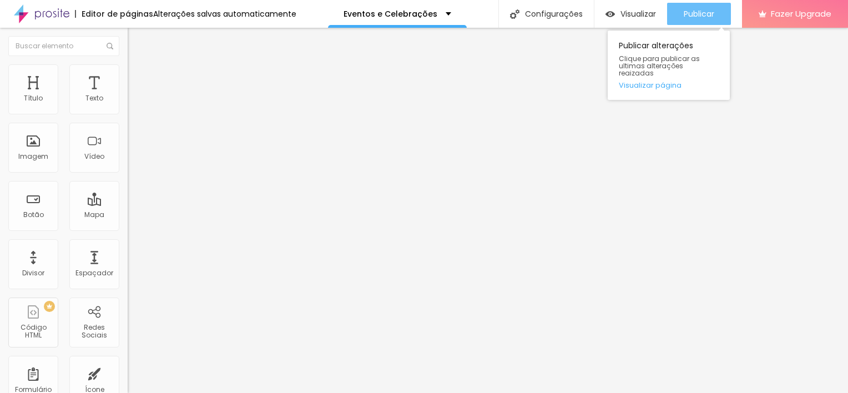
click at [702, 11] on span "Publicar" at bounding box center [699, 13] width 31 height 9
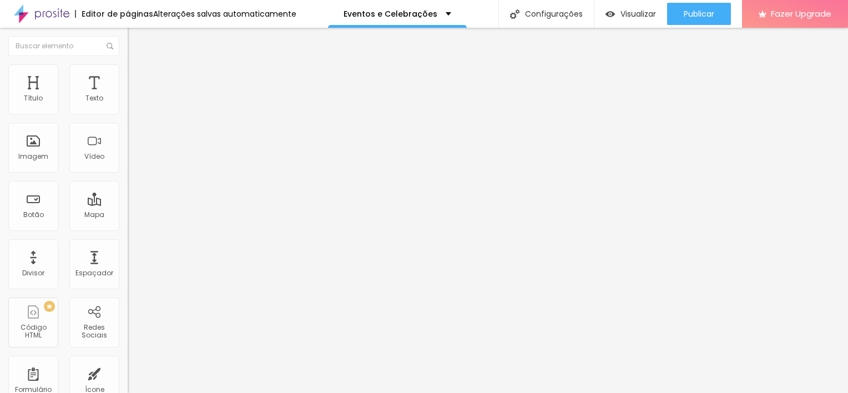
click at [132, 162] on icon "button" at bounding box center [135, 158] width 7 height 7
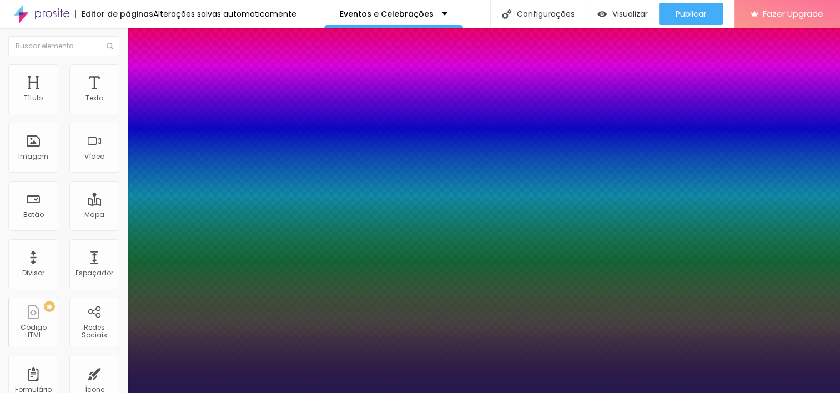
click at [682, 392] on div at bounding box center [420, 393] width 840 height 0
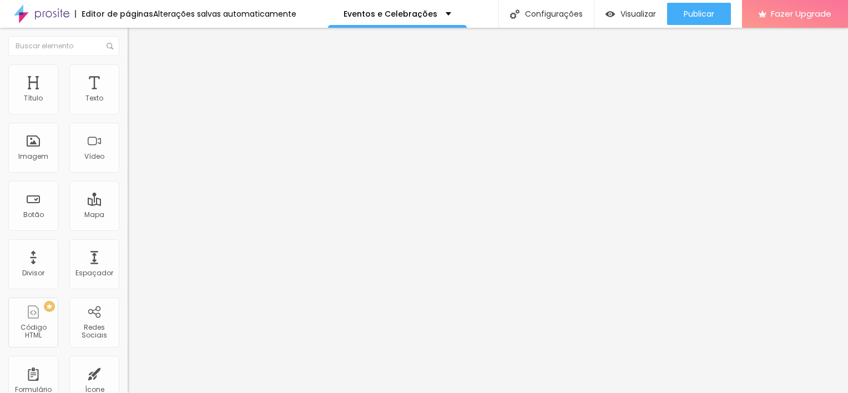
click at [682, 9] on button "Publicar" at bounding box center [699, 14] width 64 height 22
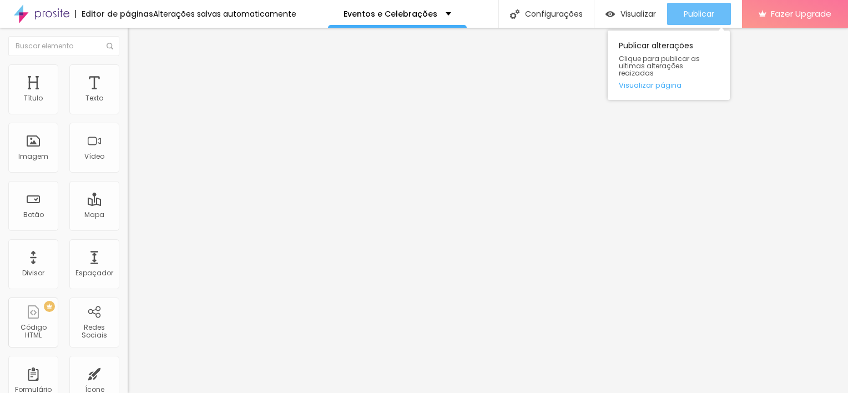
click at [694, 5] on div "Publicar" at bounding box center [699, 14] width 31 height 22
click at [708, 11] on span "Publicar" at bounding box center [699, 13] width 31 height 9
click at [696, 18] on span "Publicar" at bounding box center [699, 13] width 31 height 9
click at [699, 11] on span "Publicar" at bounding box center [699, 13] width 31 height 9
click at [691, 8] on div "Publicar" at bounding box center [699, 14] width 31 height 22
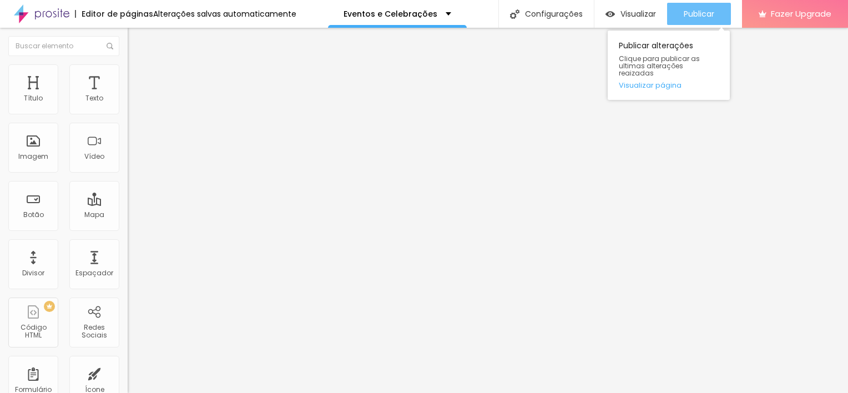
click at [712, 6] on div "Publicar" at bounding box center [699, 14] width 31 height 22
click at [704, 8] on div "Publicar" at bounding box center [699, 14] width 31 height 22
click at [709, 16] on span "Publicar" at bounding box center [699, 13] width 31 height 9
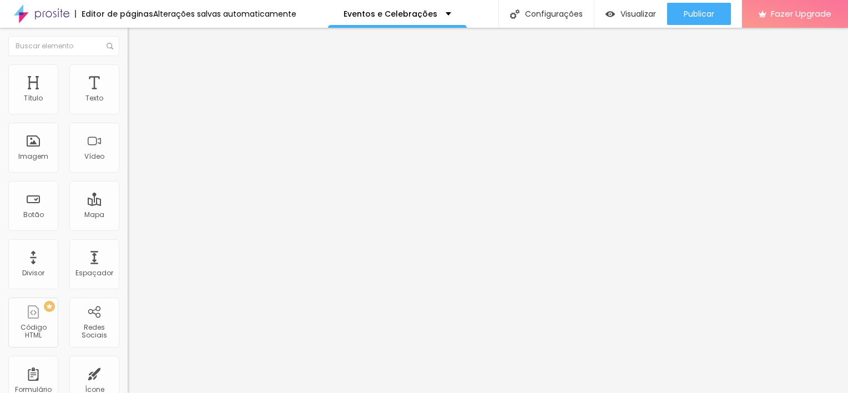
click at [128, 165] on button "button" at bounding box center [136, 160] width 16 height 12
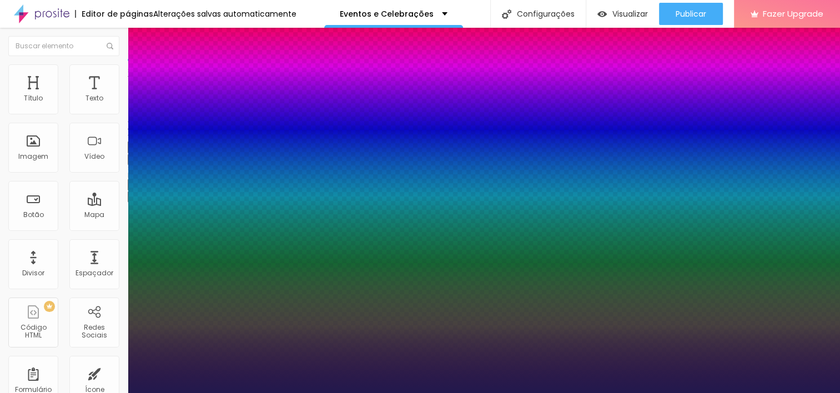
click at [318, 392] on div at bounding box center [420, 393] width 840 height 0
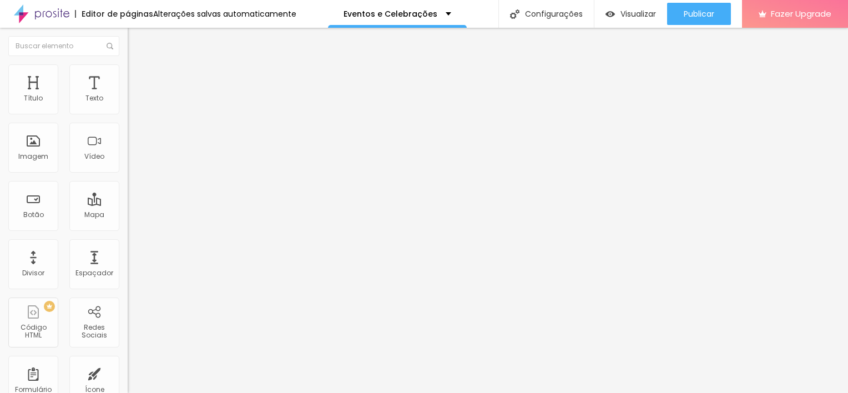
click at [128, 203] on div "Tamanho Titulo 1 H1 Titulo 2 H2 Titulo 3 H3 Titulo 4 H4 Titulo 5 H5 Titulo 6 H6…" at bounding box center [192, 138] width 128 height 127
click at [132, 162] on icon "button" at bounding box center [133, 161] width 2 height 2
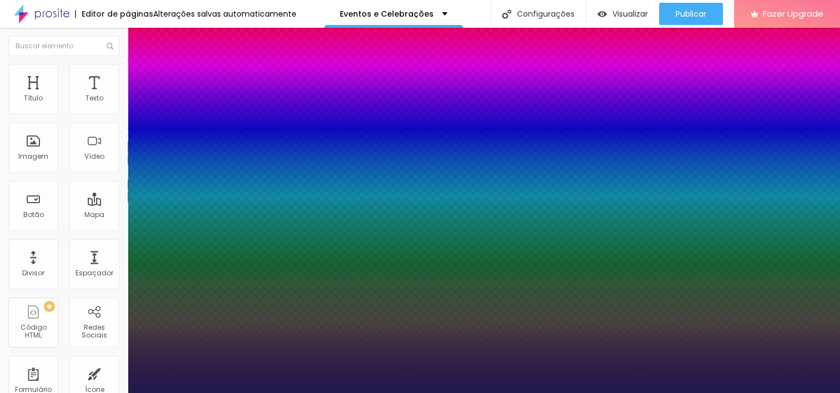
click at [699, 392] on div at bounding box center [420, 393] width 840 height 0
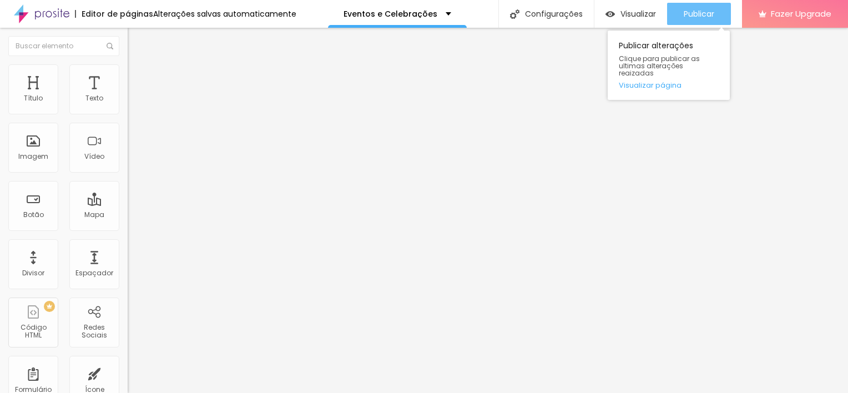
click at [699, 12] on span "Publicar" at bounding box center [699, 13] width 31 height 9
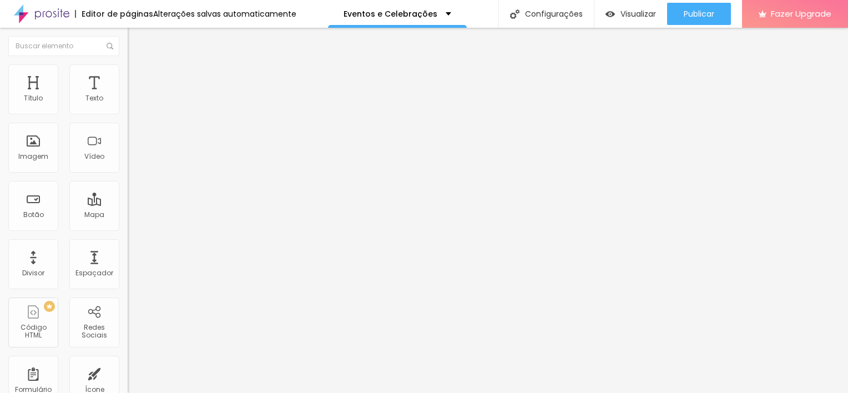
click at [128, 114] on span "Titulo 3" at bounding box center [143, 108] width 31 height 9
click at [128, 167] on button "button" at bounding box center [136, 161] width 16 height 12
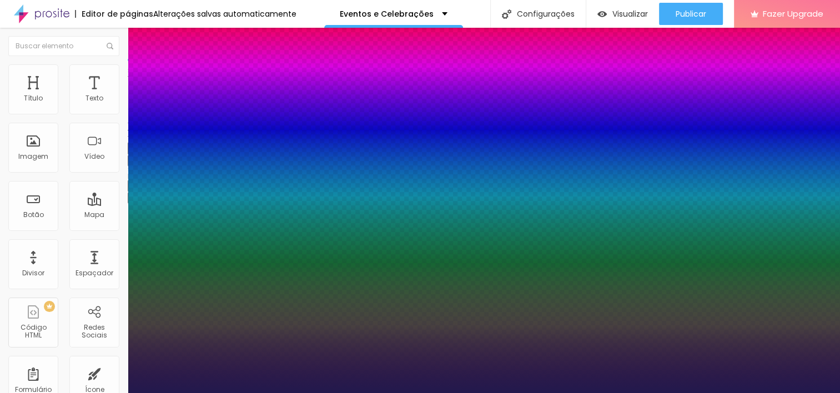
click at [611, 392] on div at bounding box center [420, 393] width 840 height 0
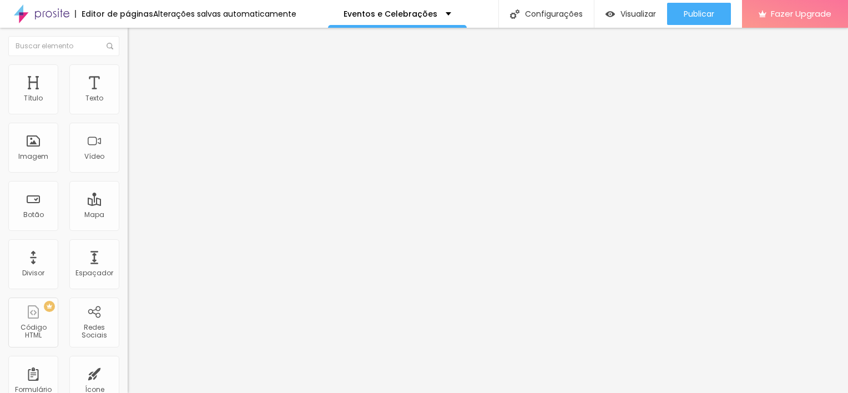
click at [133, 162] on icon "button" at bounding box center [135, 160] width 4 height 4
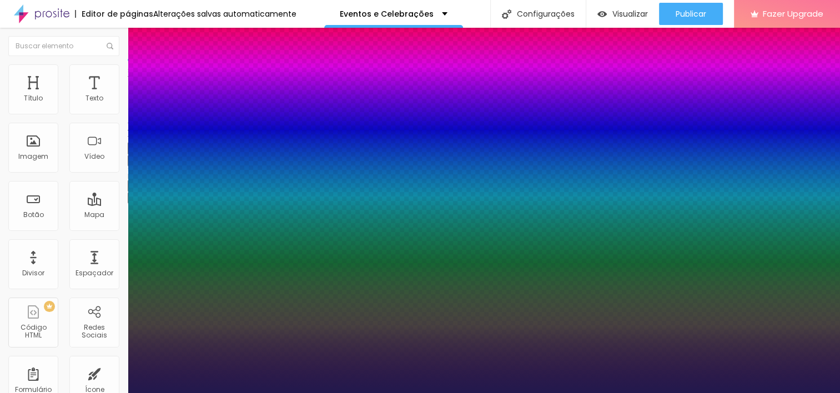
click at [707, 392] on div at bounding box center [420, 393] width 840 height 0
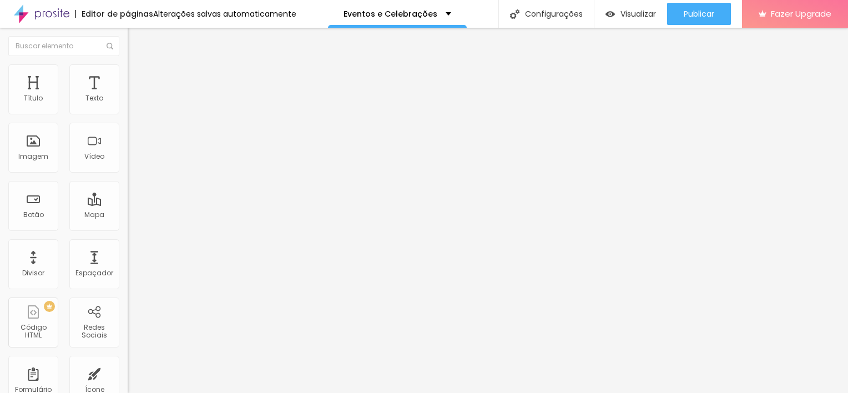
click at [707, 12] on span "Publicar" at bounding box center [699, 13] width 31 height 9
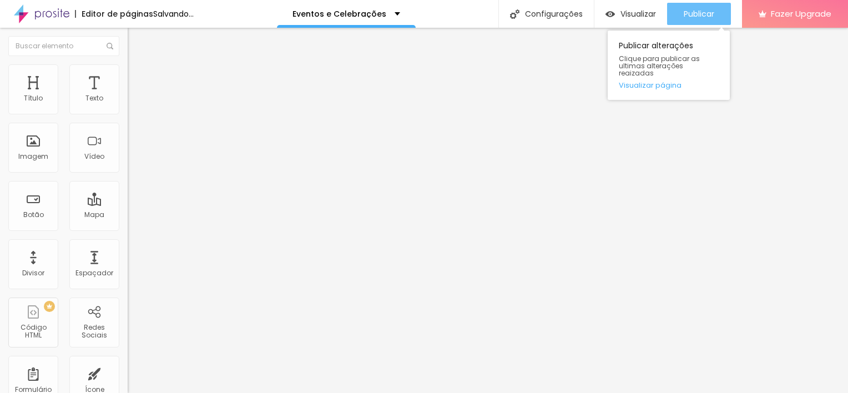
click at [679, 19] on button "Publicar" at bounding box center [699, 14] width 64 height 22
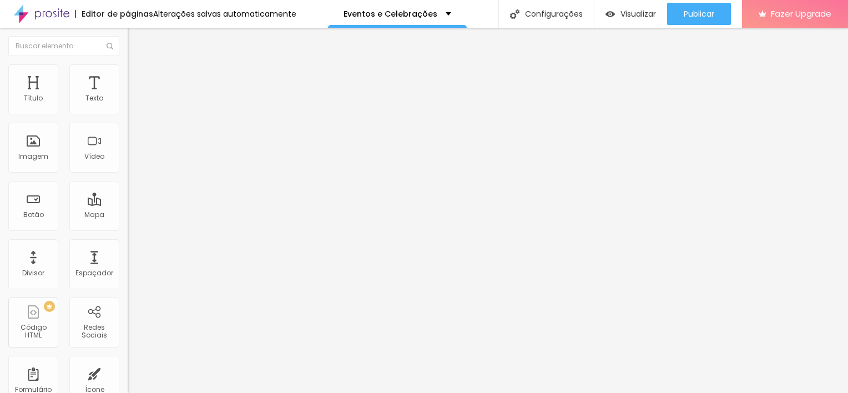
click at [138, 77] on span "Estilo" at bounding box center [146, 71] width 17 height 9
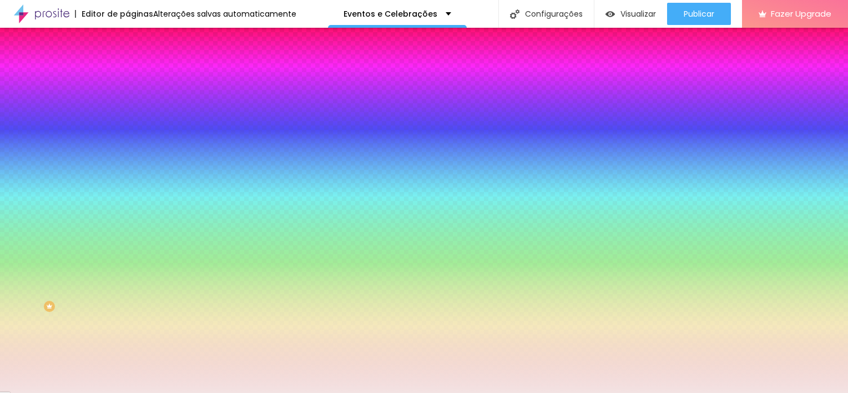
click at [128, 106] on div at bounding box center [192, 106] width 128 height 0
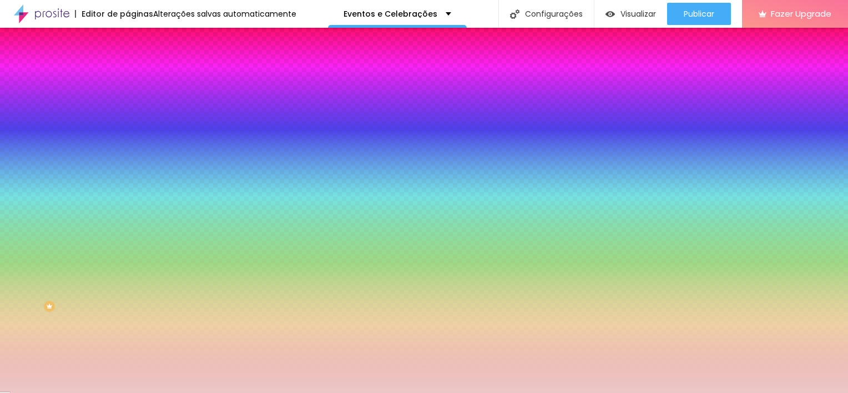
drag, startPoint x: 31, startPoint y: 138, endPoint x: 28, endPoint y: 132, distance: 6.7
click at [28, 132] on div at bounding box center [424, 196] width 848 height 393
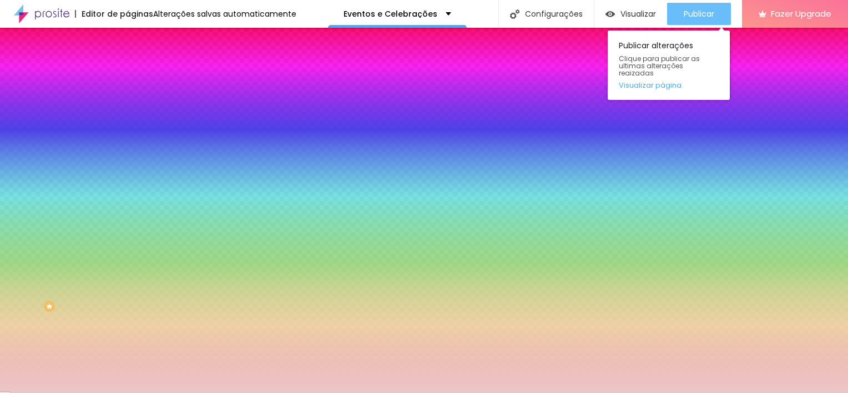
click at [699, 11] on span "Publicar" at bounding box center [699, 13] width 31 height 9
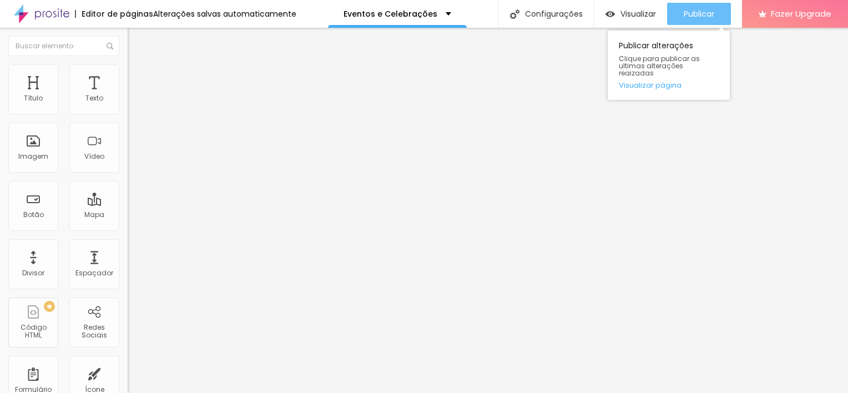
click at [704, 17] on span "Publicar" at bounding box center [699, 13] width 31 height 9
click at [704, 9] on span "Publicar" at bounding box center [699, 13] width 31 height 9
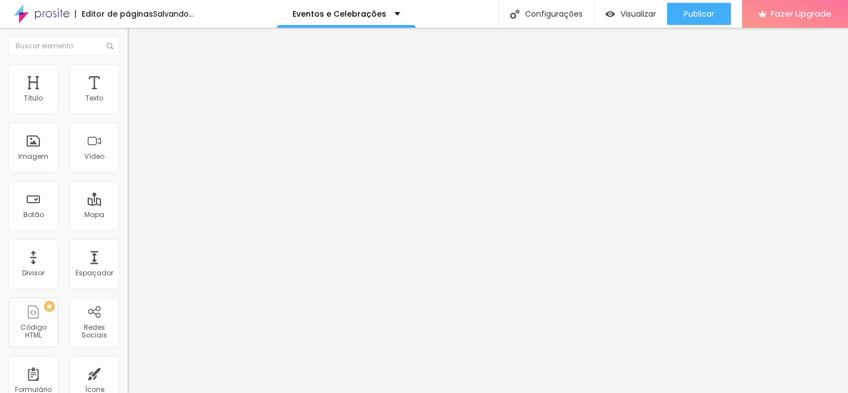
click at [128, 167] on button "button" at bounding box center [136, 161] width 16 height 12
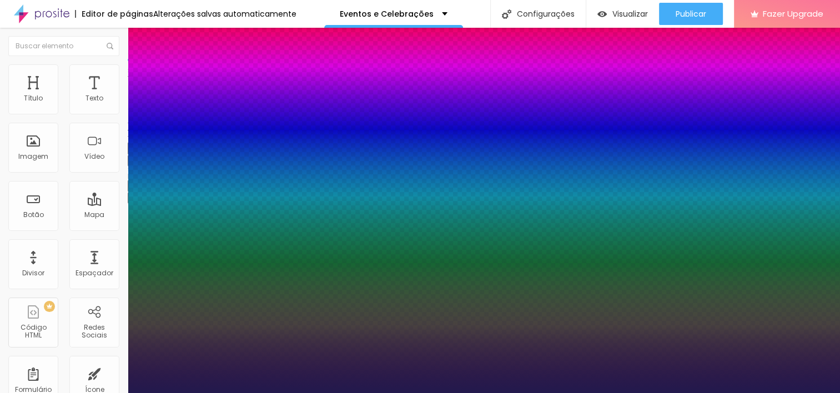
click at [567, 392] on div at bounding box center [420, 393] width 840 height 0
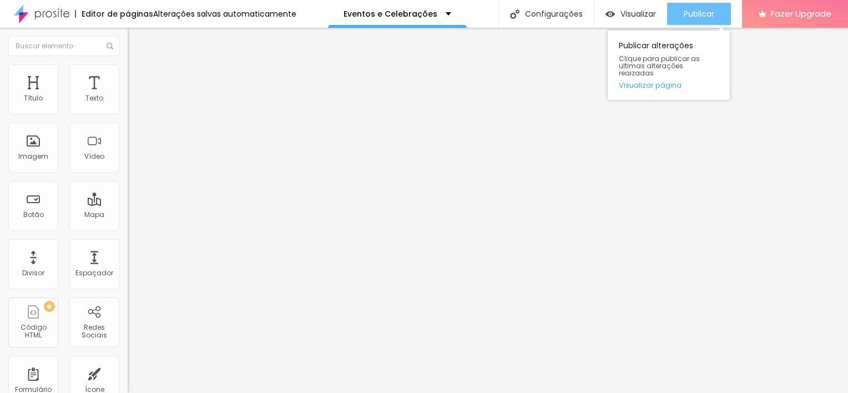
click at [687, 14] on span "Publicar" at bounding box center [699, 13] width 31 height 9
click at [677, 16] on button "Publicar" at bounding box center [699, 14] width 64 height 22
click at [697, 13] on span "Publicar" at bounding box center [699, 13] width 31 height 9
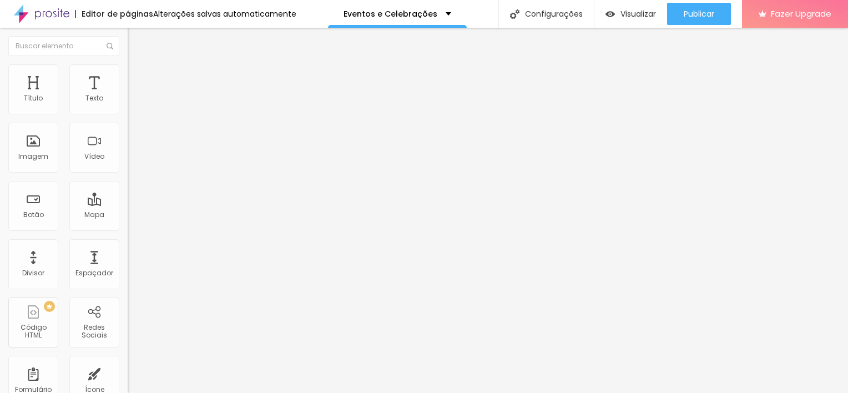
click at [133, 162] on icon "button" at bounding box center [135, 160] width 4 height 4
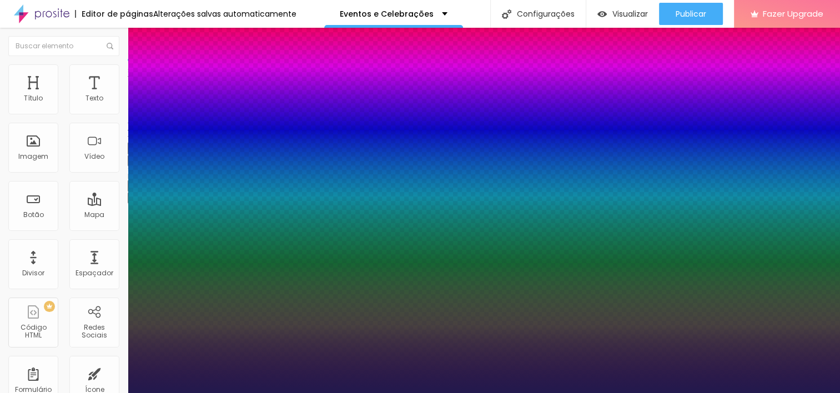
click at [699, 392] on div at bounding box center [420, 393] width 840 height 0
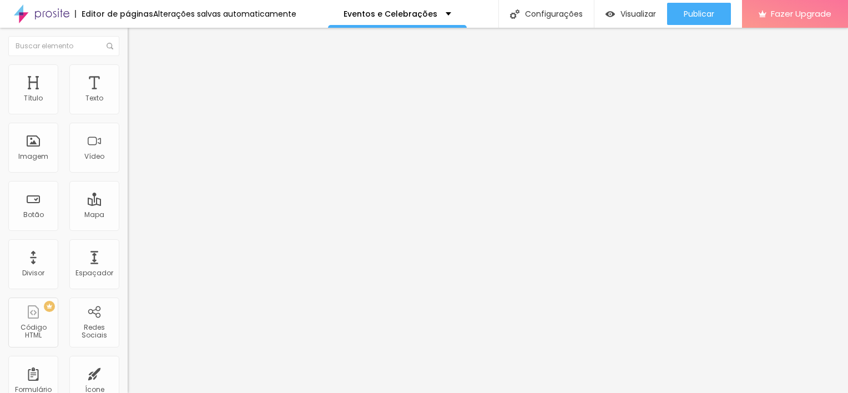
click at [699, 8] on div "Publicar" at bounding box center [699, 14] width 31 height 22
click at [128, 167] on button "button" at bounding box center [136, 161] width 16 height 12
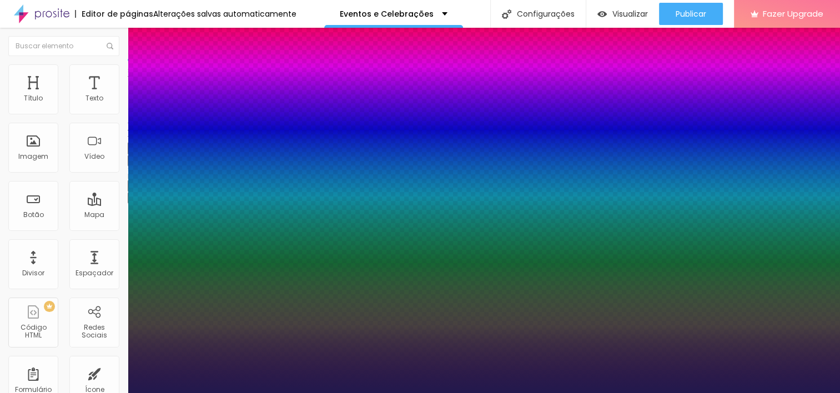
click at [671, 392] on div at bounding box center [420, 393] width 840 height 0
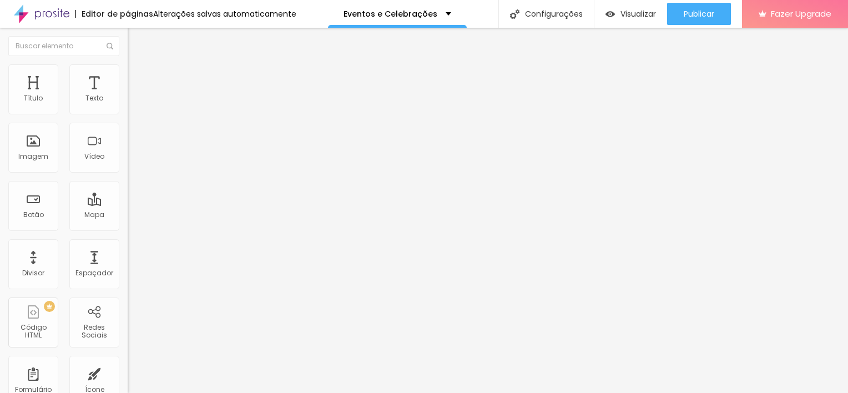
click at [671, 11] on button "Publicar" at bounding box center [699, 14] width 64 height 22
click at [133, 162] on icon "button" at bounding box center [135, 160] width 4 height 4
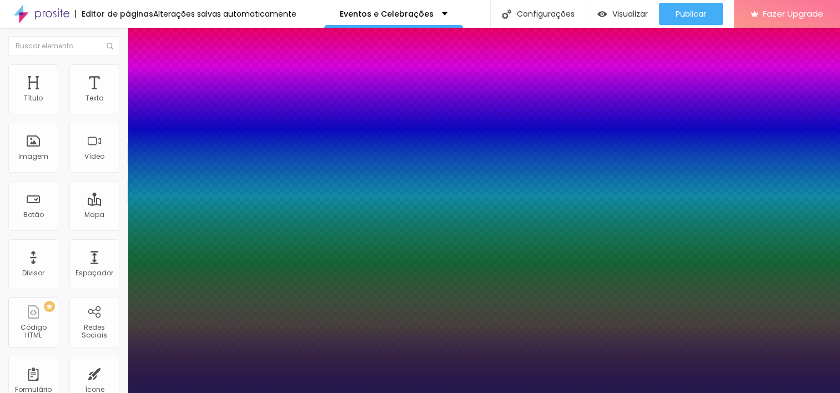
click at [694, 392] on div at bounding box center [420, 393] width 840 height 0
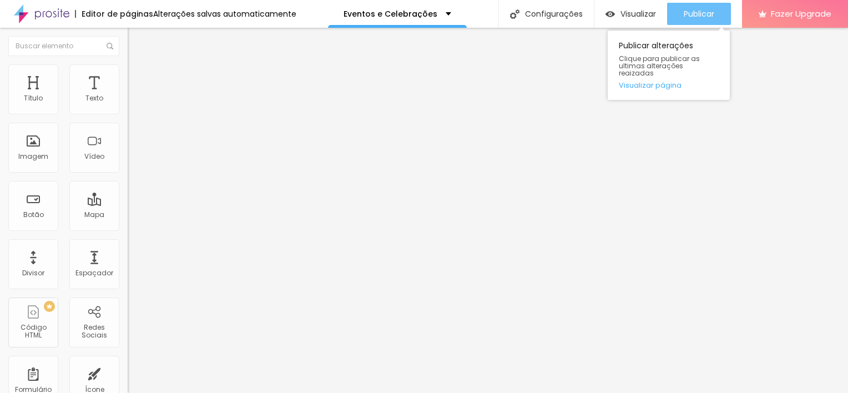
click at [694, 9] on span "Publicar" at bounding box center [699, 13] width 31 height 9
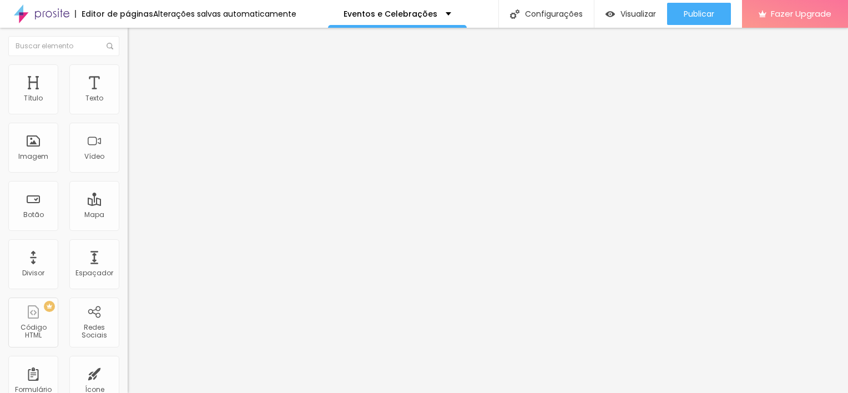
click at [128, 167] on button "button" at bounding box center [136, 161] width 16 height 12
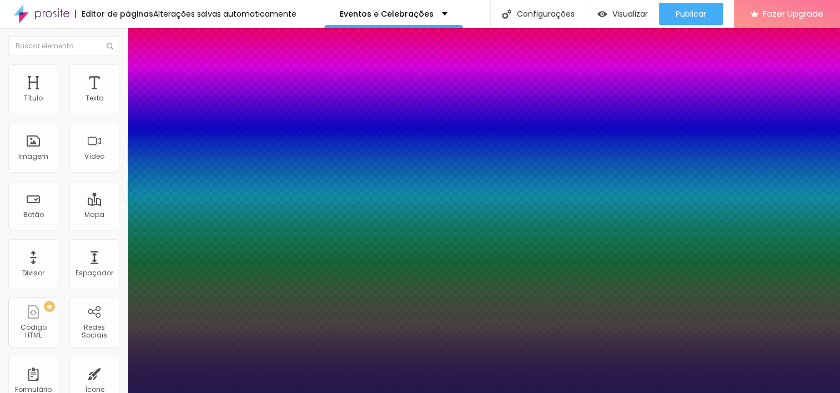
click at [498, 392] on div at bounding box center [420, 393] width 840 height 0
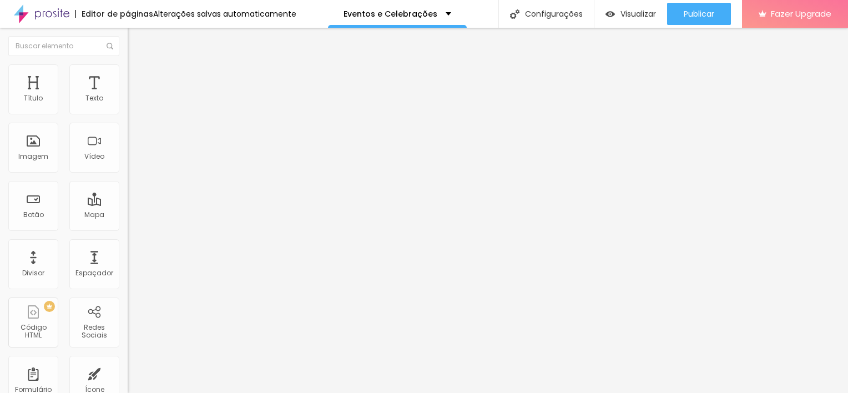
click at [128, 167] on button "button" at bounding box center [136, 161] width 16 height 12
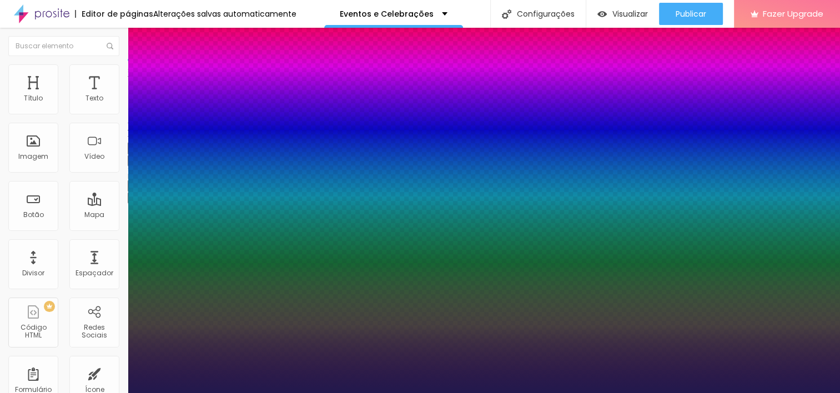
click at [404, 392] on div at bounding box center [420, 393] width 840 height 0
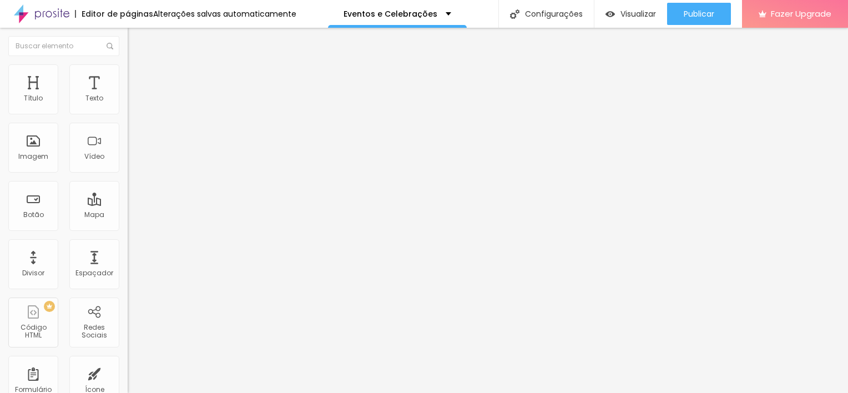
click at [128, 167] on button "button" at bounding box center [136, 161] width 16 height 12
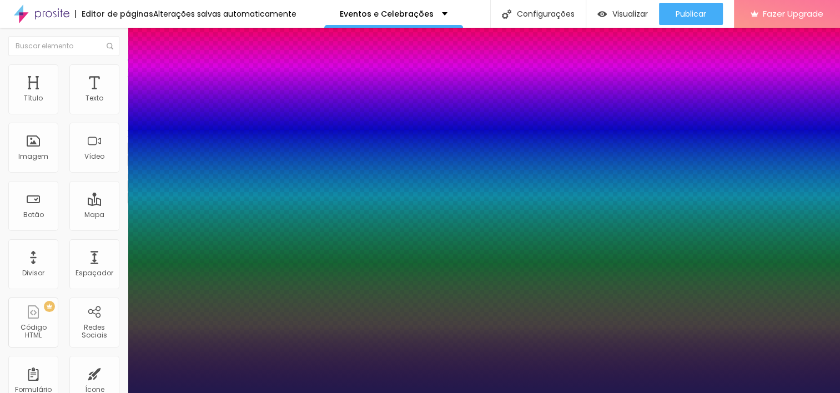
click at [442, 392] on div at bounding box center [420, 393] width 840 height 0
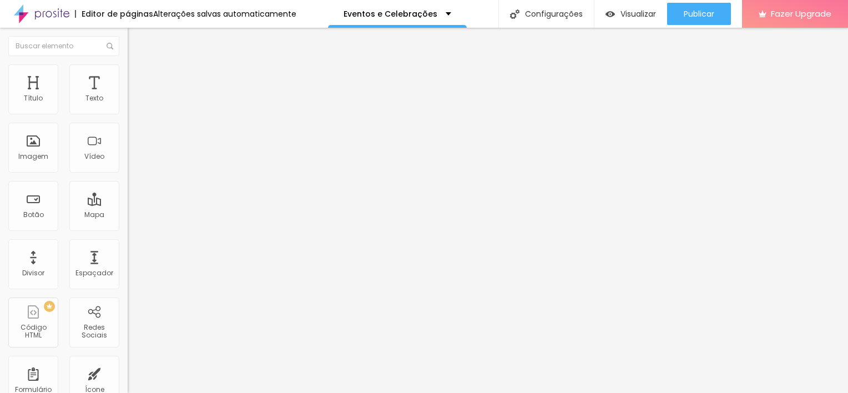
click at [133, 162] on icon "button" at bounding box center [135, 160] width 4 height 4
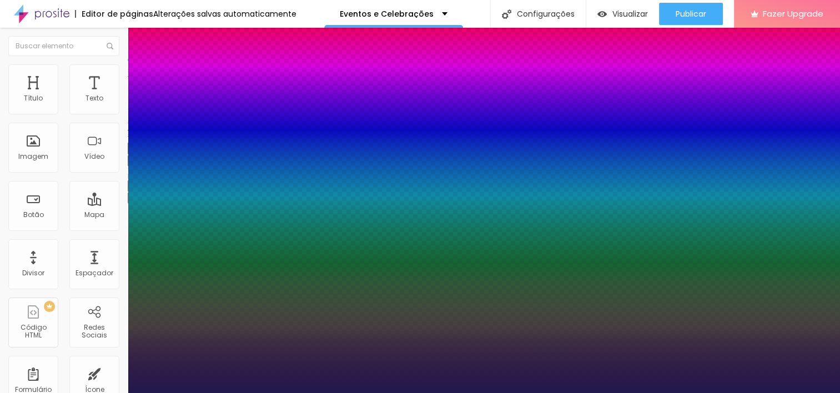
drag, startPoint x: 208, startPoint y: 258, endPoint x: 218, endPoint y: 240, distance: 19.9
click at [218, 240] on body "Editor de páginas Alterações salvas automaticamente Eventos e Celebrações Confi…" at bounding box center [420, 196] width 840 height 393
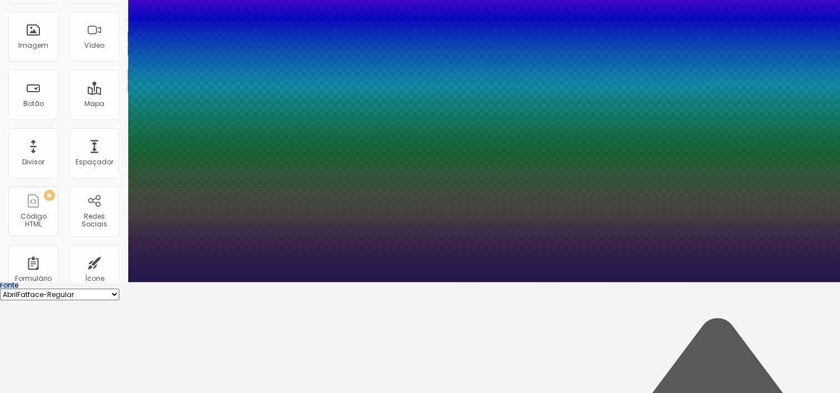
scroll to position [112, 0]
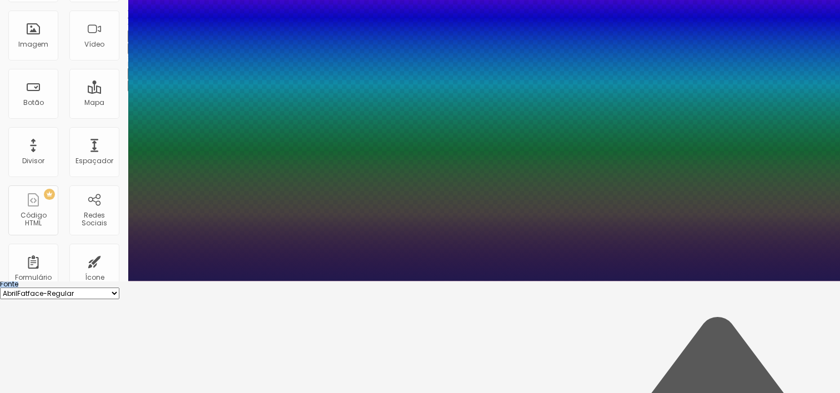
click at [389, 281] on div at bounding box center [420, 281] width 840 height 0
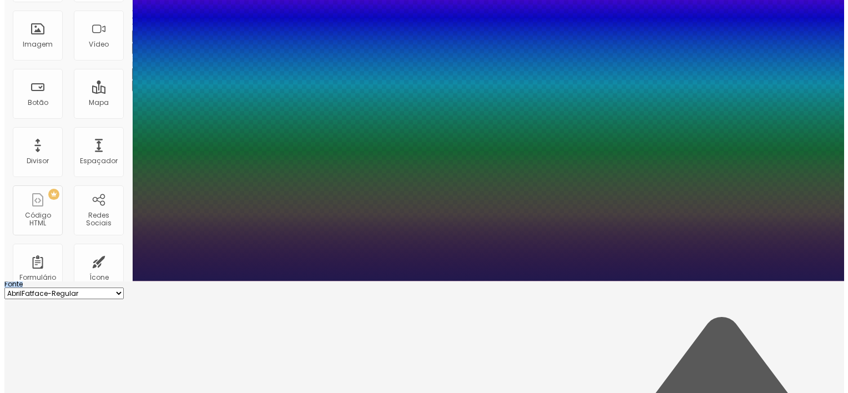
scroll to position [0, 0]
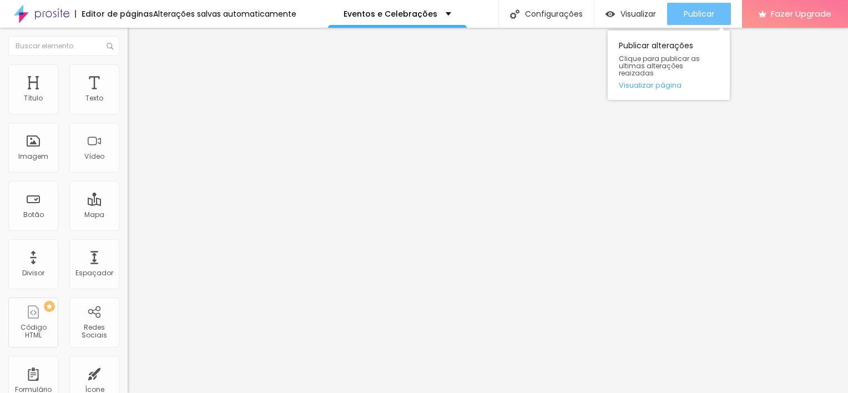
click at [693, 14] on span "Publicar" at bounding box center [699, 13] width 31 height 9
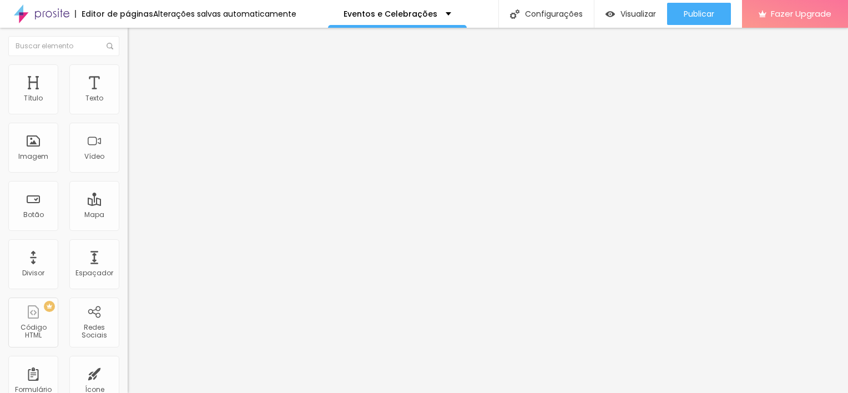
click at [132, 163] on icon "button" at bounding box center [135, 160] width 7 height 7
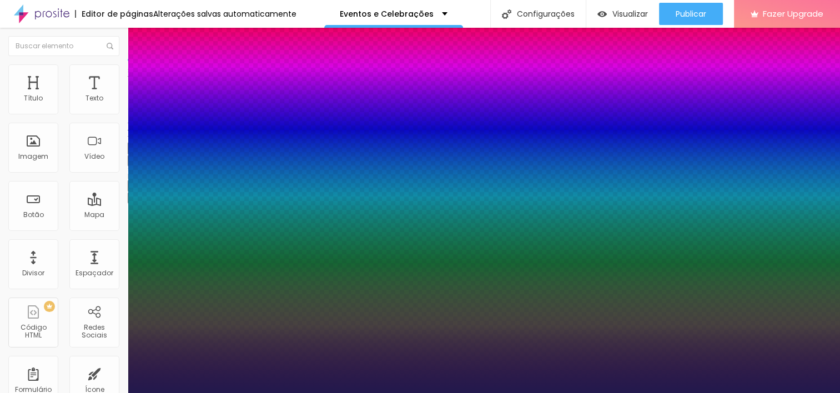
click at [92, 392] on div at bounding box center [420, 393] width 840 height 0
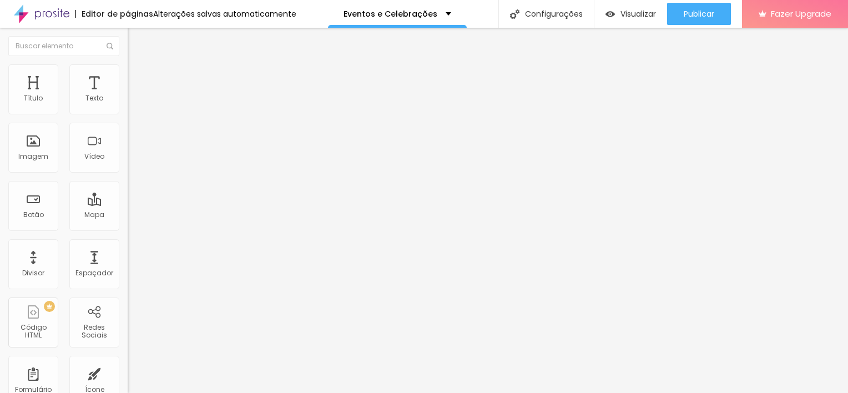
click at [128, 71] on li "Estilo" at bounding box center [192, 69] width 128 height 11
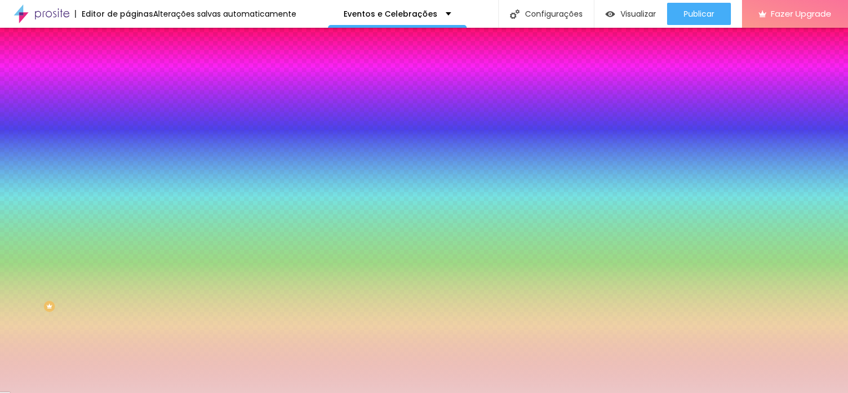
click at [128, 106] on div at bounding box center [192, 106] width 128 height 0
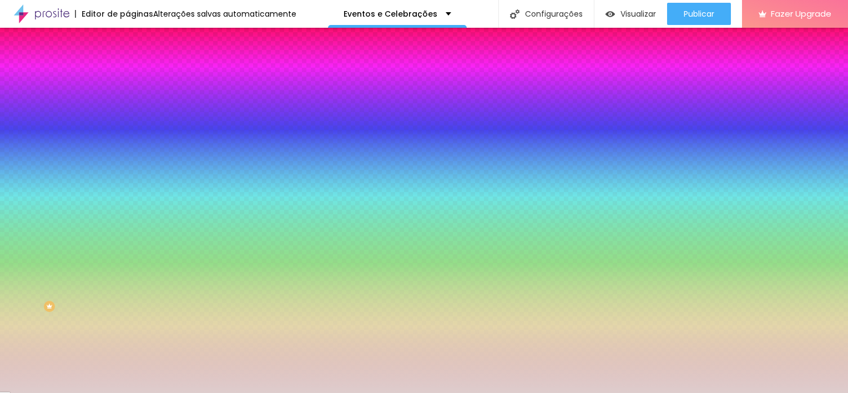
drag, startPoint x: 22, startPoint y: 129, endPoint x: 23, endPoint y: 136, distance: 7.2
click at [23, 136] on div at bounding box center [424, 196] width 848 height 393
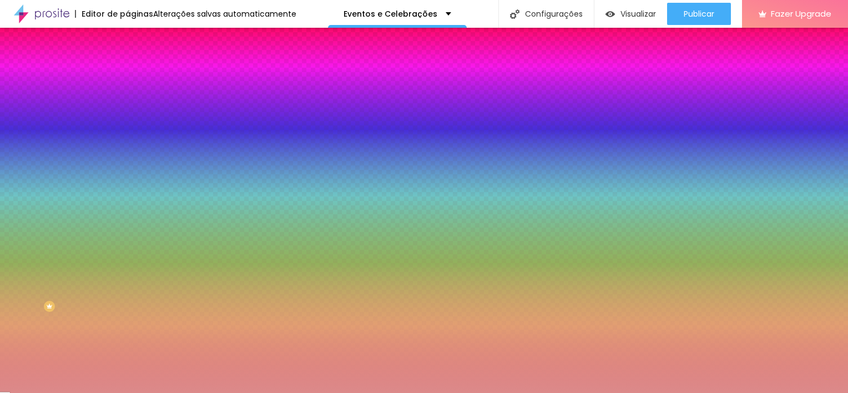
click at [315, 55] on div at bounding box center [316, 54] width 2 height 2
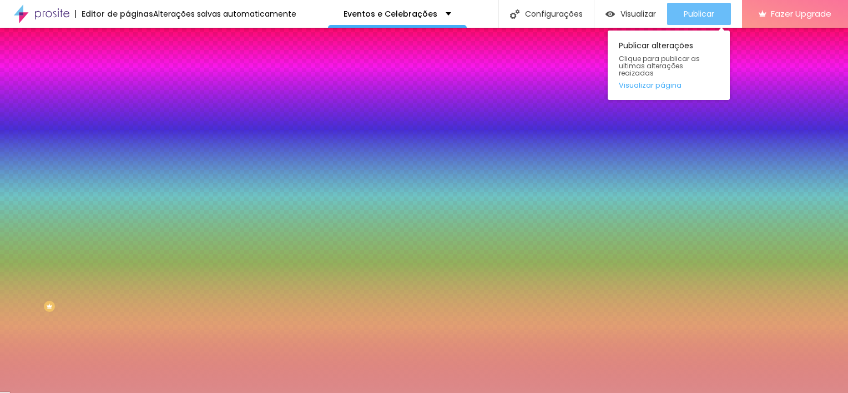
click at [696, 11] on span "Publicar" at bounding box center [699, 13] width 31 height 9
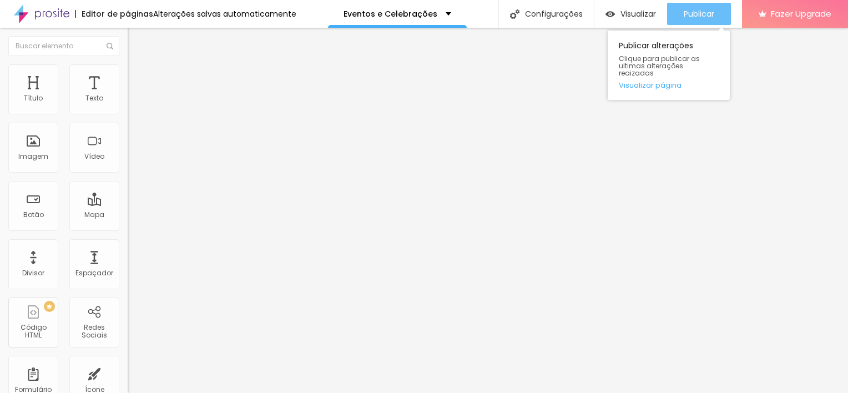
click at [692, 9] on span "Publicar" at bounding box center [699, 13] width 31 height 9
click at [704, 12] on span "Publicar" at bounding box center [699, 13] width 31 height 9
click at [686, 11] on span "Publicar" at bounding box center [699, 13] width 31 height 9
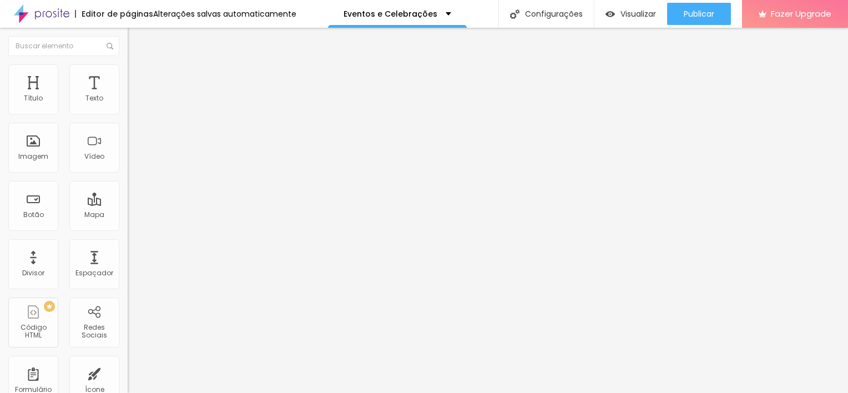
click at [128, 167] on button "button" at bounding box center [136, 161] width 16 height 12
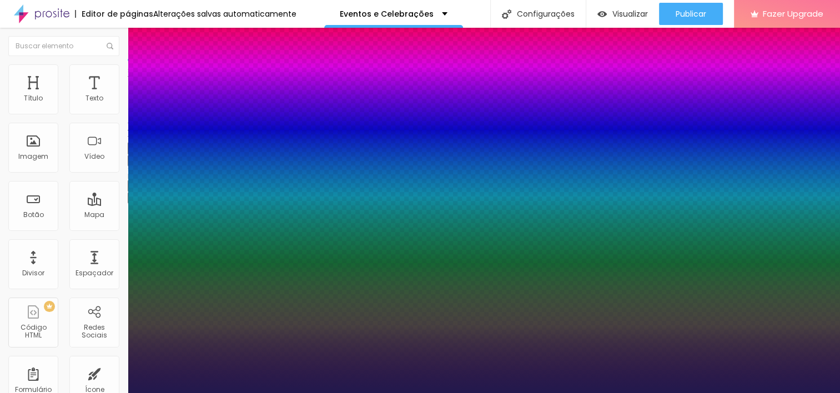
click at [698, 392] on div at bounding box center [420, 393] width 840 height 0
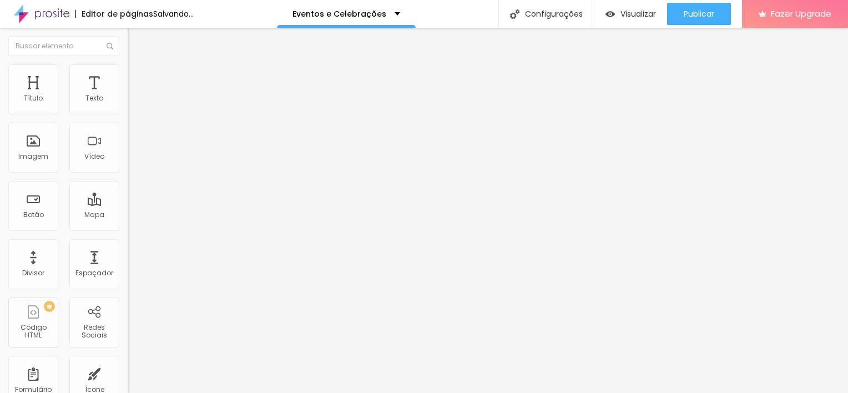
click at [698, 7] on div "Publicar" at bounding box center [699, 14] width 31 height 22
click at [137, 115] on span "Titulo 3" at bounding box center [152, 109] width 31 height 9
click at [128, 167] on button "button" at bounding box center [136, 161] width 16 height 12
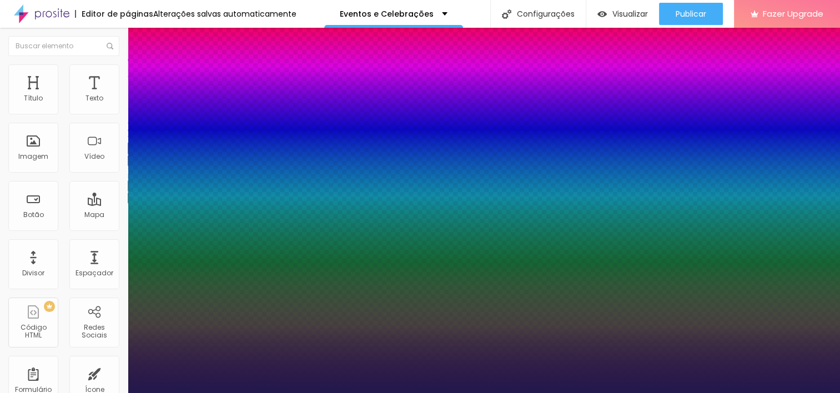
click at [694, 392] on div at bounding box center [420, 393] width 840 height 0
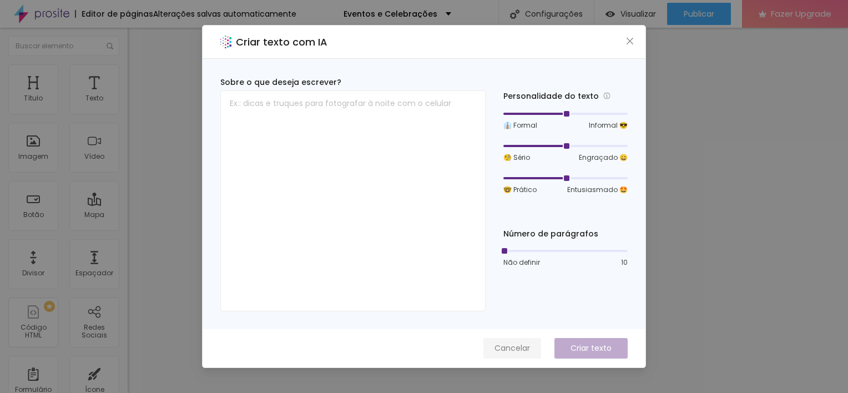
click at [537, 350] on button "Cancelar" at bounding box center [513, 348] width 58 height 21
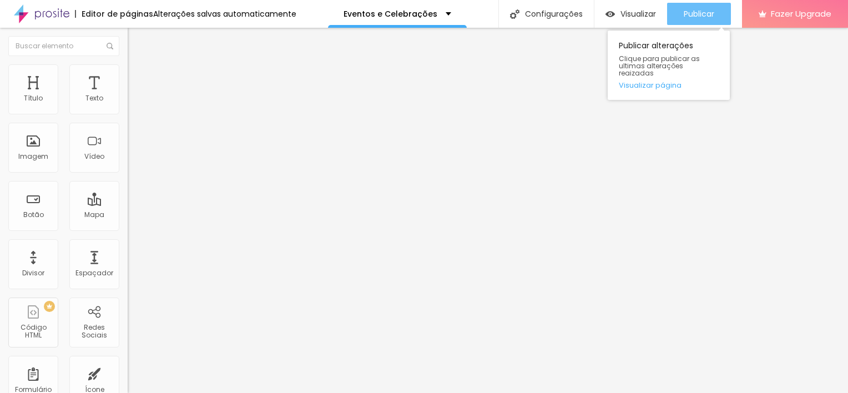
click at [721, 17] on button "Publicar" at bounding box center [699, 14] width 64 height 22
click at [704, 6] on div "Publicar" at bounding box center [699, 14] width 31 height 22
click at [695, 19] on div "Publicar" at bounding box center [699, 14] width 31 height 22
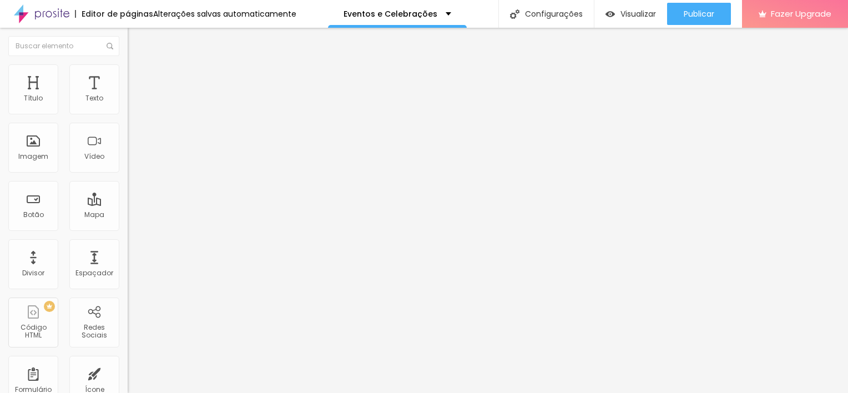
click at [137, 115] on span "Titulo 3" at bounding box center [152, 109] width 31 height 9
click at [132, 163] on icon "button" at bounding box center [135, 160] width 7 height 7
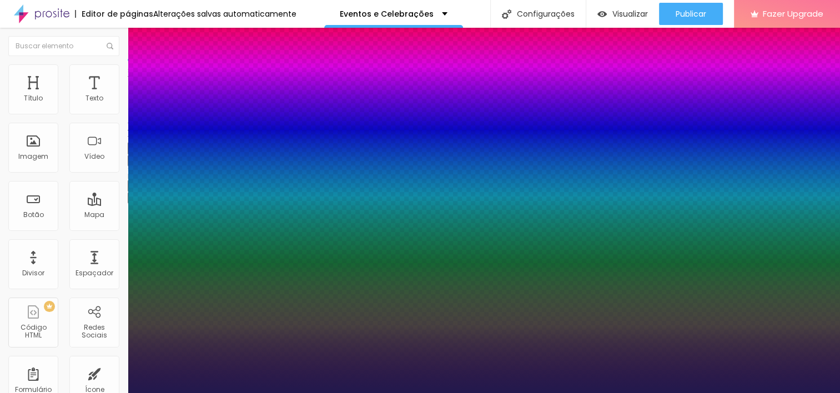
click at [706, 392] on div at bounding box center [420, 393] width 840 height 0
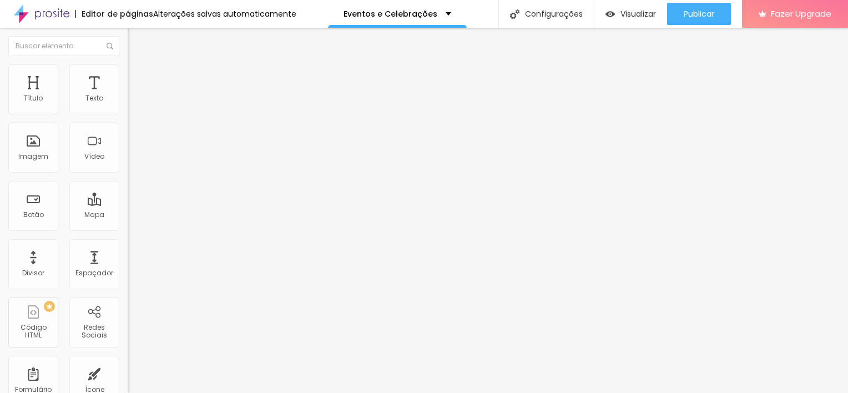
click at [706, 14] on span "Publicar" at bounding box center [699, 13] width 31 height 9
click at [137, 159] on icon "button" at bounding box center [138, 158] width 2 height 2
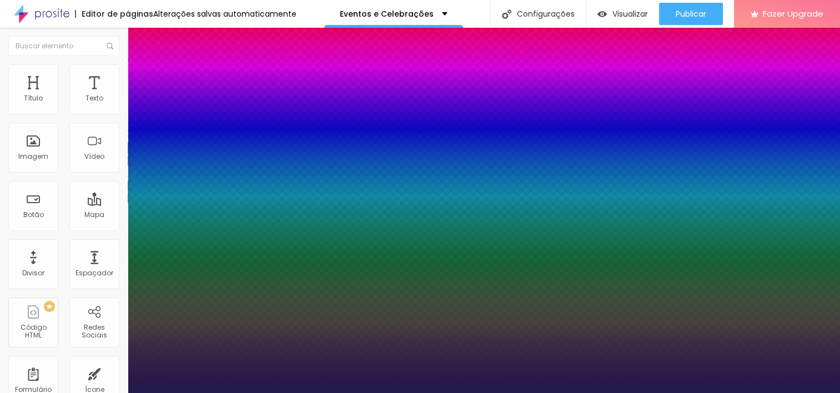
click at [696, 392] on div at bounding box center [420, 393] width 840 height 0
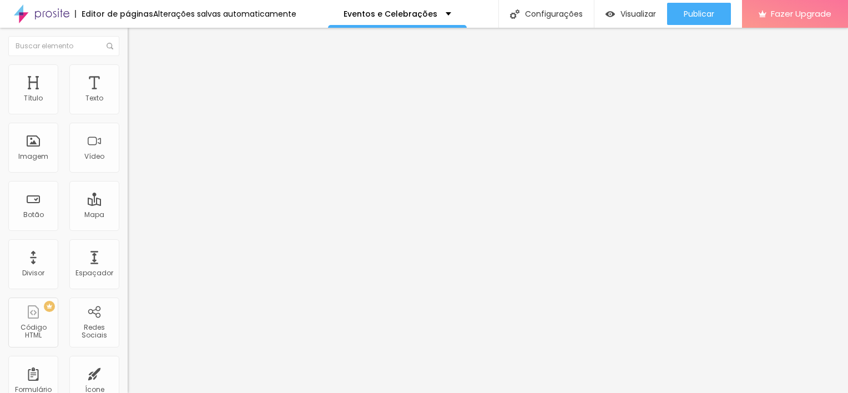
click at [696, 14] on span "Publicar" at bounding box center [699, 13] width 31 height 9
click at [132, 163] on icon "button" at bounding box center [135, 160] width 7 height 7
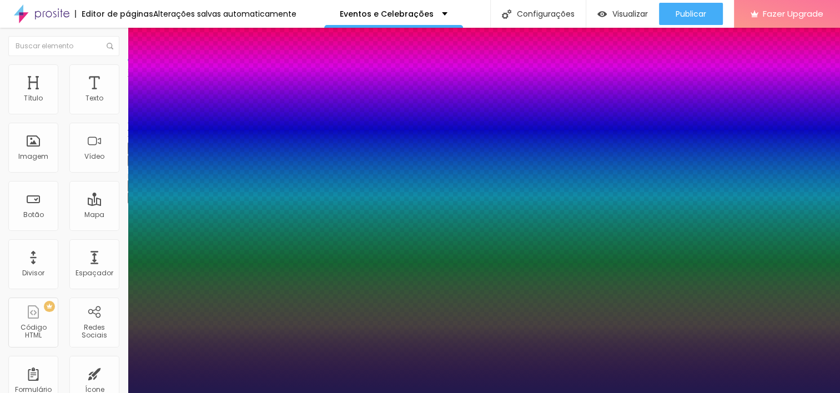
click at [691, 392] on div at bounding box center [420, 393] width 840 height 0
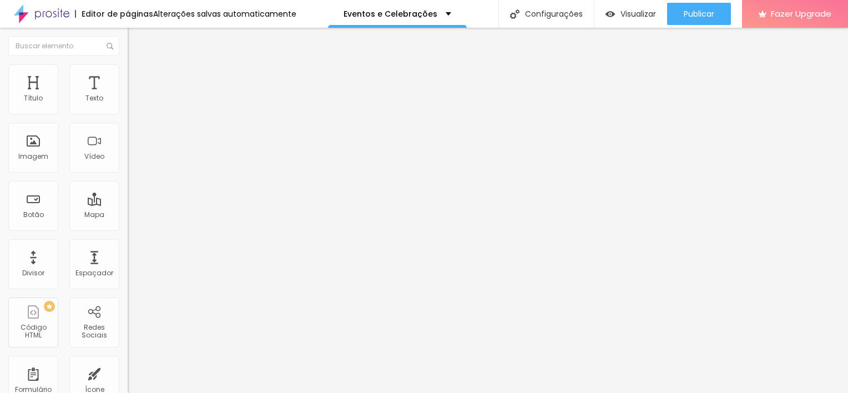
click at [691, 11] on span "Publicar" at bounding box center [699, 13] width 31 height 9
click at [395, 10] on p "Eventos e Celebrações" at bounding box center [391, 14] width 94 height 8
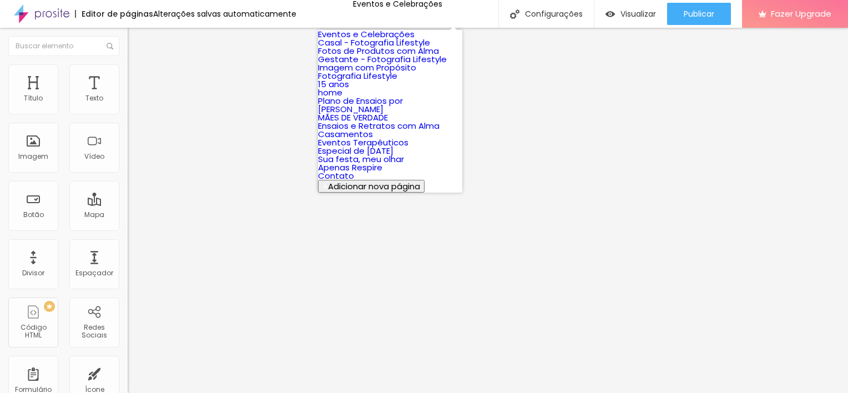
click at [391, 48] on link "Casal - Fotografia Lifestyle" at bounding box center [374, 43] width 112 height 12
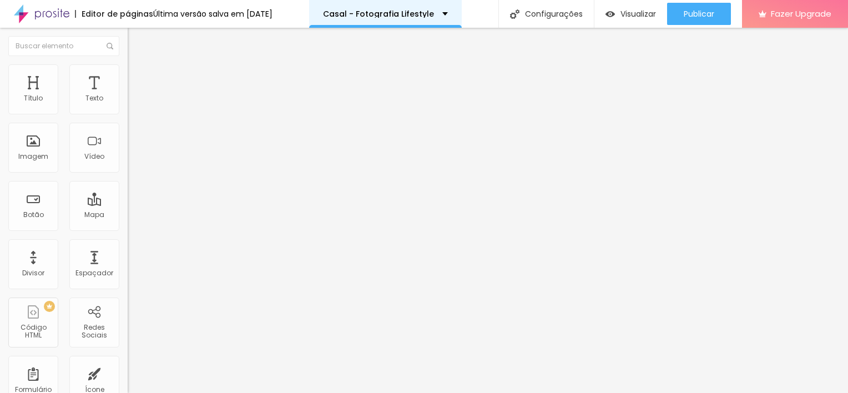
click at [410, 4] on div "Casal - Fotografia Lifestyle" at bounding box center [385, 14] width 153 height 28
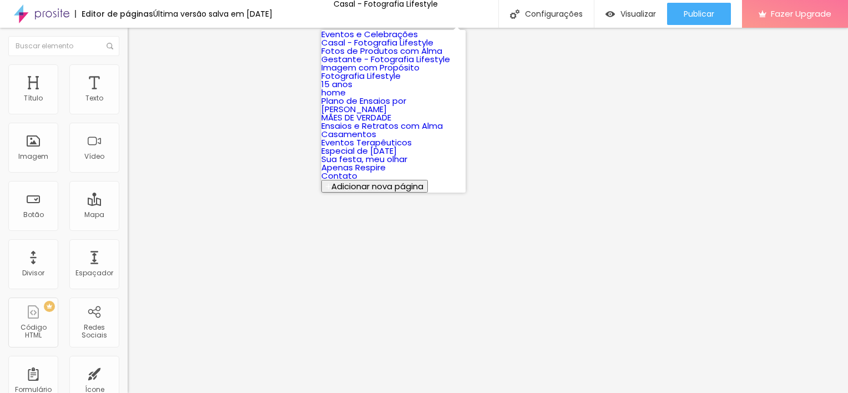
click at [405, 40] on link "Eventos e Celebrações" at bounding box center [369, 34] width 97 height 12
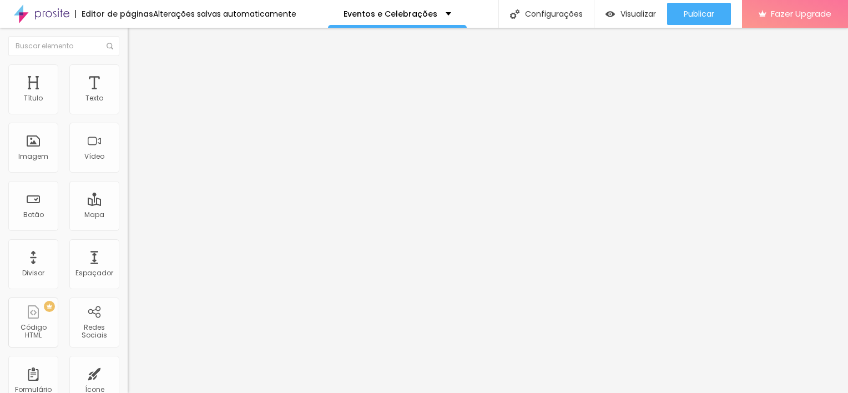
click at [128, 167] on button "button" at bounding box center [136, 161] width 16 height 12
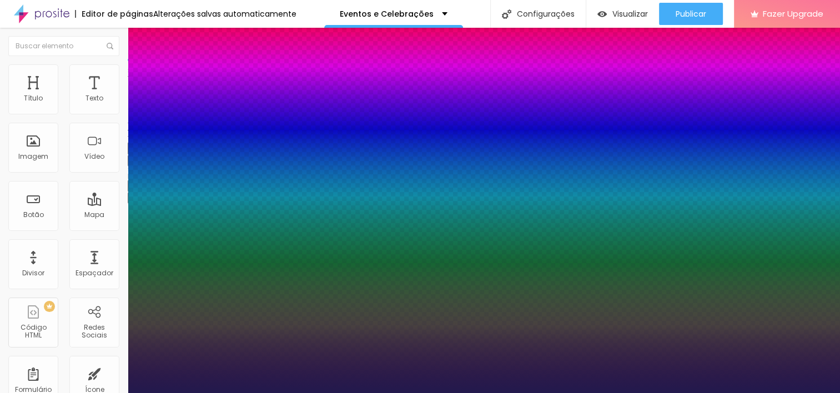
type input "1"
select select "SourceSerifProBold"
type input "1"
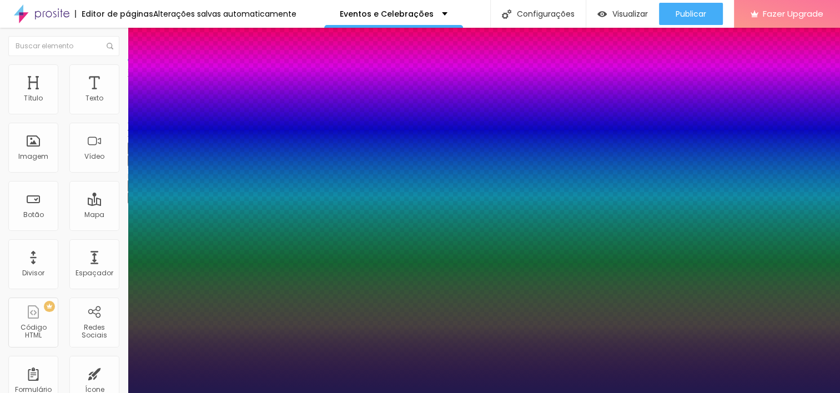
click at [676, 392] on div at bounding box center [420, 393] width 840 height 0
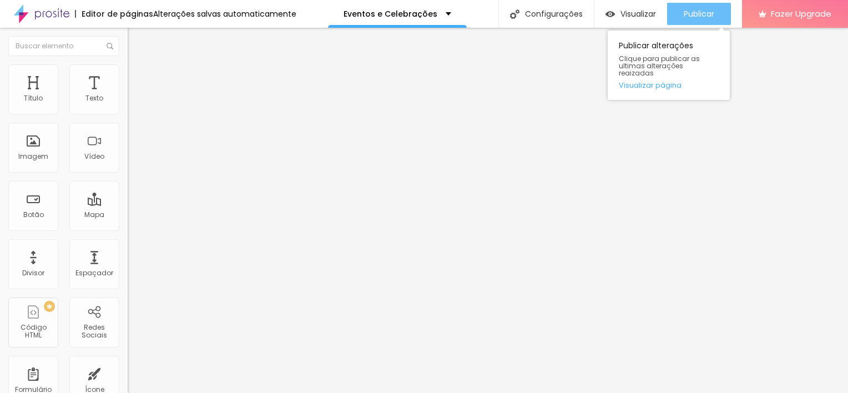
click at [686, 13] on span "Publicar" at bounding box center [699, 13] width 31 height 9
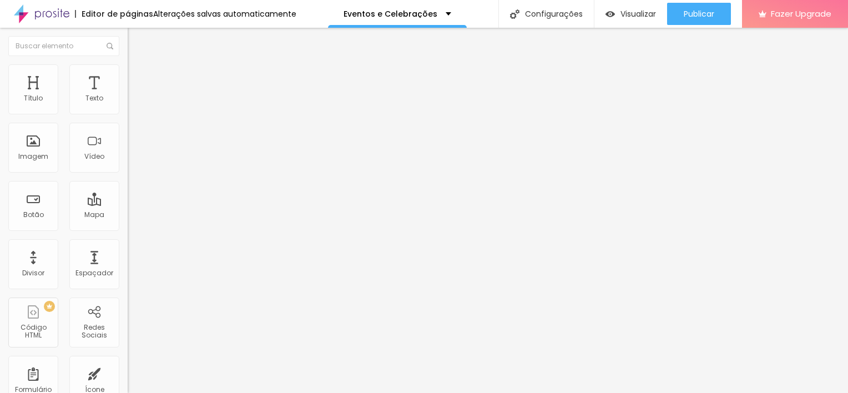
click at [128, 167] on div "Tipografia Voltar ao padrão" at bounding box center [192, 150] width 128 height 31
drag, startPoint x: 113, startPoint y: 244, endPoint x: 110, endPoint y: 232, distance: 12.4
click at [128, 167] on button "button" at bounding box center [136, 161] width 16 height 12
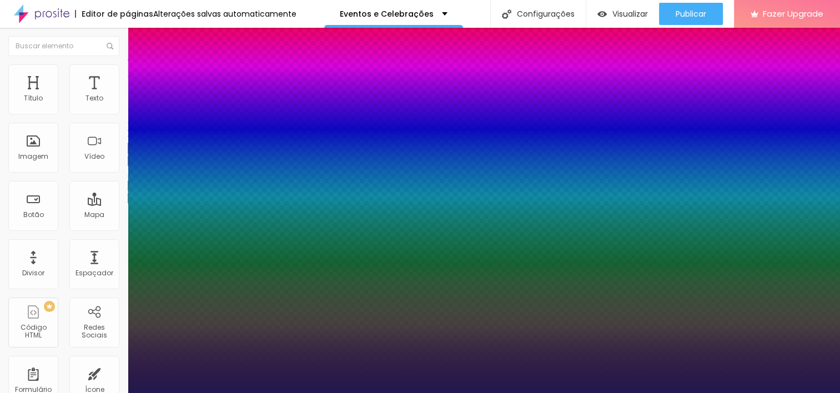
type input "1"
select select "SpaceMono"
type input "1"
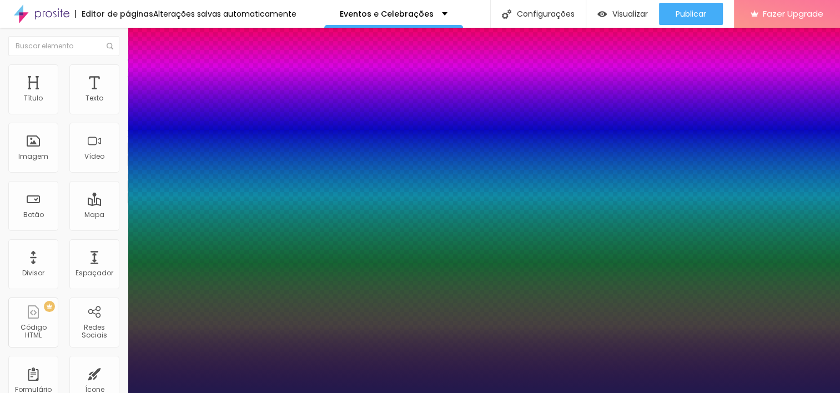
click at [94, 392] on div at bounding box center [420, 393] width 840 height 0
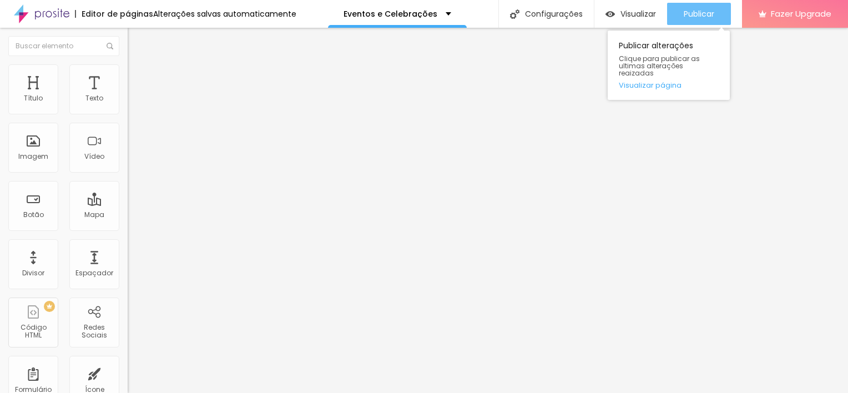
click at [694, 8] on div "Publicar" at bounding box center [699, 14] width 31 height 22
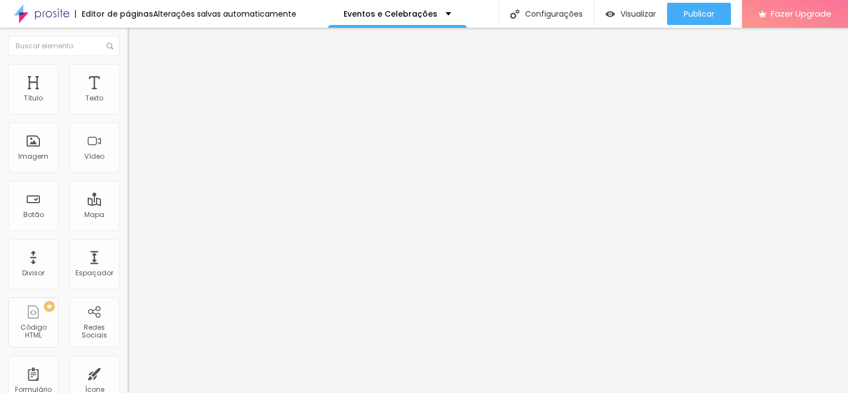
click at [133, 162] on icon "button" at bounding box center [135, 160] width 4 height 4
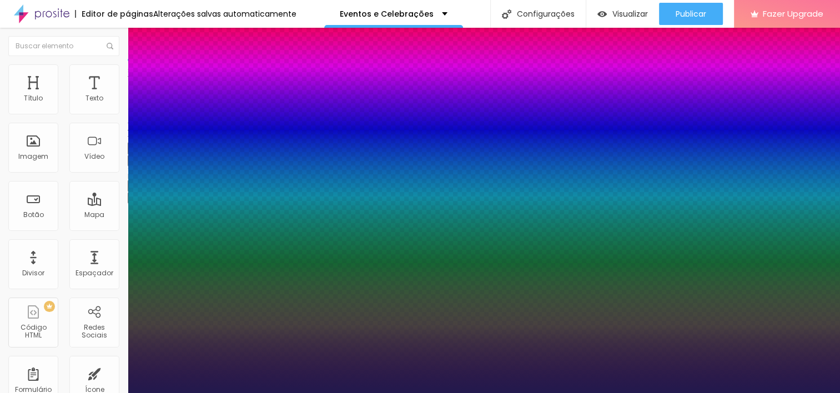
type input "1"
select select "SourceSerifPro"
type input "1"
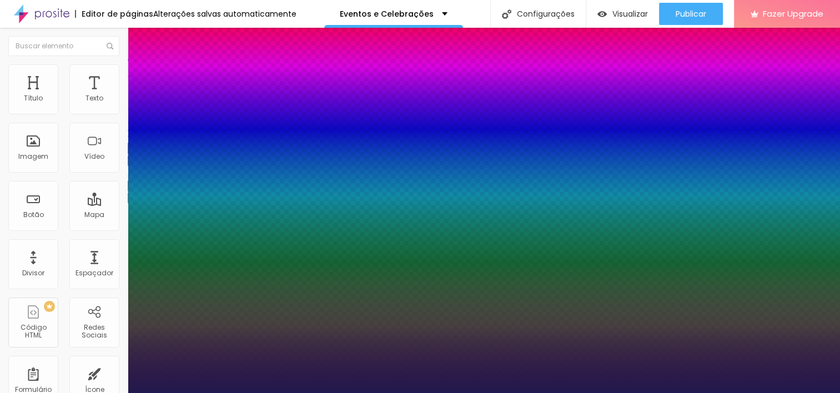
click at [713, 392] on div at bounding box center [420, 393] width 840 height 0
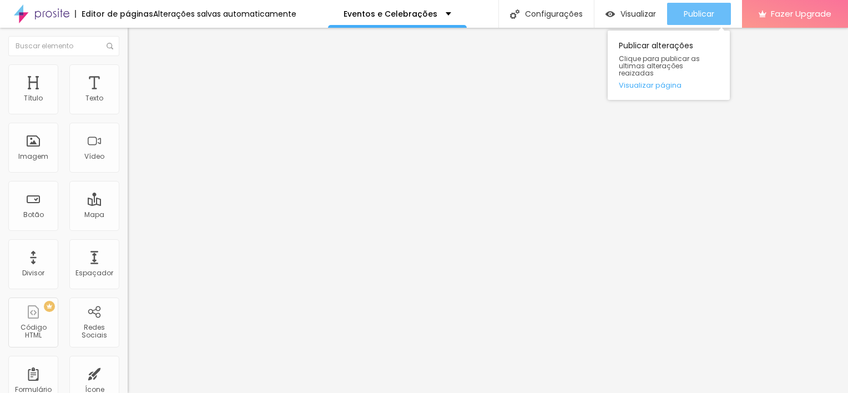
click at [713, 15] on span "Publicar" at bounding box center [699, 13] width 31 height 9
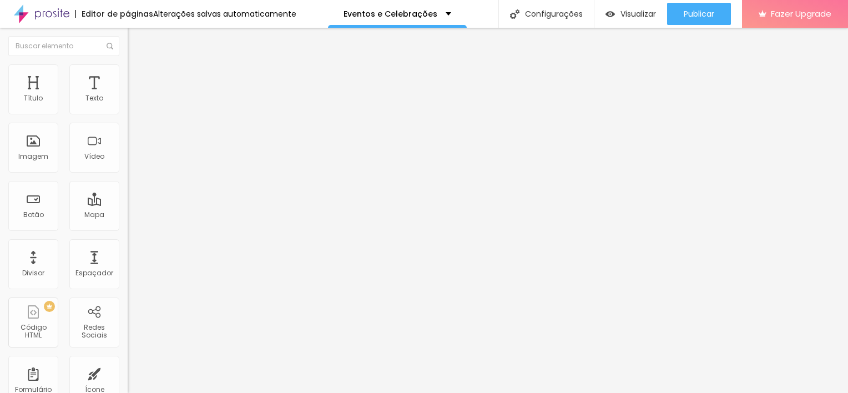
click at [132, 163] on icon "button" at bounding box center [135, 160] width 7 height 7
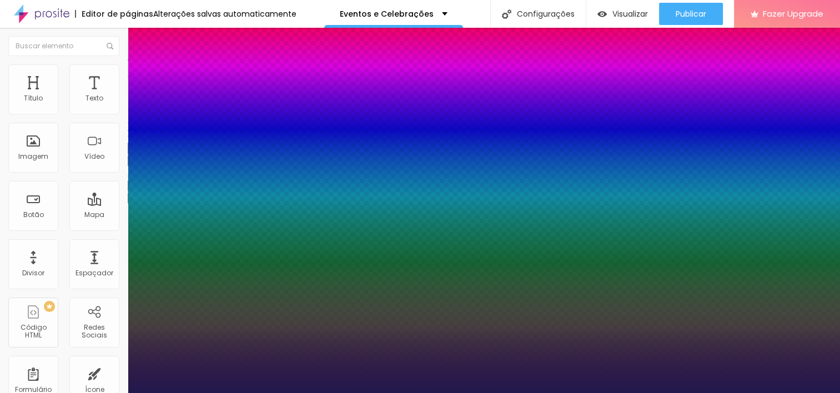
type input "1"
select select "SpaceMono"
type input "1"
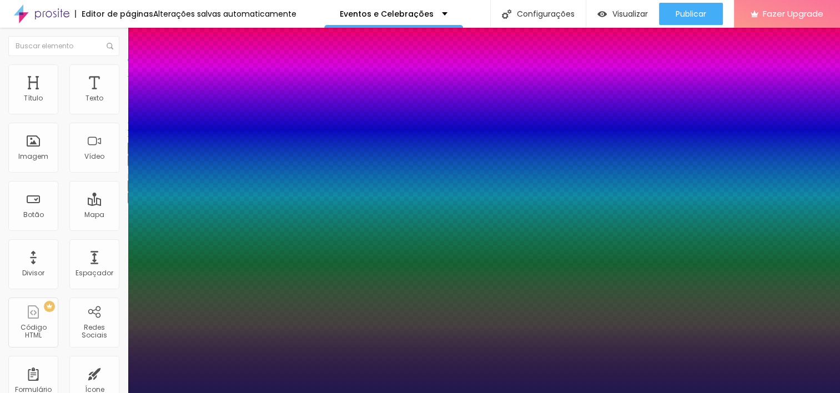
click at [706, 392] on div at bounding box center [420, 393] width 840 height 0
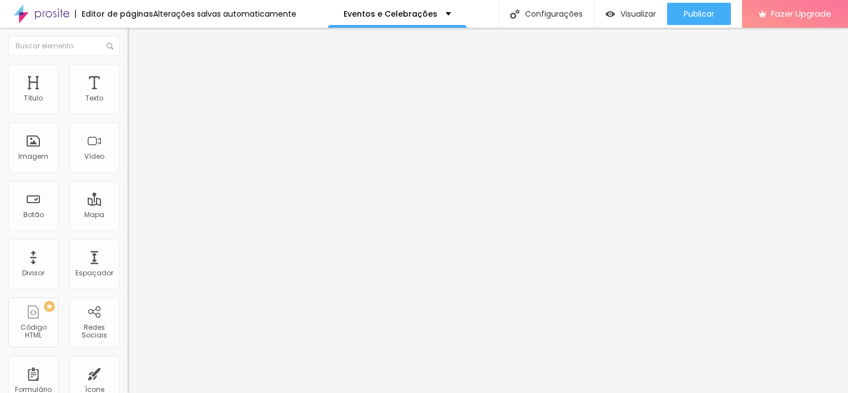
click at [706, 14] on span "Publicar" at bounding box center [699, 13] width 31 height 9
click at [136, 38] on img "button" at bounding box center [140, 40] width 9 height 9
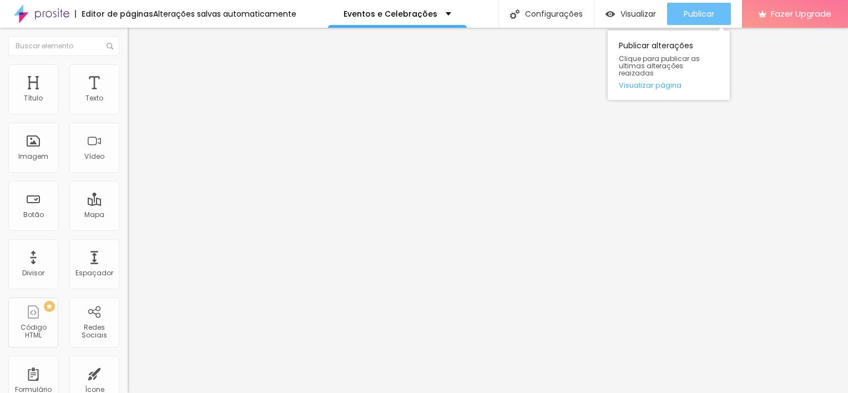
click at [707, 18] on span "Publicar" at bounding box center [699, 13] width 31 height 9
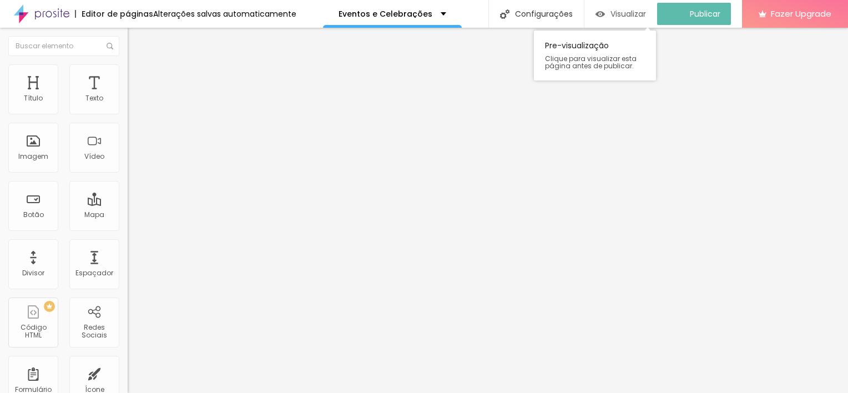
click at [629, 13] on span "Visualizar" at bounding box center [629, 13] width 36 height 9
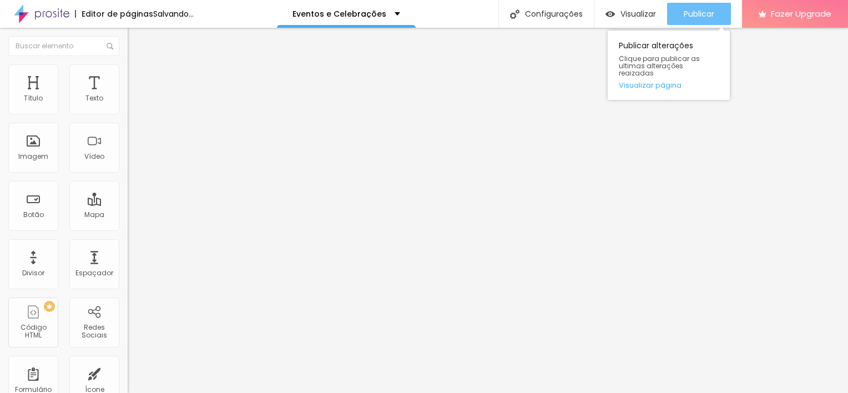
click at [706, 12] on span "Publicar" at bounding box center [699, 13] width 31 height 9
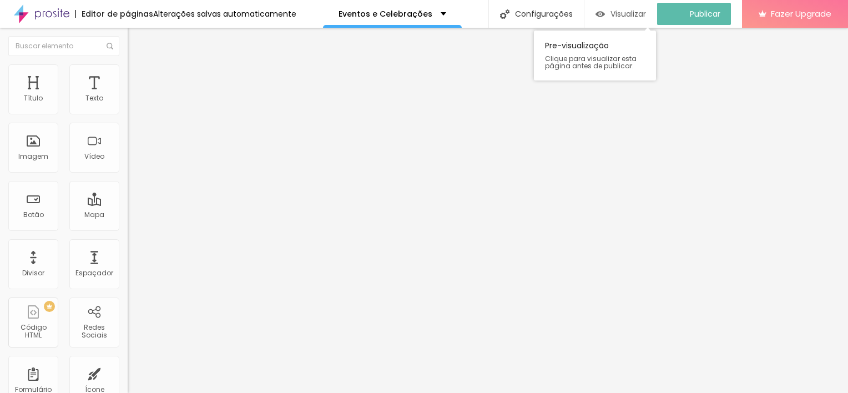
click at [646, 11] on span "Visualizar" at bounding box center [629, 13] width 36 height 9
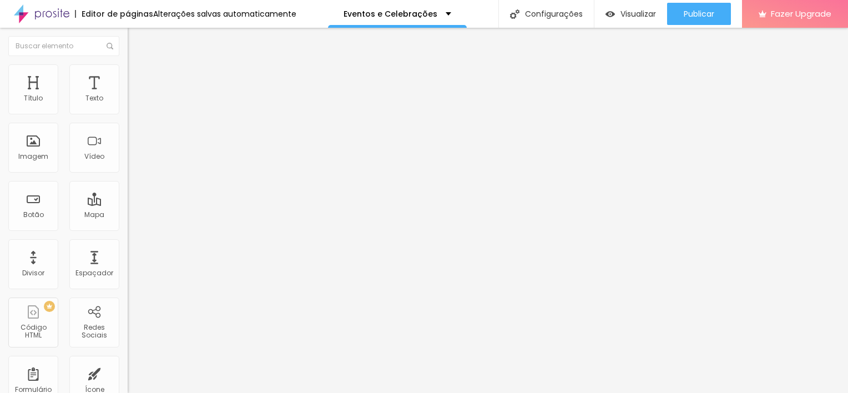
click at [128, 107] on button "button" at bounding box center [136, 101] width 16 height 12
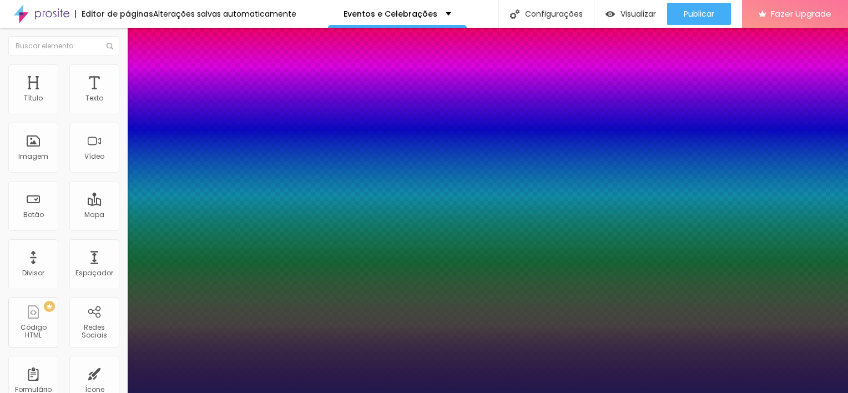
type input "1"
type input "21"
type input "1"
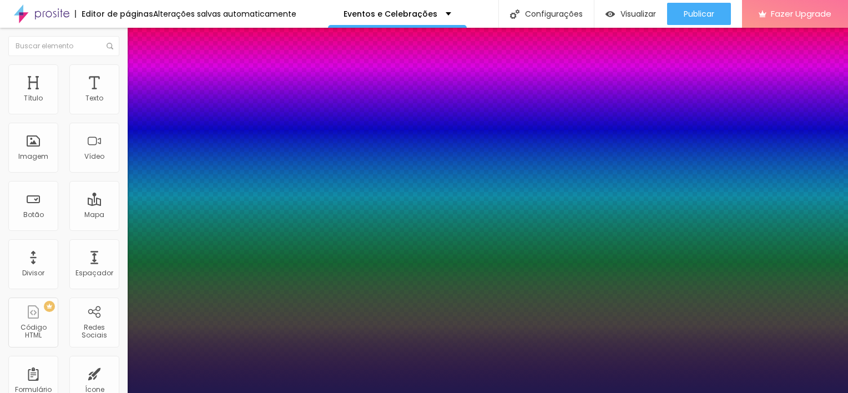
type input "16"
type input "1"
type input "17"
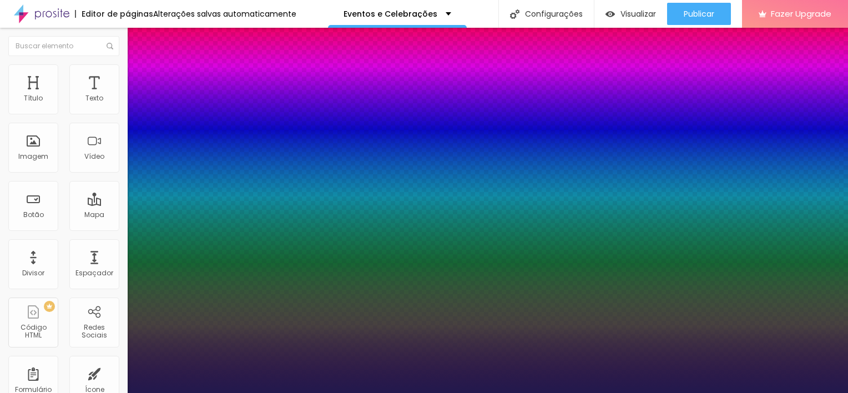
type input "1"
type input "18"
type input "1"
type input "19"
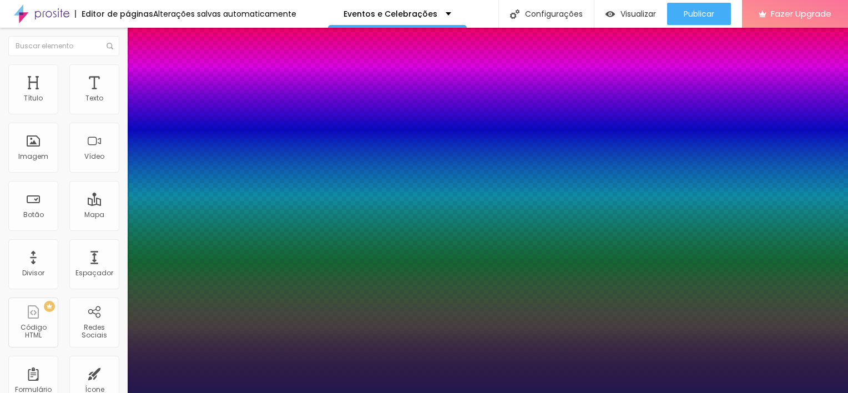
type input "19"
type input "1"
type input "18"
type input "1"
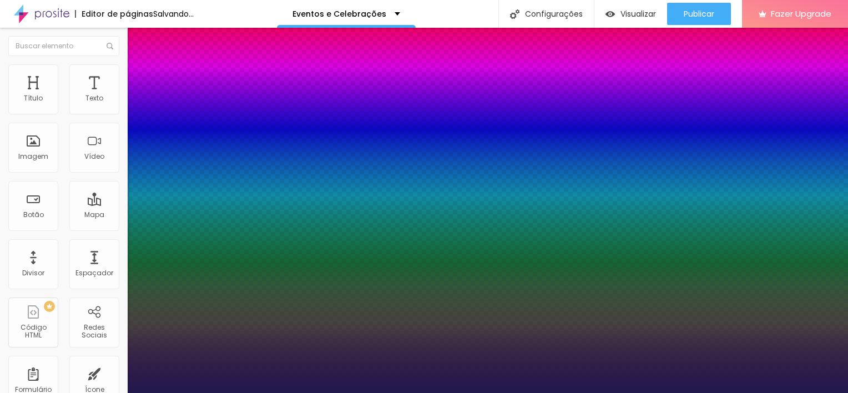
type input "18"
click at [751, 392] on div at bounding box center [424, 393] width 848 height 0
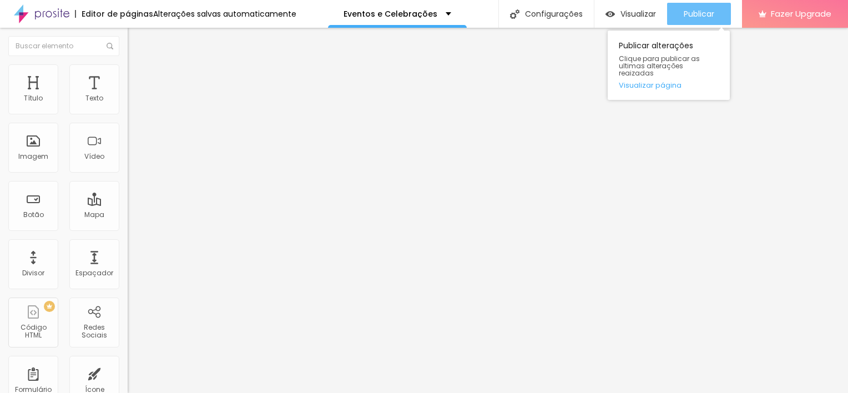
click at [715, 16] on button "Publicar" at bounding box center [699, 14] width 64 height 22
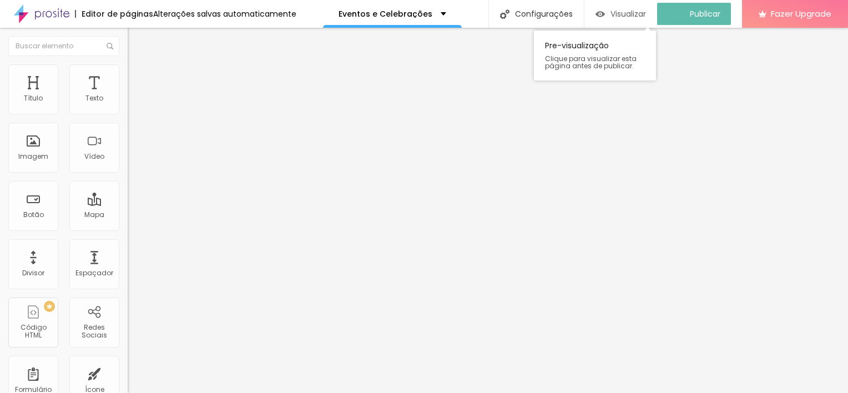
click at [645, 17] on span "Visualizar" at bounding box center [629, 13] width 36 height 9
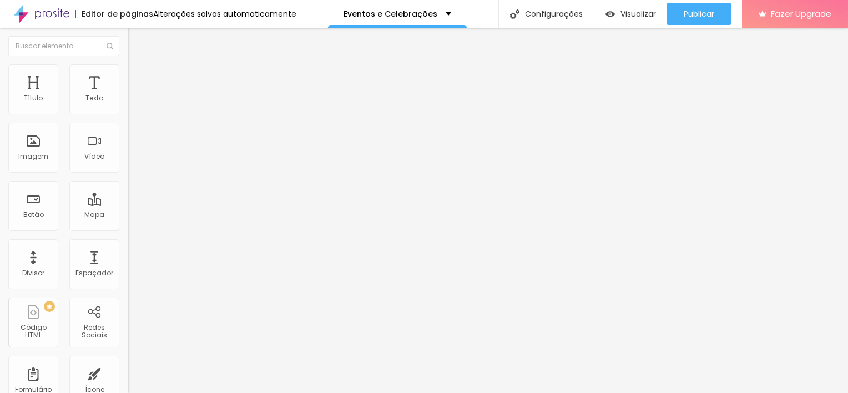
click at [128, 107] on button "button" at bounding box center [136, 101] width 16 height 12
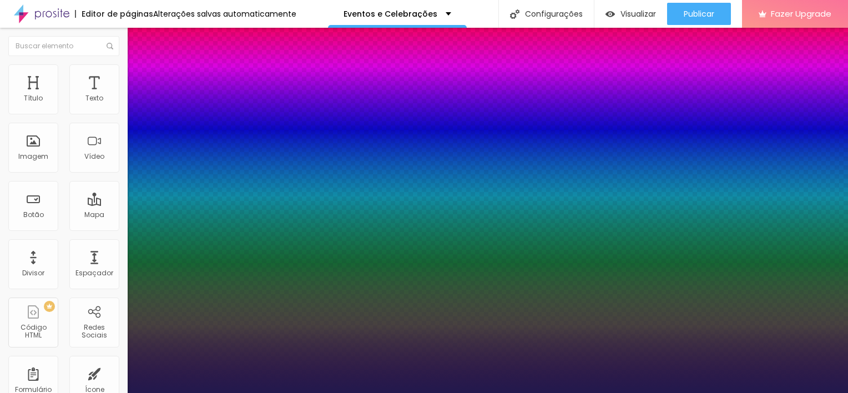
type input "0"
drag, startPoint x: 143, startPoint y: 238, endPoint x: 110, endPoint y: 238, distance: 32.8
type input "0"
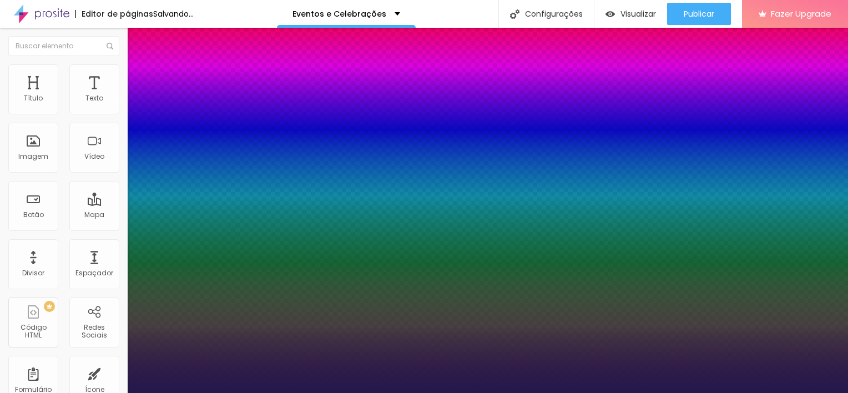
click at [624, 392] on div at bounding box center [424, 393] width 848 height 0
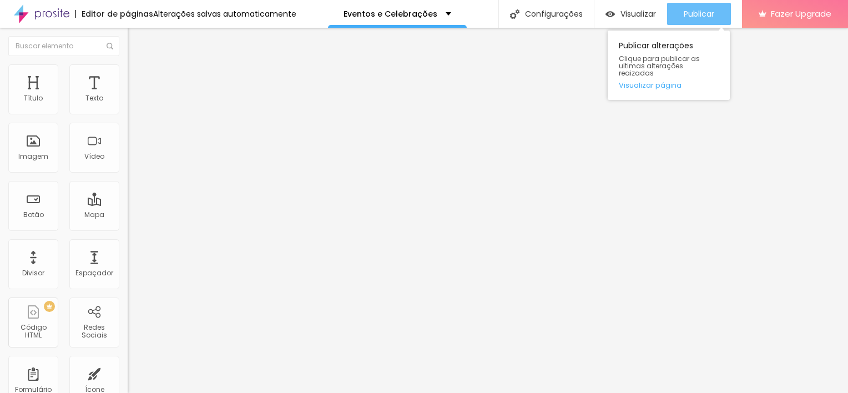
click at [706, 13] on span "Publicar" at bounding box center [699, 13] width 31 height 9
click at [706, 11] on span "Publicar" at bounding box center [699, 13] width 31 height 9
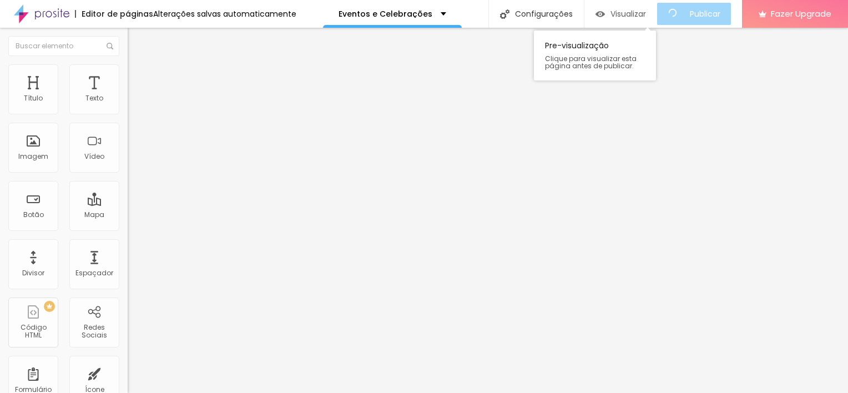
click at [637, 9] on span "Visualizar" at bounding box center [629, 13] width 36 height 9
click at [644, 10] on span "Visualizar" at bounding box center [639, 13] width 36 height 9
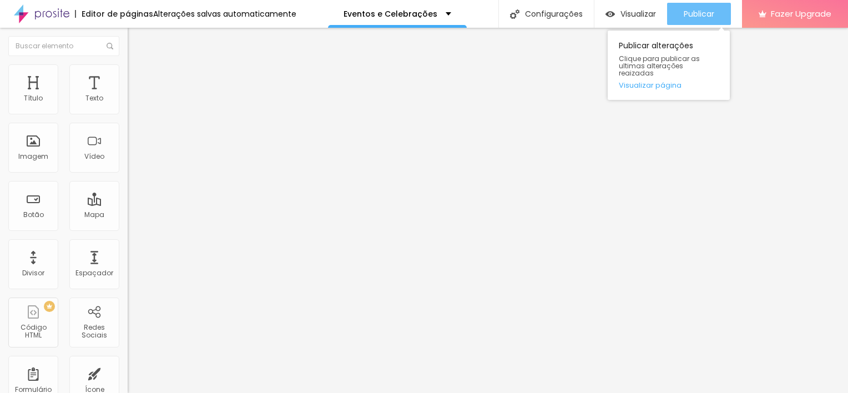
click at [686, 17] on span "Publicar" at bounding box center [699, 13] width 31 height 9
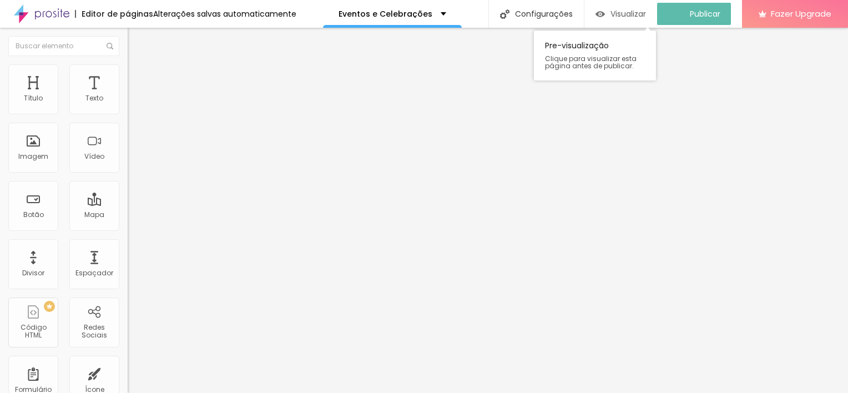
click at [635, 14] on span "Visualizar" at bounding box center [629, 13] width 36 height 9
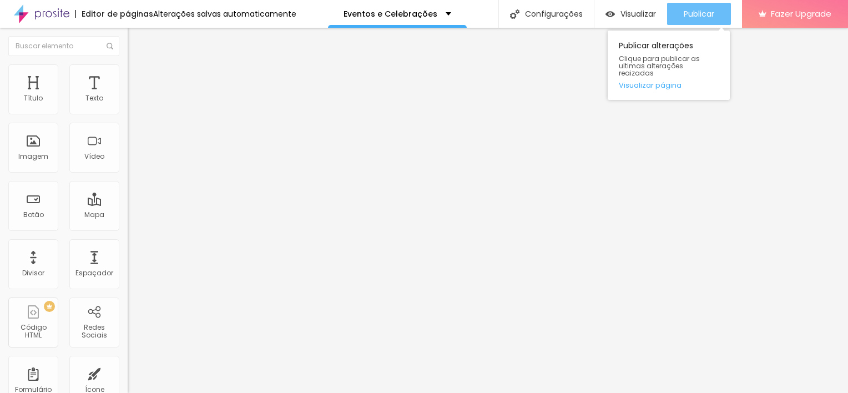
click at [708, 18] on span "Publicar" at bounding box center [699, 13] width 31 height 9
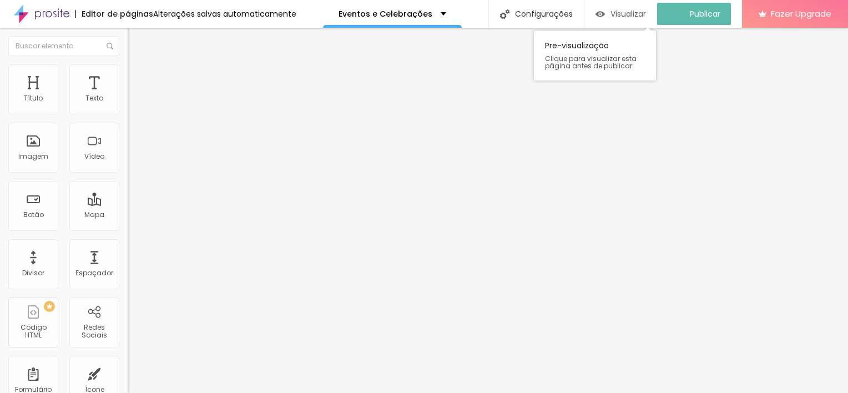
click at [646, 16] on span "Visualizar" at bounding box center [629, 13] width 36 height 9
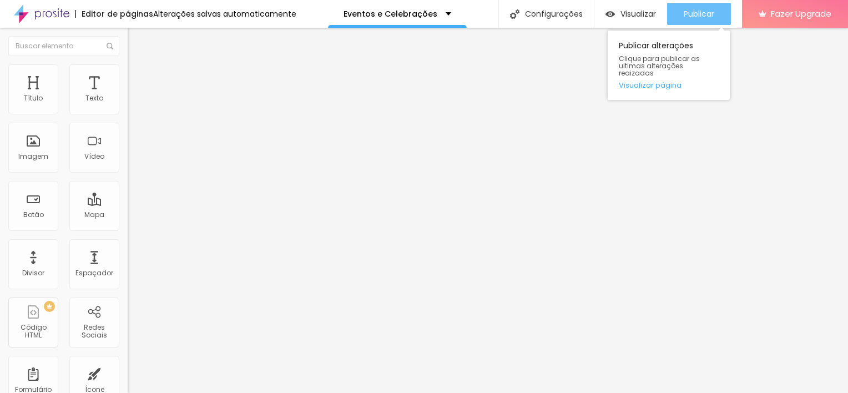
click at [705, 7] on div "Publicar" at bounding box center [699, 14] width 31 height 22
click at [691, 18] on span "Publicar" at bounding box center [699, 13] width 31 height 9
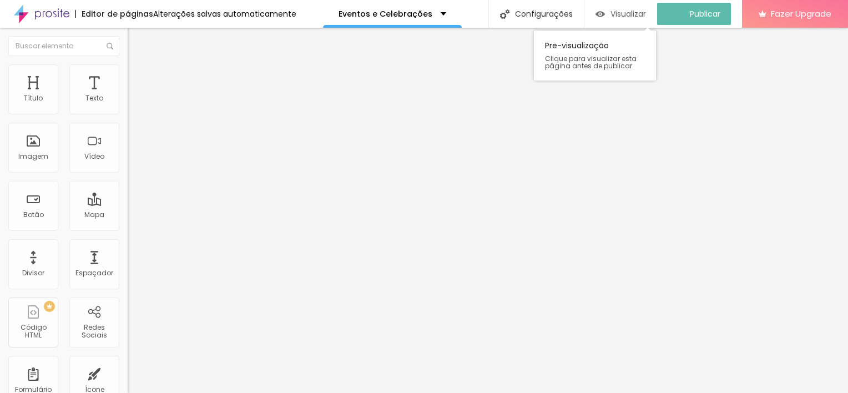
click at [643, 9] on span "Visualizar" at bounding box center [629, 13] width 36 height 9
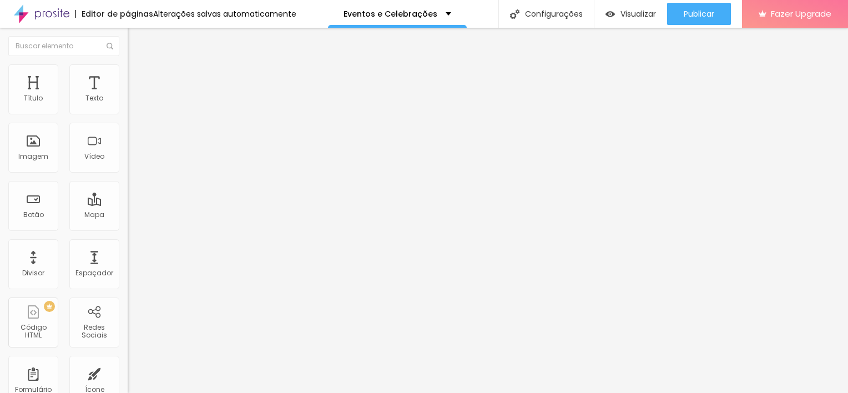
click at [128, 75] on img at bounding box center [133, 80] width 10 height 10
click at [128, 64] on li "Estilo" at bounding box center [192, 69] width 128 height 11
type input "85"
type input "100"
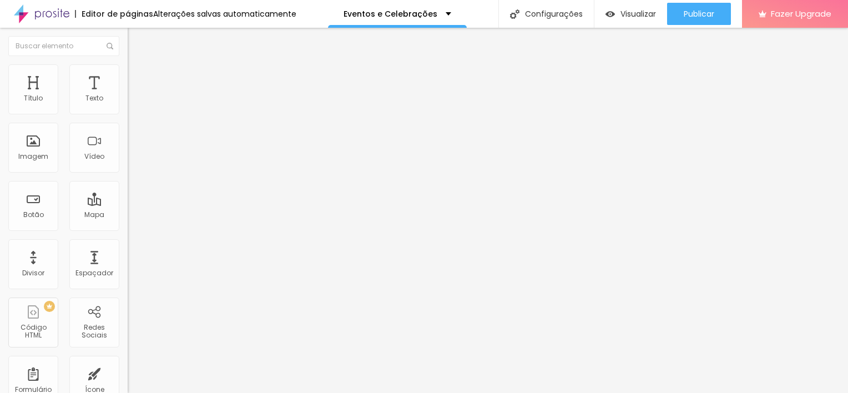
drag, startPoint x: 97, startPoint y: 118, endPoint x: 182, endPoint y: 120, distance: 85.5
type input "100"
click at [182, 114] on input "range" at bounding box center [164, 109] width 72 height 9
click at [128, 75] on img at bounding box center [133, 80] width 10 height 10
click at [128, 78] on ul "Conteúdo Estilo Avançado" at bounding box center [192, 69] width 128 height 33
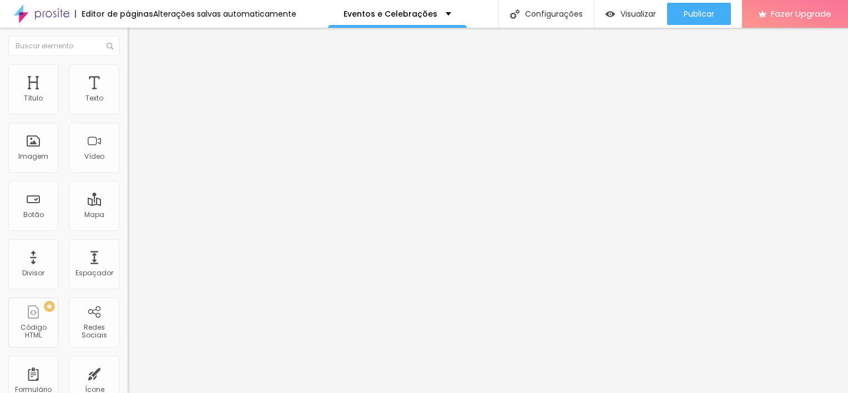
click at [128, 66] on img at bounding box center [133, 69] width 10 height 10
click at [128, 118] on div "Tamanho 80 px % 0 Borda arredondada Sombra DESATIVADO Voltar ao padrão" at bounding box center [192, 198] width 128 height 223
type input "95"
type input "100"
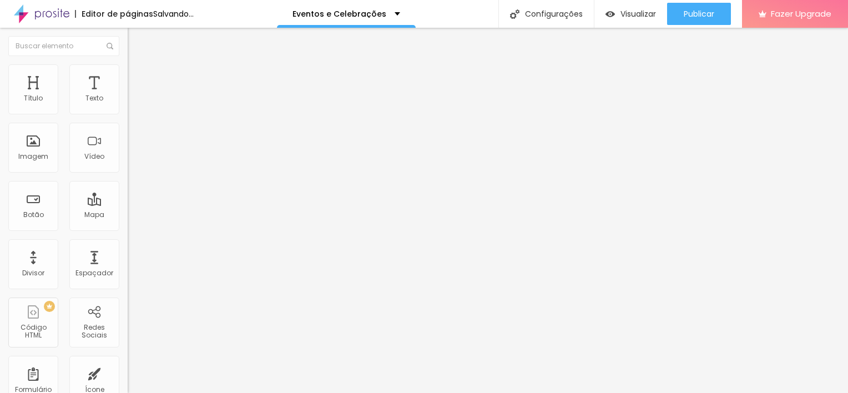
drag, startPoint x: 110, startPoint y: 115, endPoint x: 196, endPoint y: 115, distance: 86.0
type input "100"
click at [196, 114] on input "range" at bounding box center [164, 109] width 72 height 9
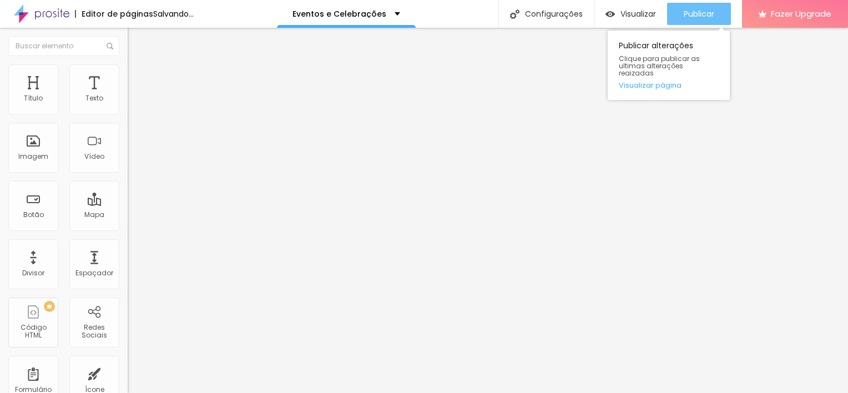
click at [697, 12] on span "Publicar" at bounding box center [699, 13] width 31 height 9
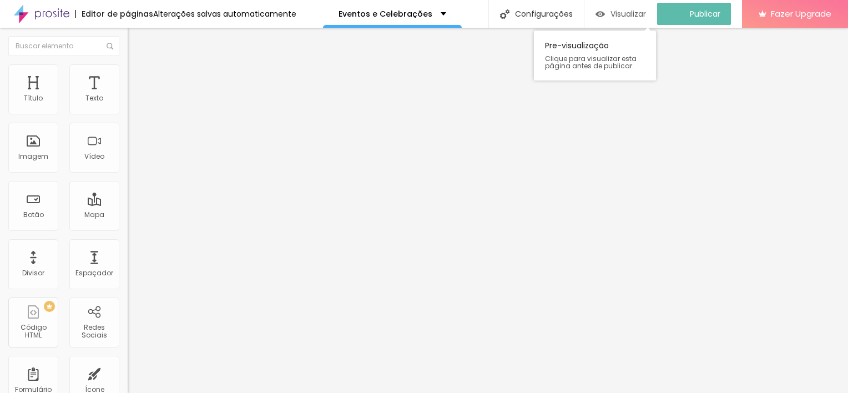
click at [631, 13] on span "Visualizar" at bounding box center [629, 13] width 36 height 9
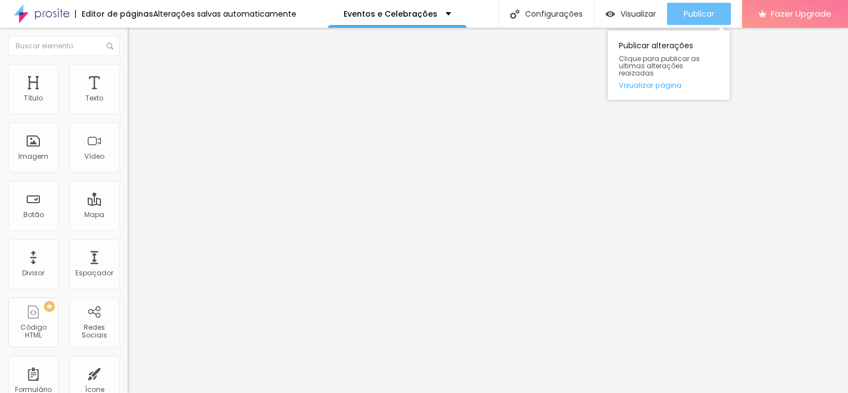
click at [717, 19] on button "Publicar" at bounding box center [699, 14] width 64 height 22
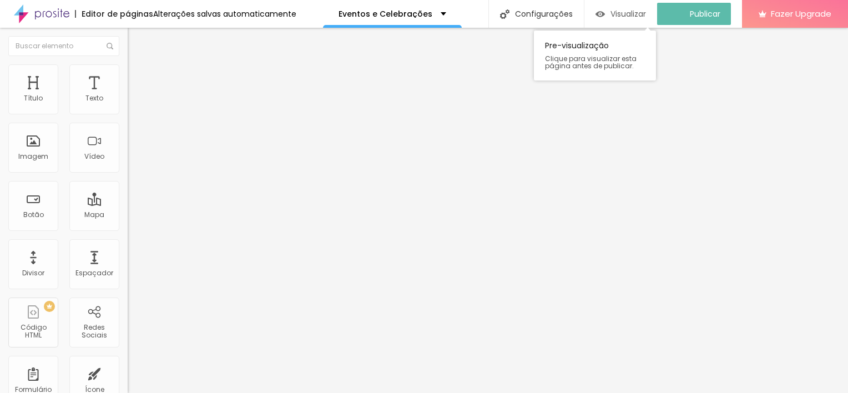
click at [643, 9] on span "Visualizar" at bounding box center [629, 13] width 36 height 9
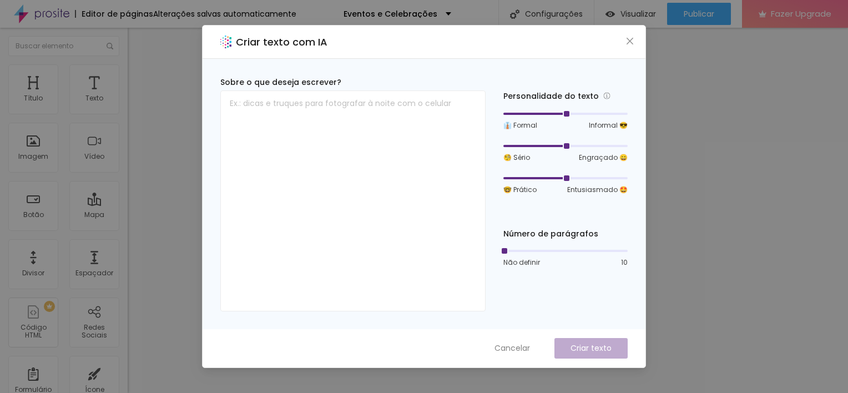
click at [626, 47] on div "Criar texto com IA" at bounding box center [424, 42] width 443 height 33
click at [631, 33] on div "Criar texto com IA" at bounding box center [424, 42] width 443 height 33
click at [628, 40] on icon "close" at bounding box center [630, 41] width 9 height 9
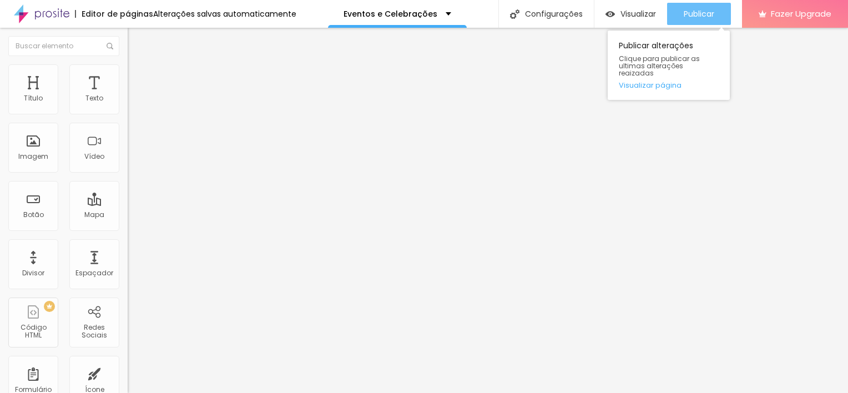
click at [697, 18] on span "Publicar" at bounding box center [699, 13] width 31 height 9
click at [699, 3] on div "Publicar" at bounding box center [699, 14] width 31 height 22
click at [678, 9] on button "Publicar" at bounding box center [699, 14] width 64 height 22
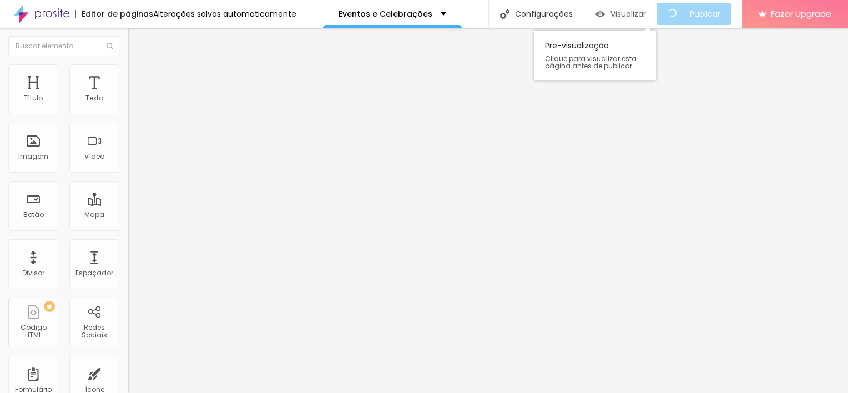
click at [642, 9] on span "Visualizar" at bounding box center [629, 13] width 36 height 9
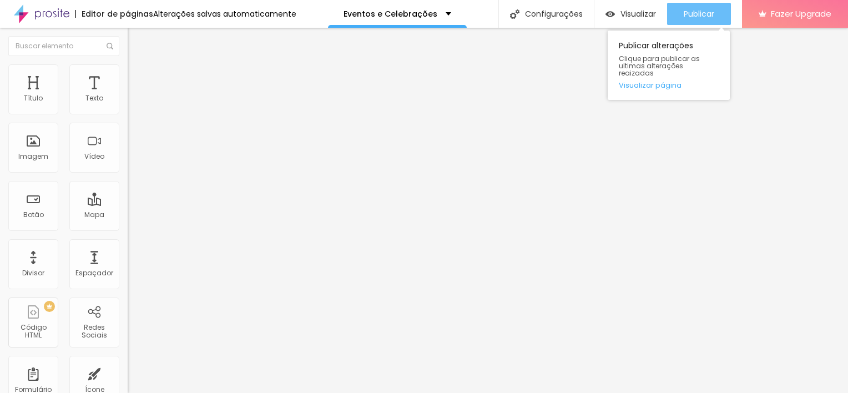
click at [687, 3] on div "Publicar" at bounding box center [699, 14] width 31 height 22
click at [699, 17] on span "Publicar" at bounding box center [699, 13] width 31 height 9
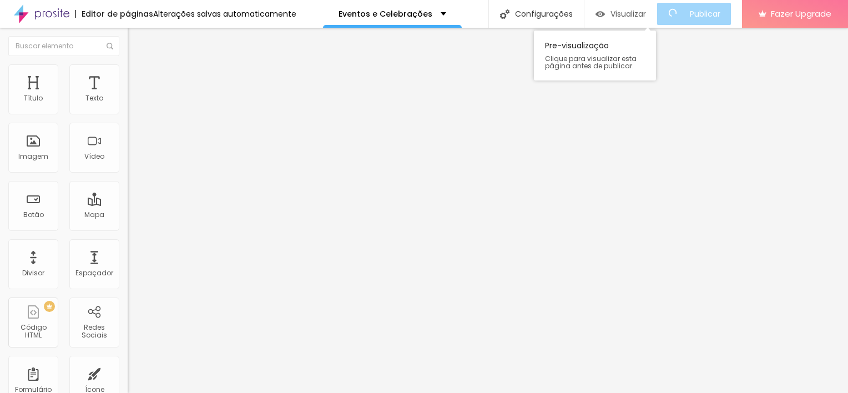
click at [635, 17] on span "Visualizar" at bounding box center [629, 13] width 36 height 9
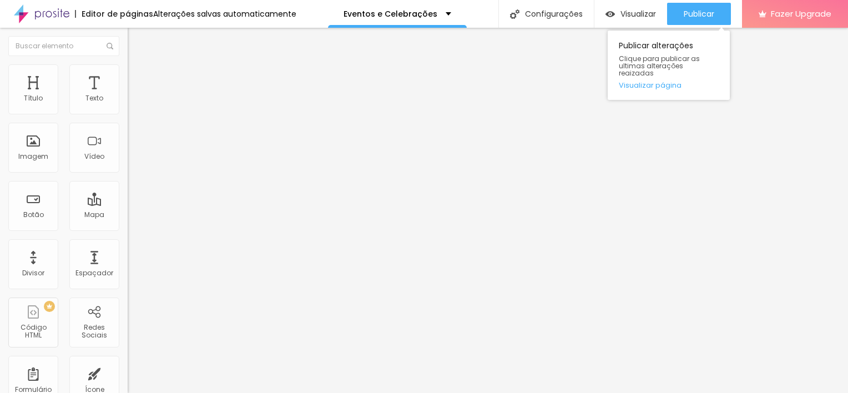
click at [683, 2] on div "Publicar Publicar alterações Clique para publicar as ultimas alterações reaizad…" at bounding box center [699, 14] width 64 height 28
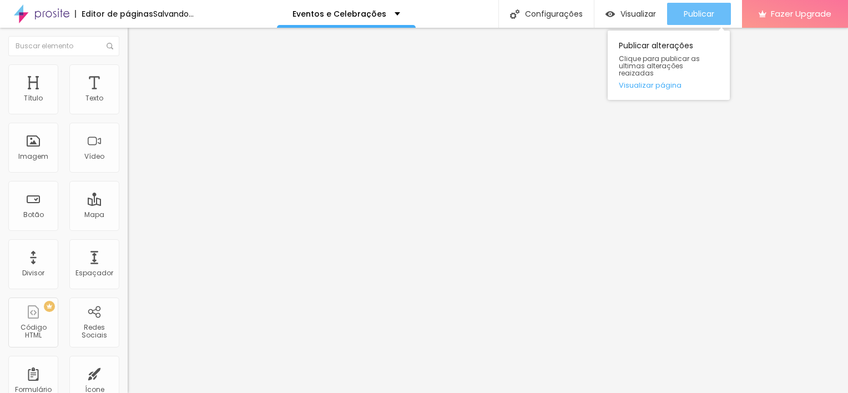
click at [691, 17] on span "Publicar" at bounding box center [699, 13] width 31 height 9
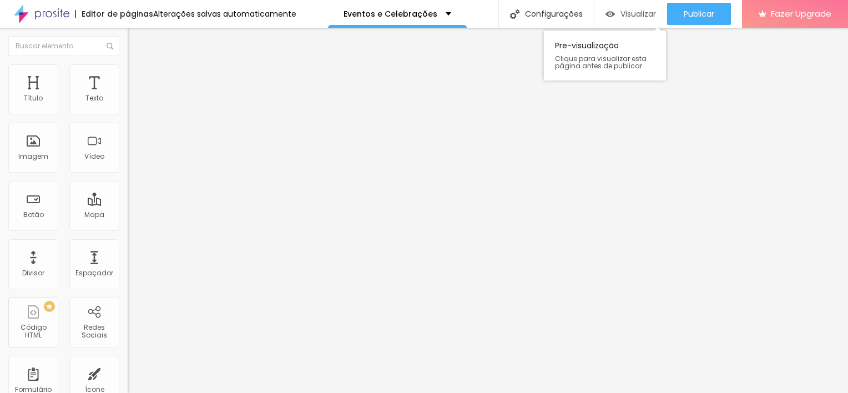
click at [647, 14] on span "Visualizar" at bounding box center [639, 13] width 36 height 9
drag, startPoint x: 102, startPoint y: 159, endPoint x: 0, endPoint y: 165, distance: 102.3
click at [128, 165] on div "Número do WhatsApp * [PHONE_NUMBER] + 55 Texto do botão Conversar no WhatsApp M…" at bounding box center [192, 280] width 128 height 370
paste input "“Quero reservar meu evento"
click at [128, 352] on input "“Quero reservar meu evento" at bounding box center [194, 357] width 133 height 11
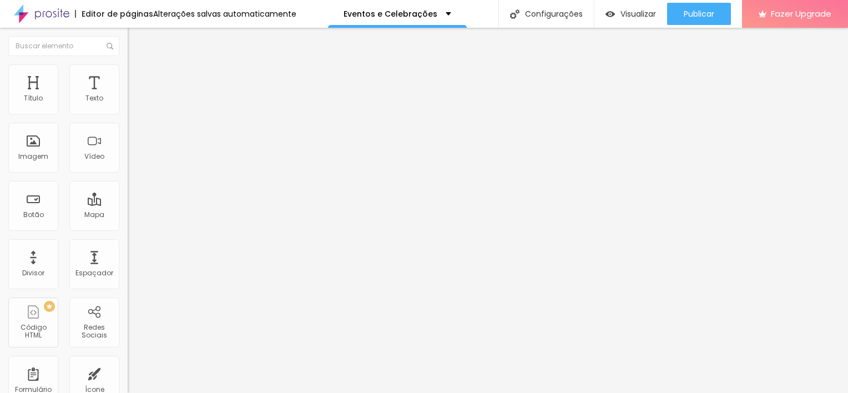
type input "Quero reservar meu evento"
click at [138, 85] on span "Estilo" at bounding box center [146, 80] width 17 height 9
click at [128, 84] on li "Avançado" at bounding box center [192, 89] width 128 height 11
click at [128, 72] on img at bounding box center [133, 67] width 10 height 10
click at [138, 85] on span "Estilo" at bounding box center [146, 80] width 17 height 9
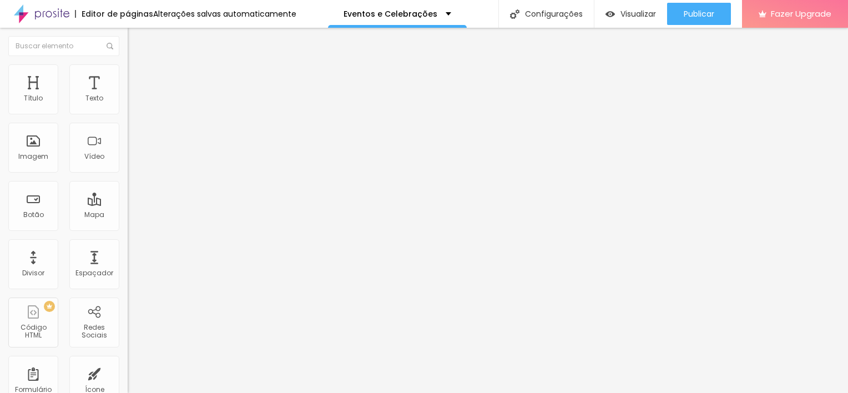
click at [128, 182] on button at bounding box center [136, 188] width 16 height 12
radio input "false"
radio input "true"
click at [132, 110] on img at bounding box center [135, 107] width 7 height 7
radio input "true"
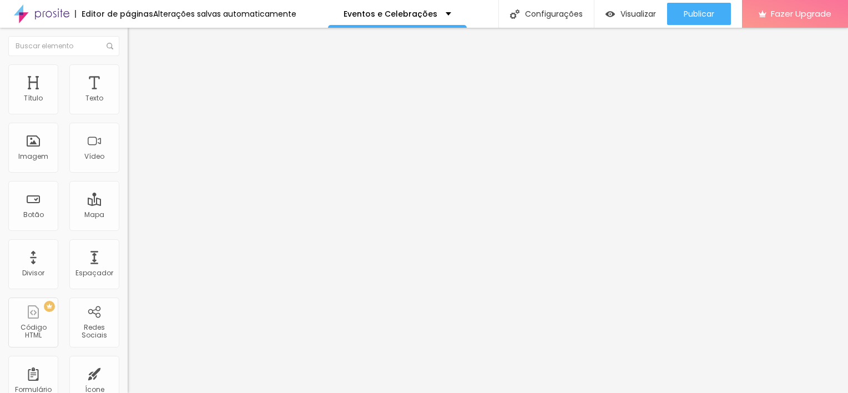
radio input "false"
click at [128, 392] on span "Arredondada" at bounding box center [151, 399] width 47 height 9
click at [128, 286] on div "Editar Botão do WhatsApp Conteúdo Estilo Avançado Visual 18 Tamanho do texto Co…" at bounding box center [192, 210] width 128 height 365
click at [128, 72] on img at bounding box center [133, 67] width 10 height 10
click at [128, 352] on input "Quero reservar meu evento" at bounding box center [194, 357] width 133 height 11
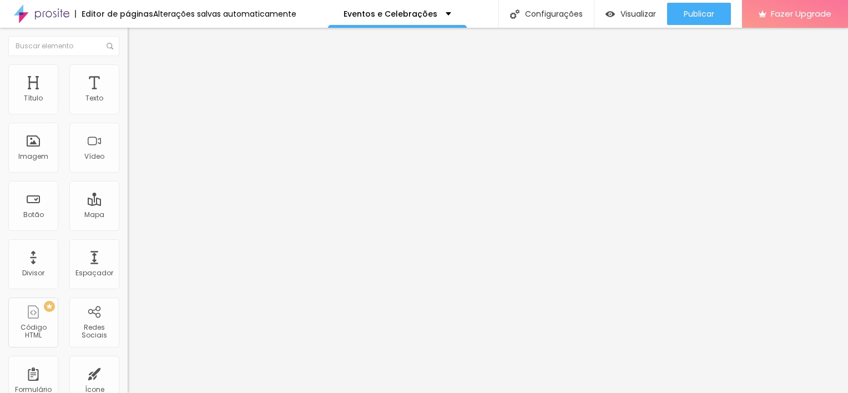
scroll to position [0, 12]
type input "Quero reservar meu evento/festa"
drag, startPoint x: 70, startPoint y: 205, endPoint x: 95, endPoint y: 211, distance: 26.1
click at [128, 384] on textarea "Oi Ju! Vim através do site e quero agendar a minha experiência fotográfica!" at bounding box center [190, 393] width 125 height 19
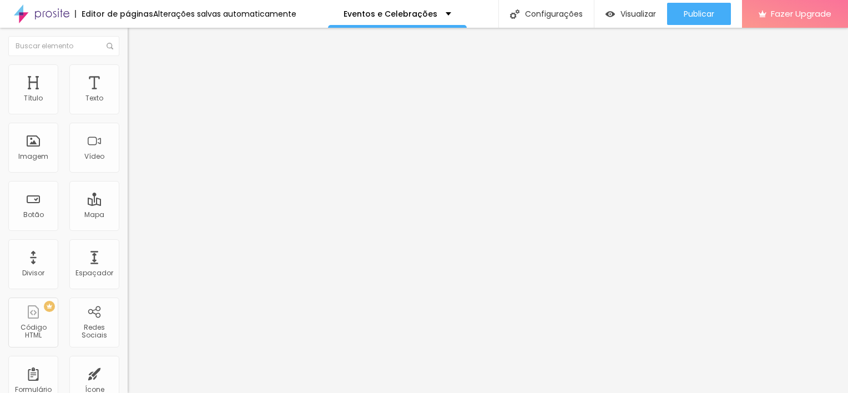
type textarea "Oi Ju! Vim através do site e quero agendar o meu evento/festa!"
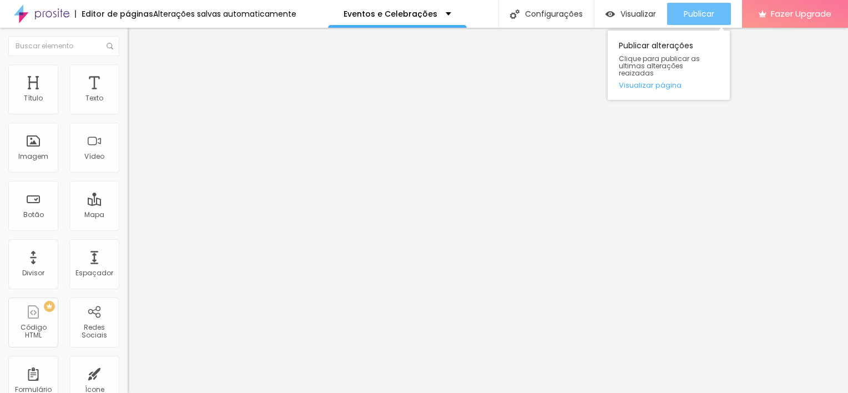
click at [702, 17] on span "Publicar" at bounding box center [699, 13] width 31 height 9
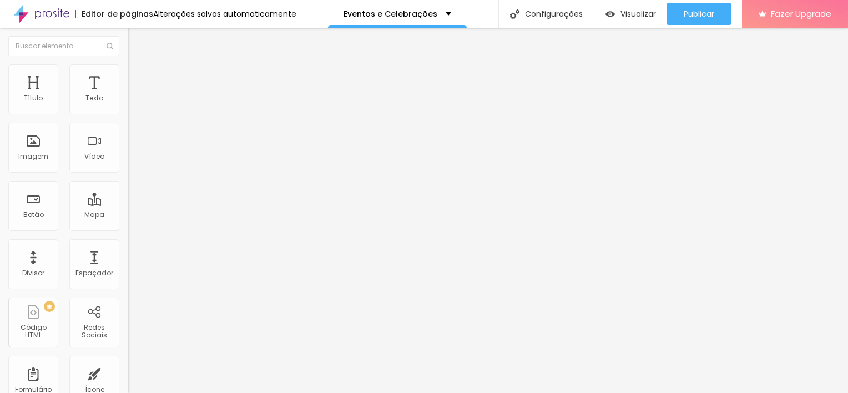
click at [128, 104] on input "[URL][DOMAIN_NAME]" at bounding box center [194, 98] width 133 height 11
click at [426, 21] on div "Eventos e Celebrações" at bounding box center [397, 14] width 139 height 28
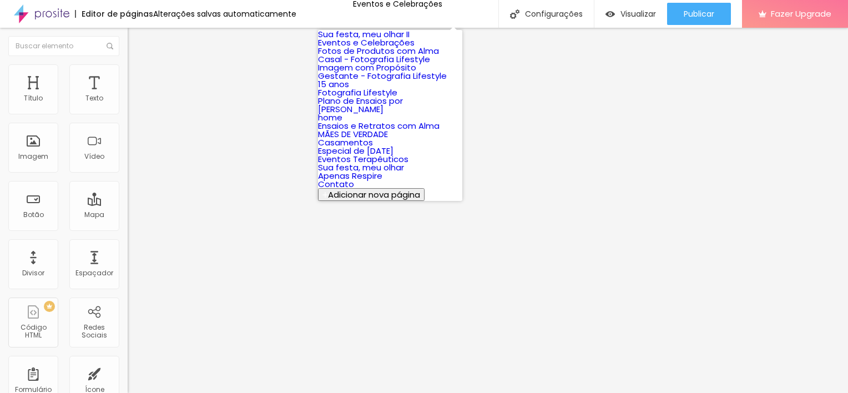
click at [410, 40] on link "Sua festa, meu olhar II" at bounding box center [364, 34] width 92 height 12
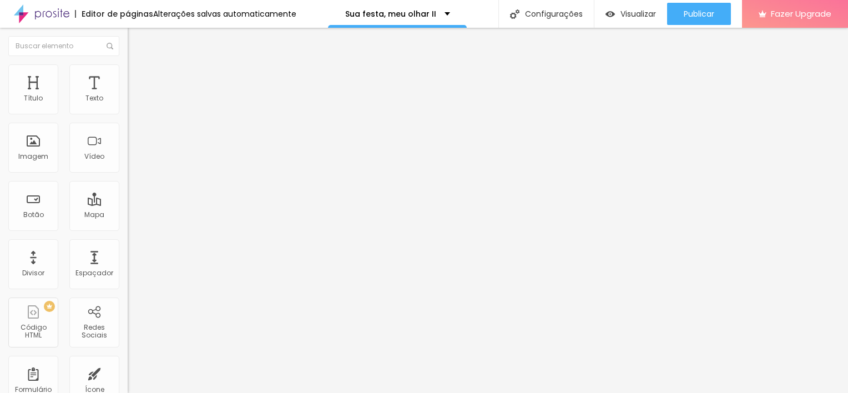
click at [128, 104] on input "https://youtu.be/GR4lo748-Lg" at bounding box center [194, 98] width 133 height 11
paste input "UKp0BNVAx3Q"
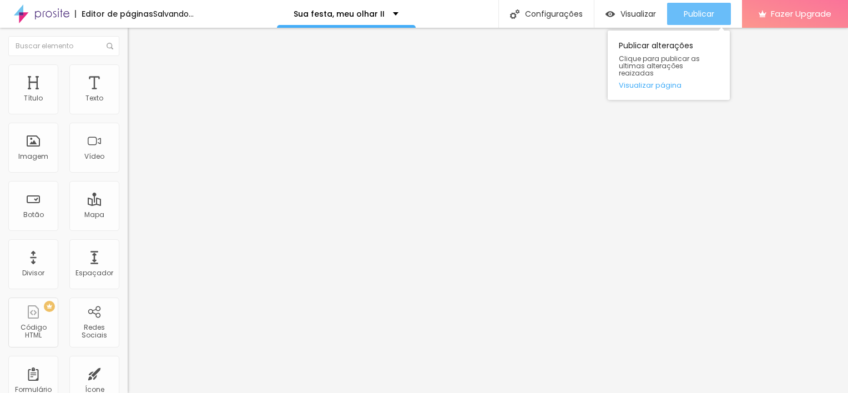
type input "[URL][DOMAIN_NAME]"
click at [718, 8] on button "Publicar" at bounding box center [699, 14] width 64 height 22
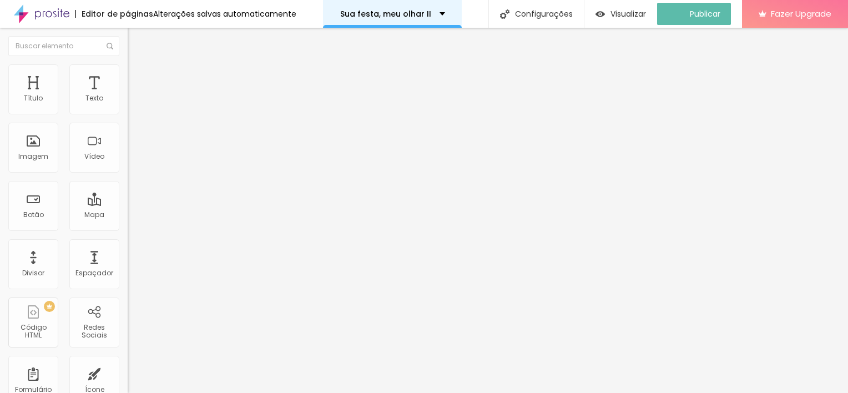
click at [404, 11] on p "Sua festa, meu olhar II" at bounding box center [385, 14] width 91 height 8
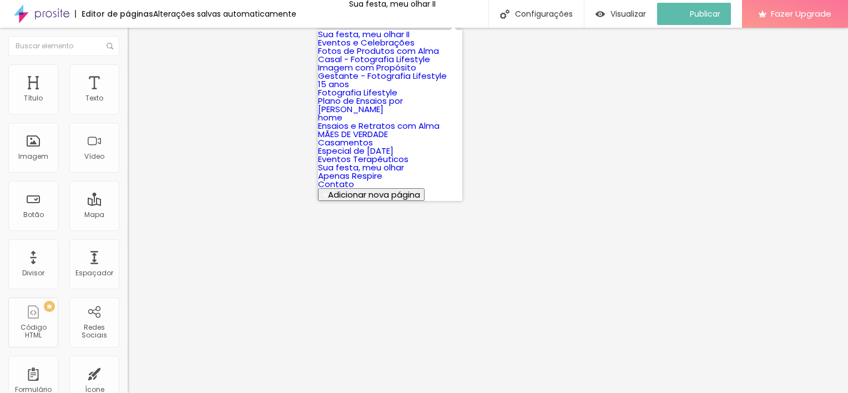
click at [411, 48] on link "Eventos e Celebrações" at bounding box center [366, 43] width 97 height 12
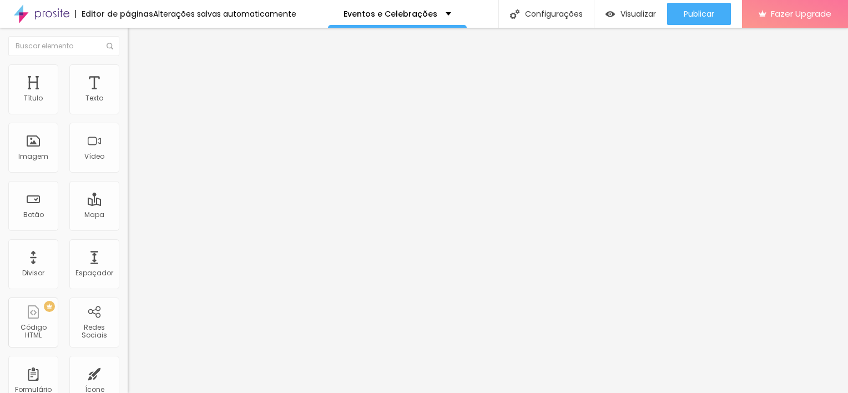
click at [128, 104] on input "[URL][DOMAIN_NAME]" at bounding box center [194, 98] width 133 height 11
paste input "4bc3xRavNFk?si=_6sLNEXHyuqMITFc"
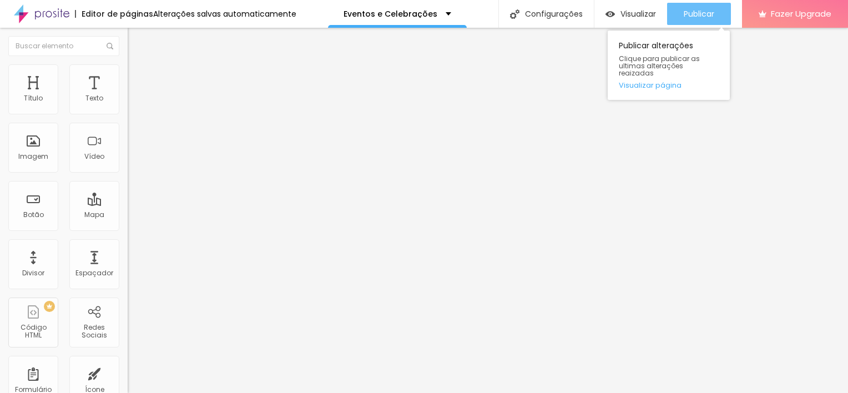
type input "[URL][DOMAIN_NAME]"
click at [703, 9] on span "Publicar" at bounding box center [699, 13] width 31 height 9
click at [696, 5] on div "Publicar" at bounding box center [699, 14] width 31 height 22
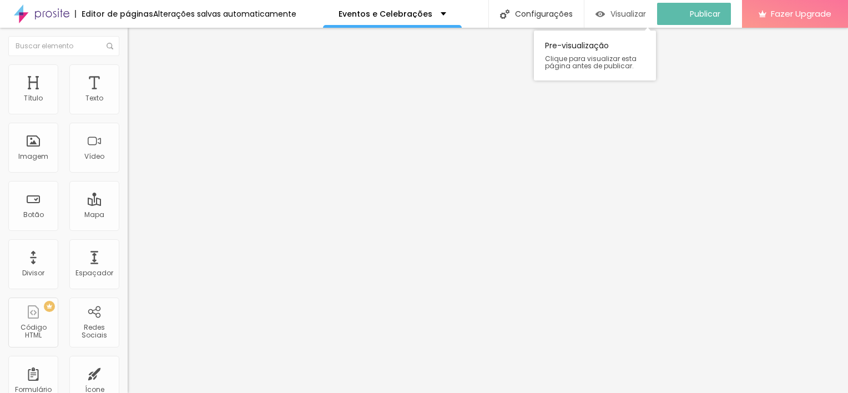
click at [630, 12] on span "Visualizar" at bounding box center [629, 13] width 36 height 9
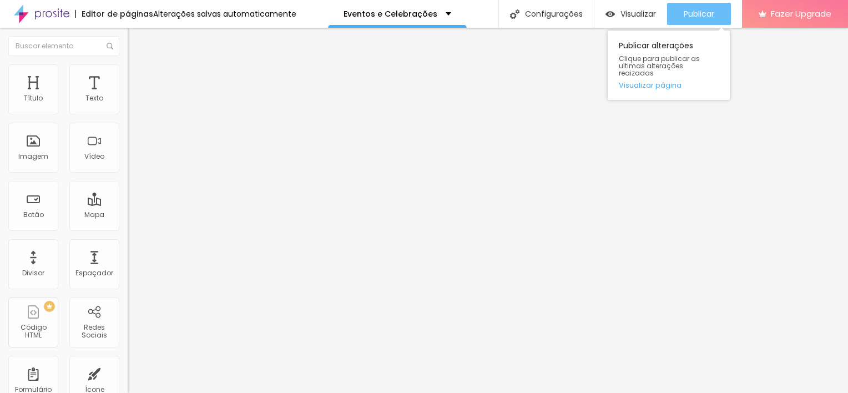
click at [684, 9] on span "Publicar" at bounding box center [699, 13] width 31 height 9
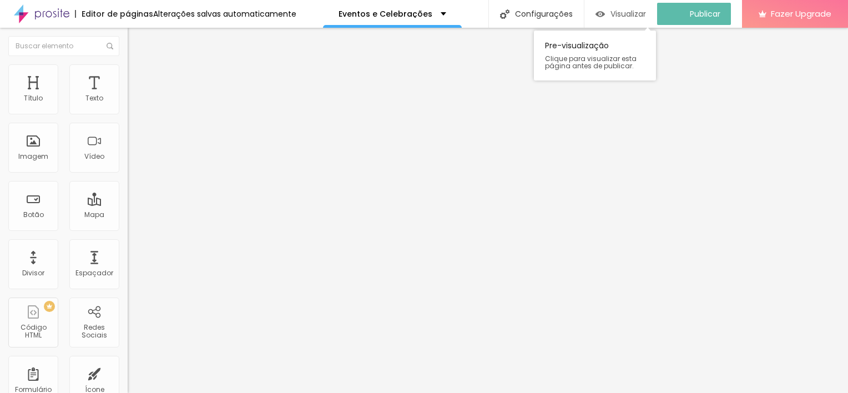
click at [644, 15] on span "Visualizar" at bounding box center [629, 13] width 36 height 9
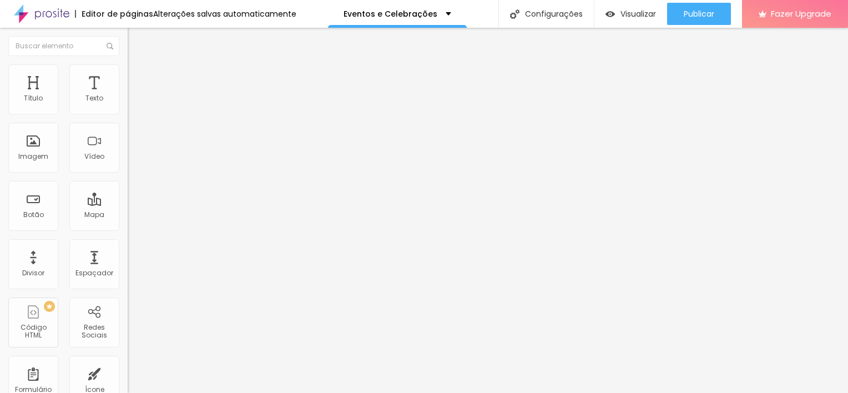
click at [128, 75] on li "Avançado" at bounding box center [192, 80] width 128 height 11
type input "15"
type input "0"
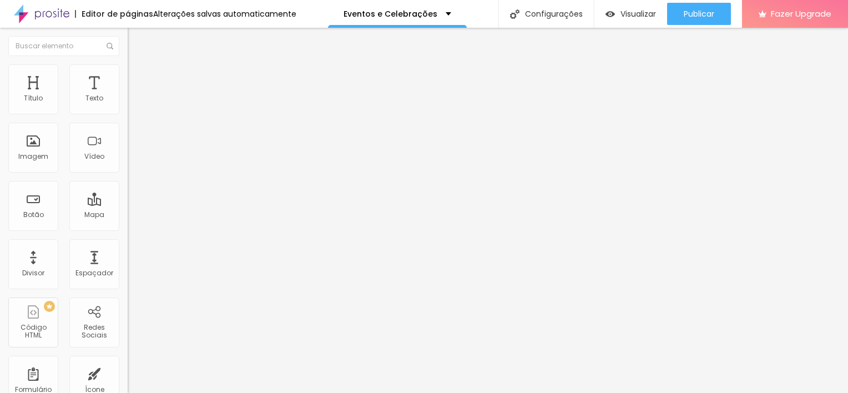
drag, startPoint x: 38, startPoint y: 108, endPoint x: -2, endPoint y: 124, distance: 42.9
type input "0"
click at [128, 215] on input "range" at bounding box center [164, 219] width 72 height 9
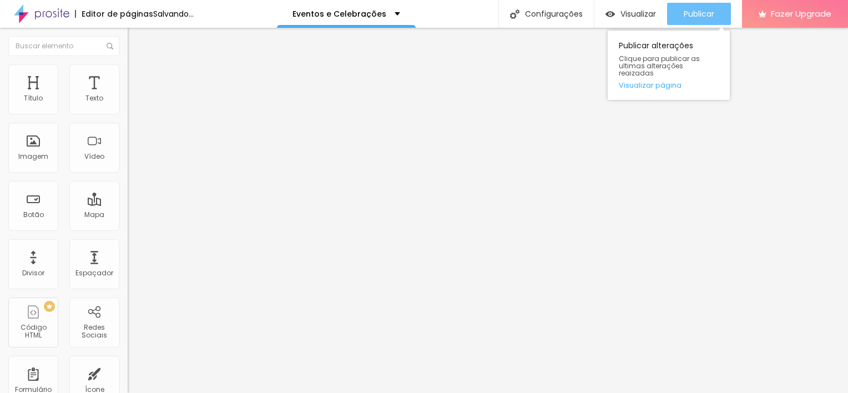
click at [677, 12] on button "Publicar" at bounding box center [699, 14] width 64 height 22
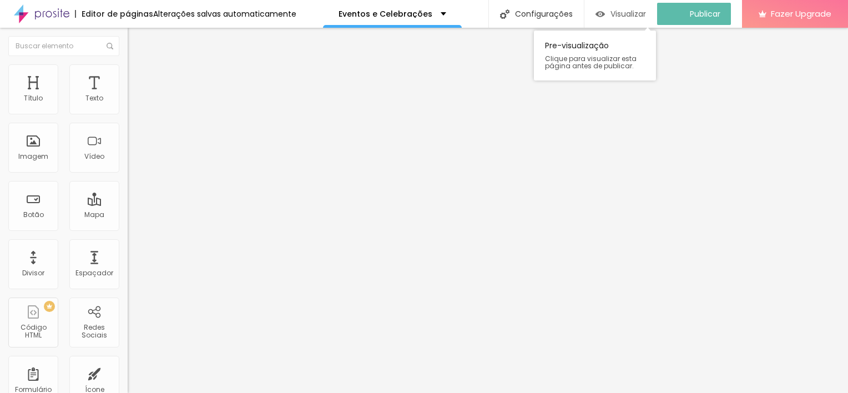
click at [640, 19] on div "Visualizar" at bounding box center [621, 14] width 51 height 22
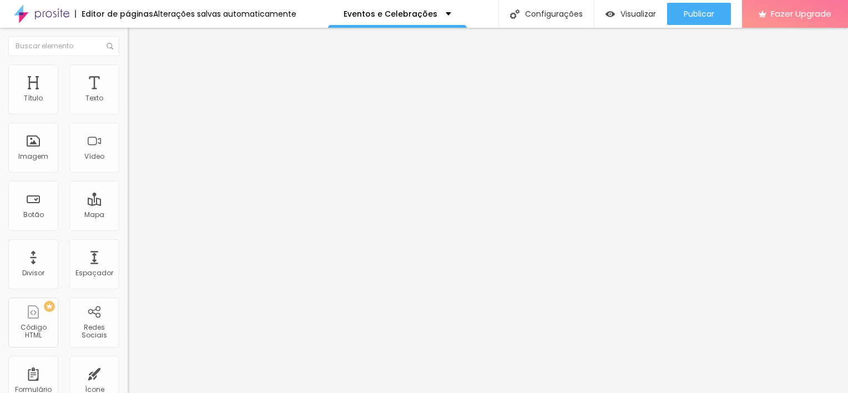
click at [128, 75] on img at bounding box center [133, 80] width 10 height 10
type input "15"
type input "10"
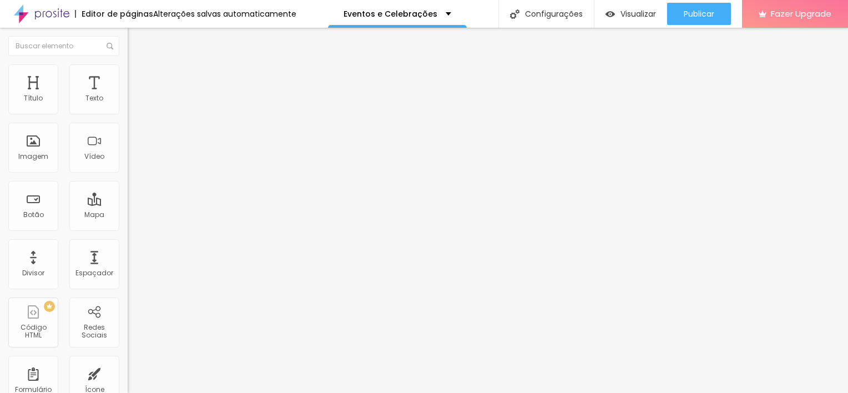
type input "5"
type input "0"
drag, startPoint x: 54, startPoint y: 105, endPoint x: 13, endPoint y: 113, distance: 41.2
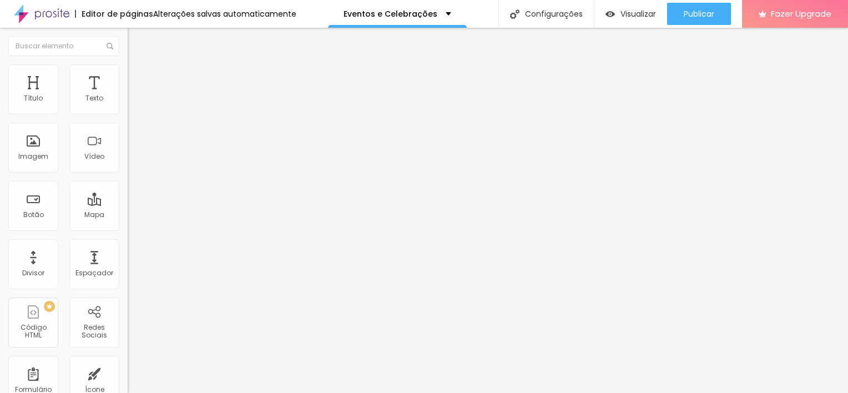
type input "0"
click at [128, 215] on input "range" at bounding box center [164, 219] width 72 height 9
click at [128, 69] on ul "Conteúdo Estilo Avançado" at bounding box center [192, 69] width 128 height 33
click at [128, 71] on img at bounding box center [133, 69] width 10 height 10
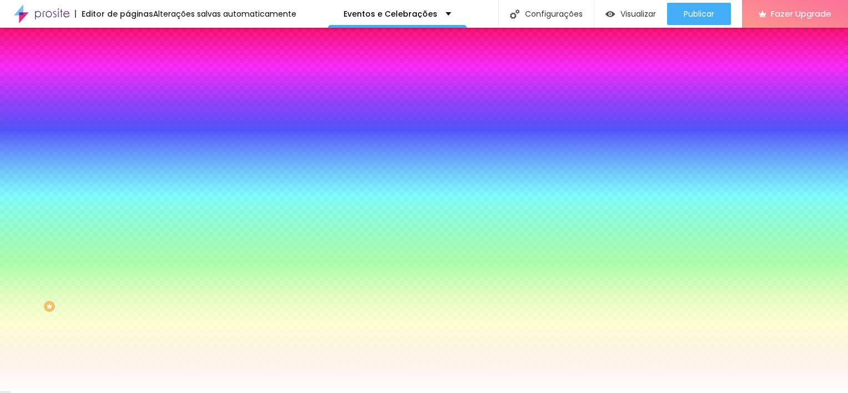
click at [128, 75] on li "Avançado" at bounding box center [192, 80] width 128 height 11
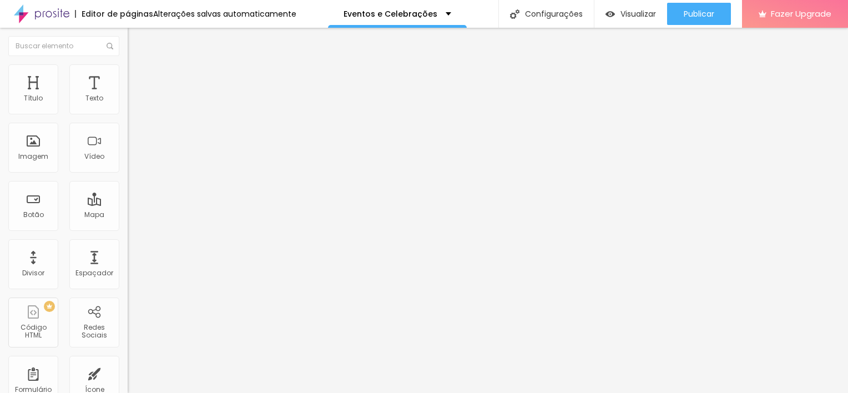
type input "0"
drag, startPoint x: 22, startPoint y: 130, endPoint x: -2, endPoint y: 135, distance: 24.9
type input "0"
click at [128, 372] on input "range" at bounding box center [164, 376] width 72 height 9
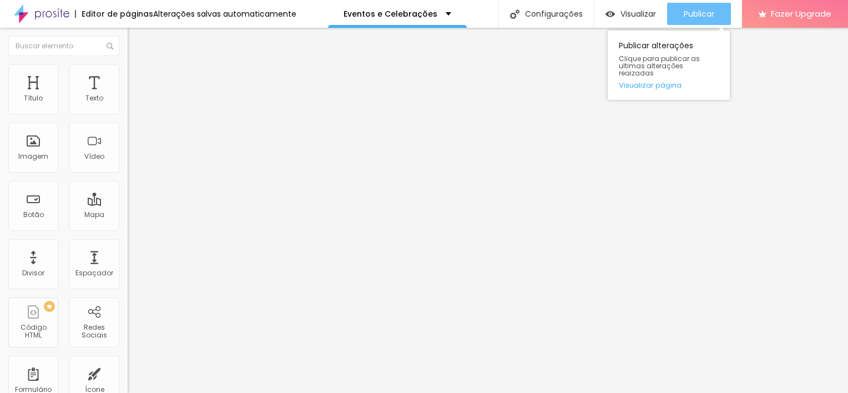
click at [689, 8] on div "Publicar" at bounding box center [699, 14] width 31 height 22
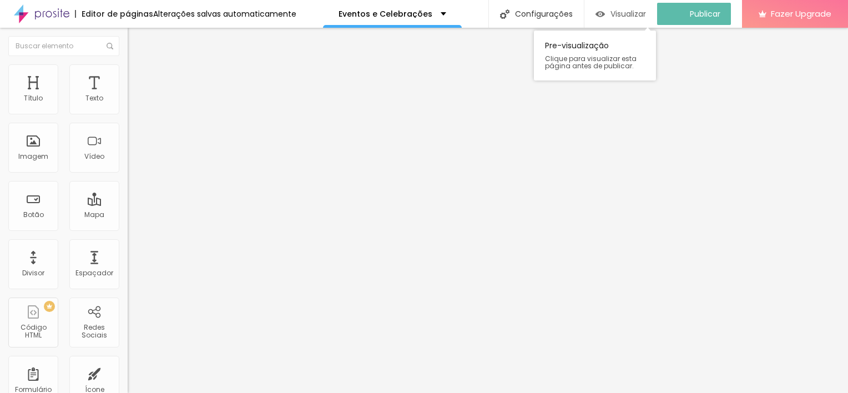
click at [655, 14] on button "Visualizar" at bounding box center [621, 14] width 73 height 22
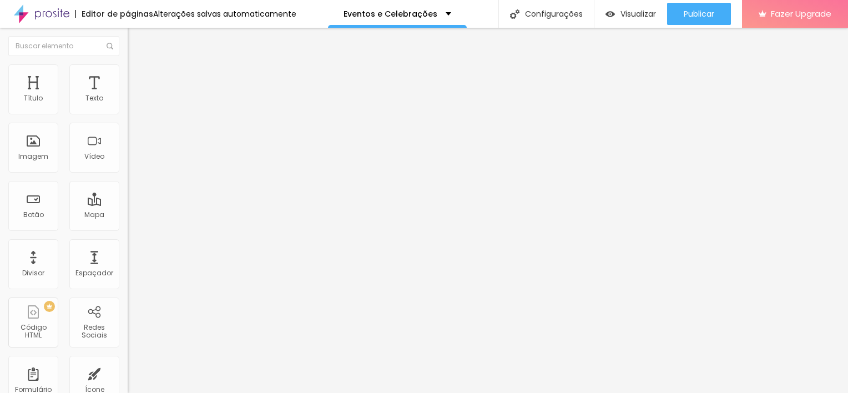
click at [128, 84] on li "Avançado" at bounding box center [192, 89] width 128 height 11
type input "5"
type input "9"
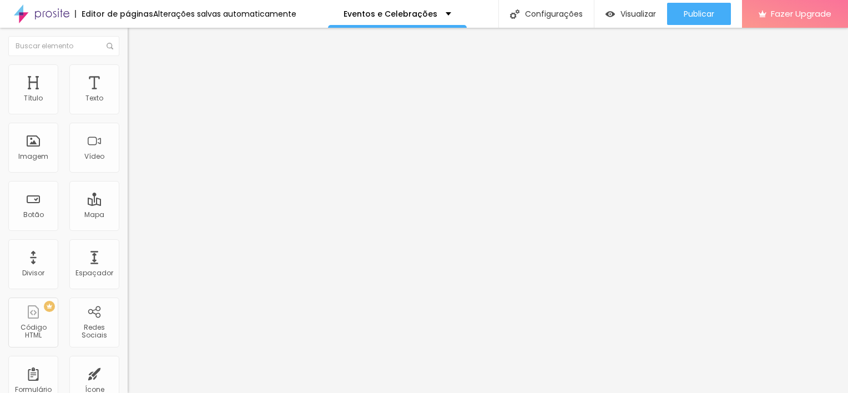
type input "10"
drag, startPoint x: 24, startPoint y: 118, endPoint x: 32, endPoint y: 119, distance: 7.4
type input "10"
click at [128, 224] on input "range" at bounding box center [164, 228] width 72 height 9
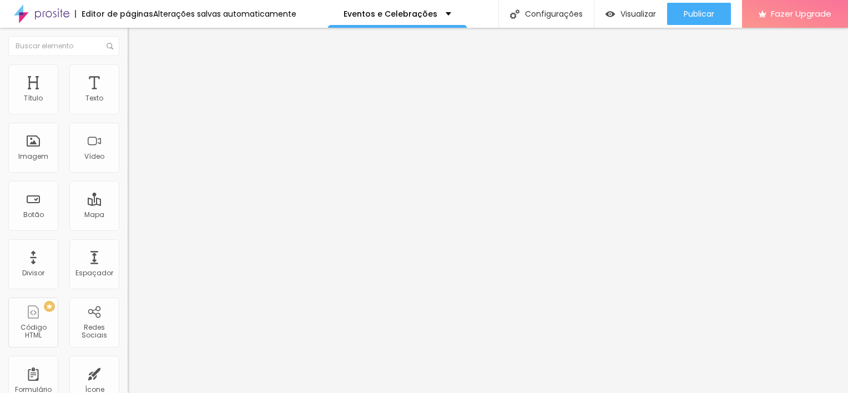
type input "1"
type input "2"
type input "3"
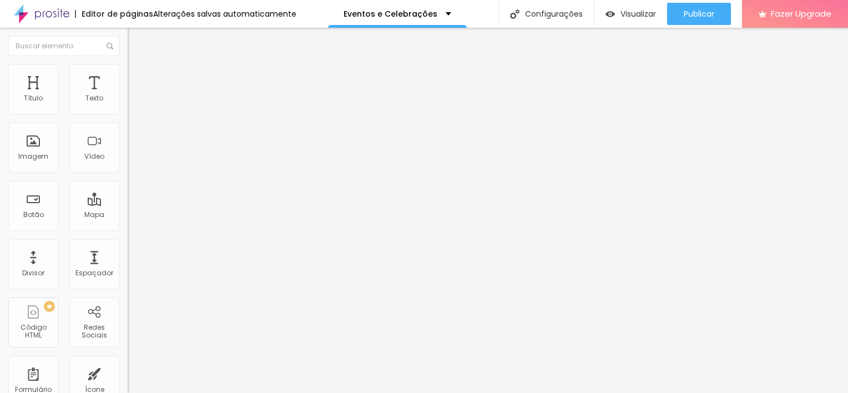
type input "3"
type input "4"
type input "5"
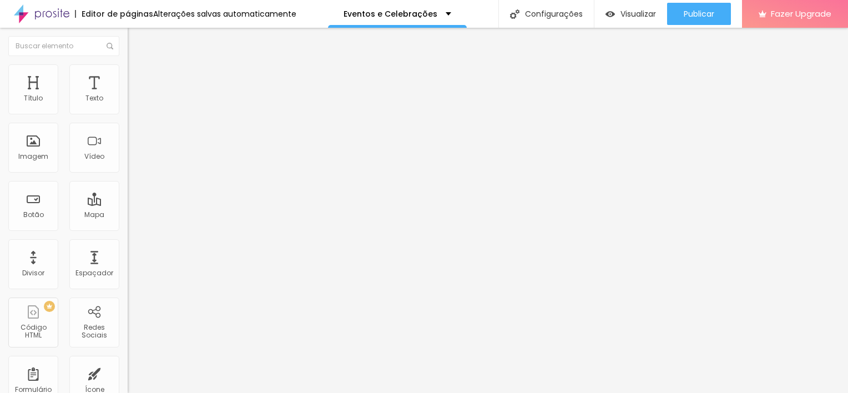
type input "6"
type input "7"
type input "8"
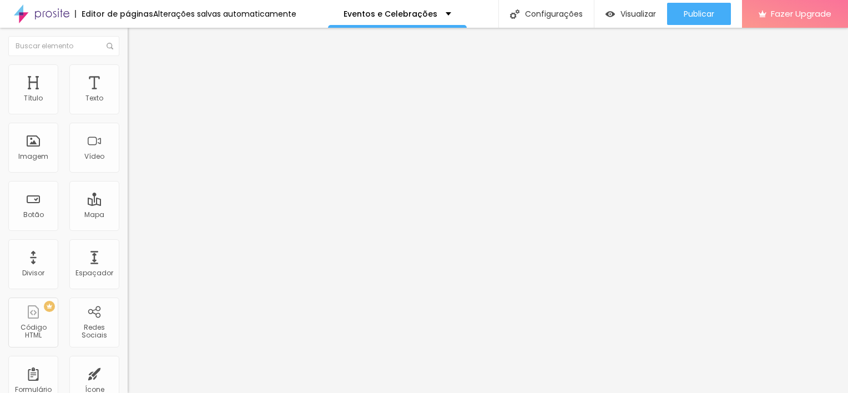
type input "8"
type input "9"
type input "10"
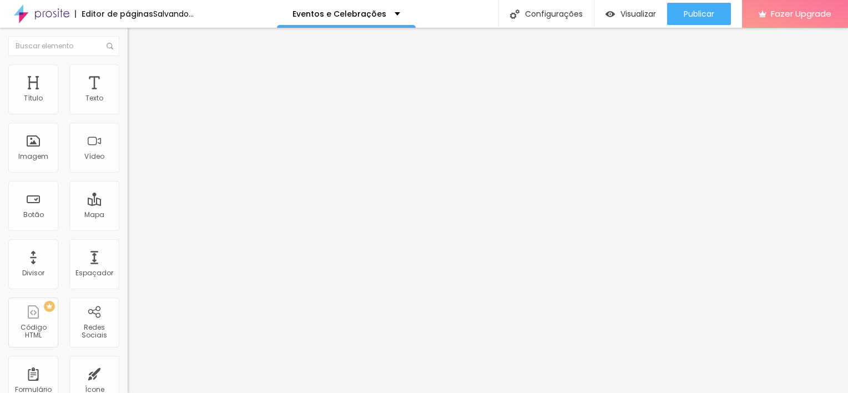
type input "11"
type input "12"
type input "13"
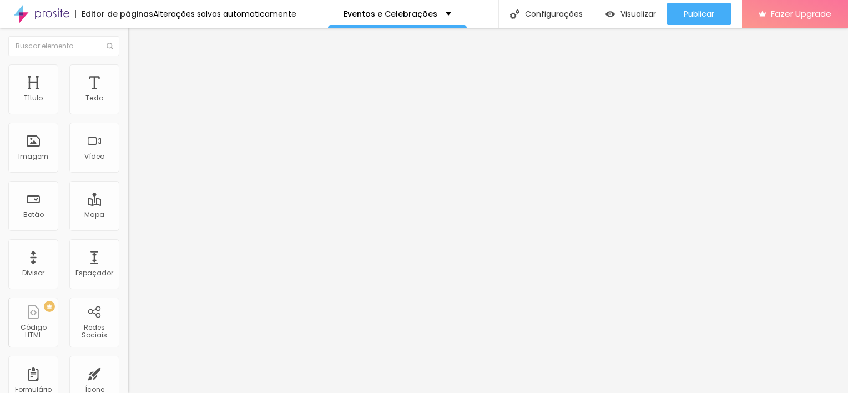
type input "13"
type input "11"
type input "10"
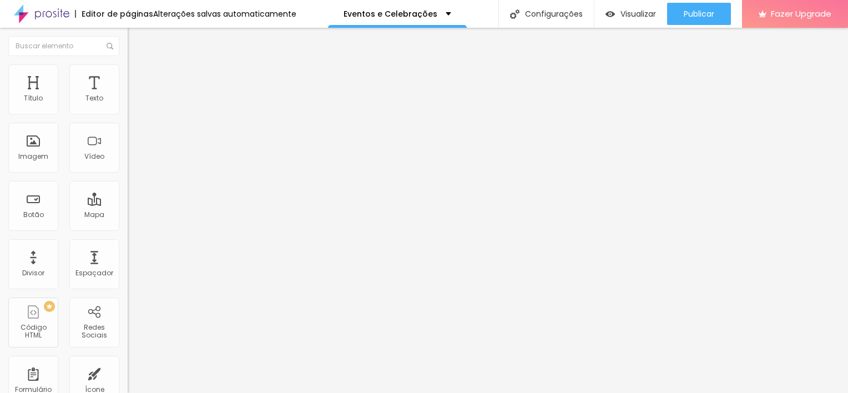
drag, startPoint x: 25, startPoint y: 139, endPoint x: 31, endPoint y: 139, distance: 6.1
type input "10"
click at [128, 381] on input "range" at bounding box center [164, 385] width 72 height 9
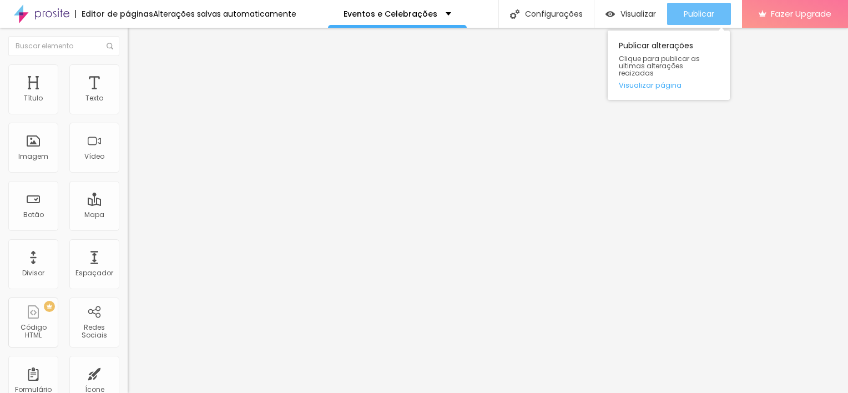
click at [703, 5] on div "Publicar" at bounding box center [699, 14] width 31 height 22
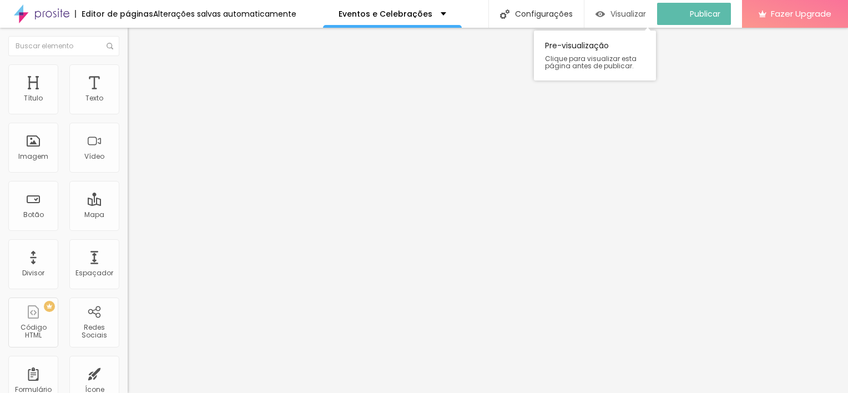
click at [640, 20] on div "Visualizar" at bounding box center [621, 14] width 51 height 22
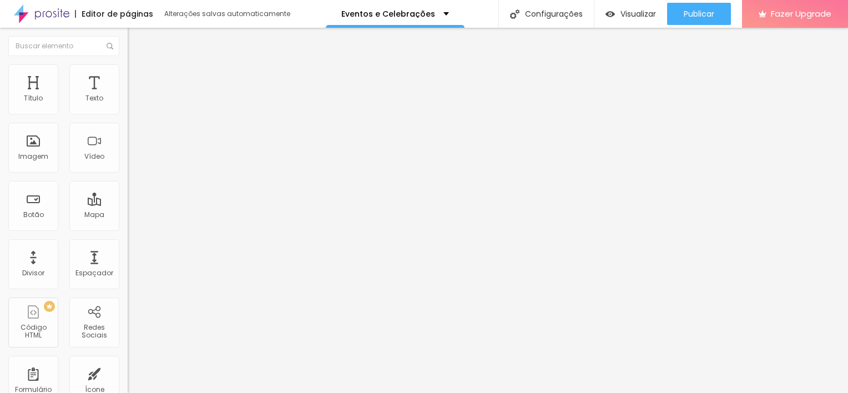
click at [128, 352] on input "Quero reservar meu evento/festa" at bounding box center [194, 357] width 133 height 11
type input "Quero reservar as fotos do meu evento/festa"
click at [128, 384] on textarea "Oi Ju! Vim através do site e quero agendar o meu evento/festa!" at bounding box center [190, 393] width 125 height 19
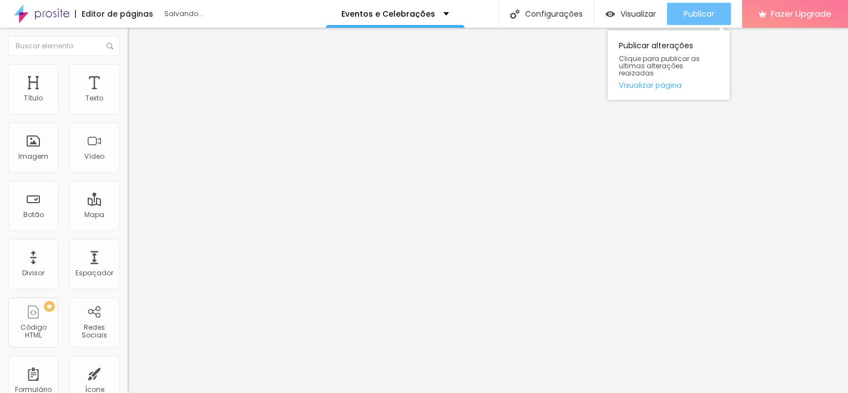
type textarea "Oi Ju! Vim através do site e quero agendar as fotos do meu evento/festa!"
click at [694, 17] on span "Publicar" at bounding box center [699, 13] width 31 height 9
click at [725, 9] on button "Publicar" at bounding box center [699, 14] width 64 height 22
